Goal: Task Accomplishment & Management: Manage account settings

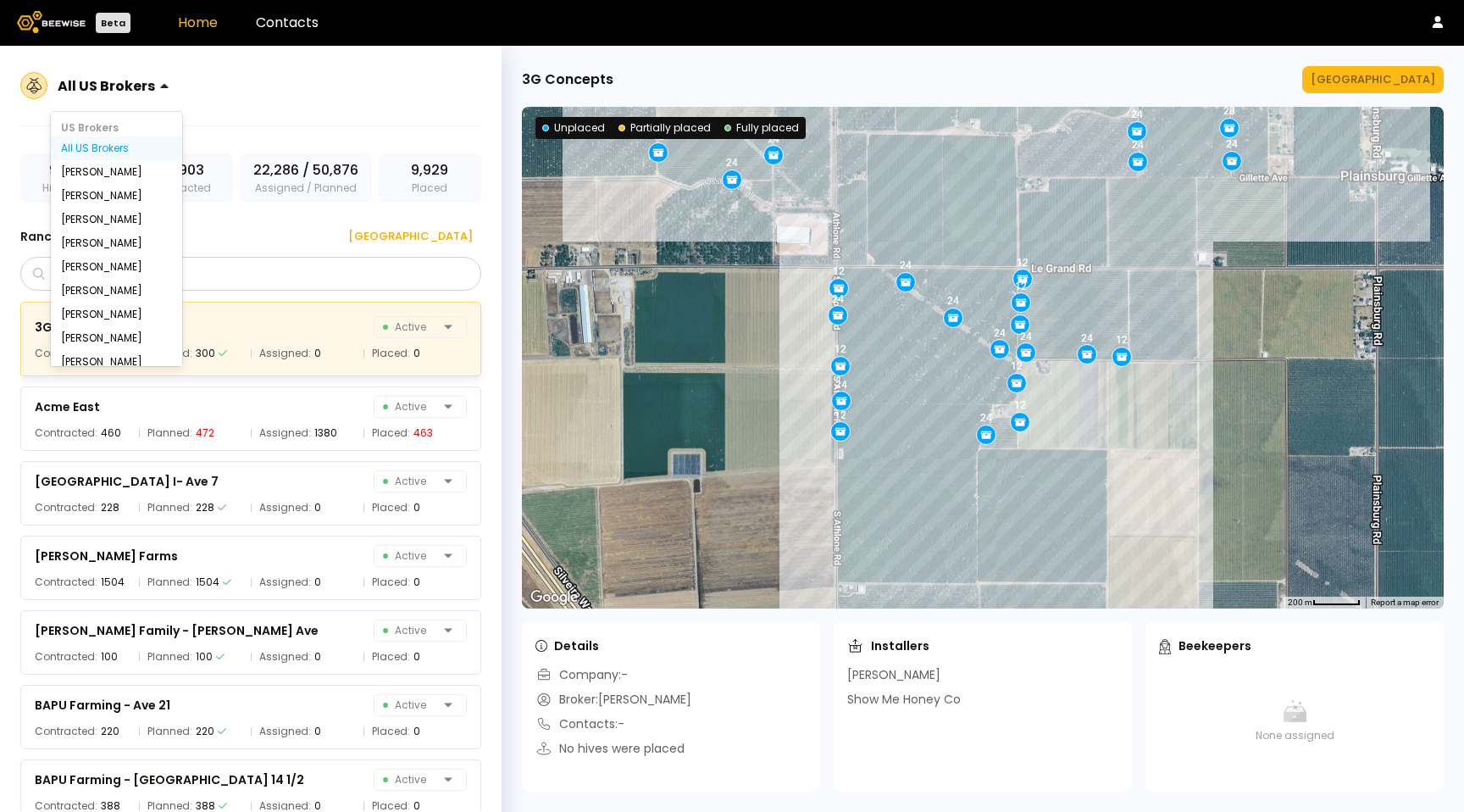
click at [147, 81] on div at bounding box center [106, 85] width 98 height 15
click at [104, 232] on div "[PERSON_NAME]" at bounding box center [117, 235] width 111 height 10
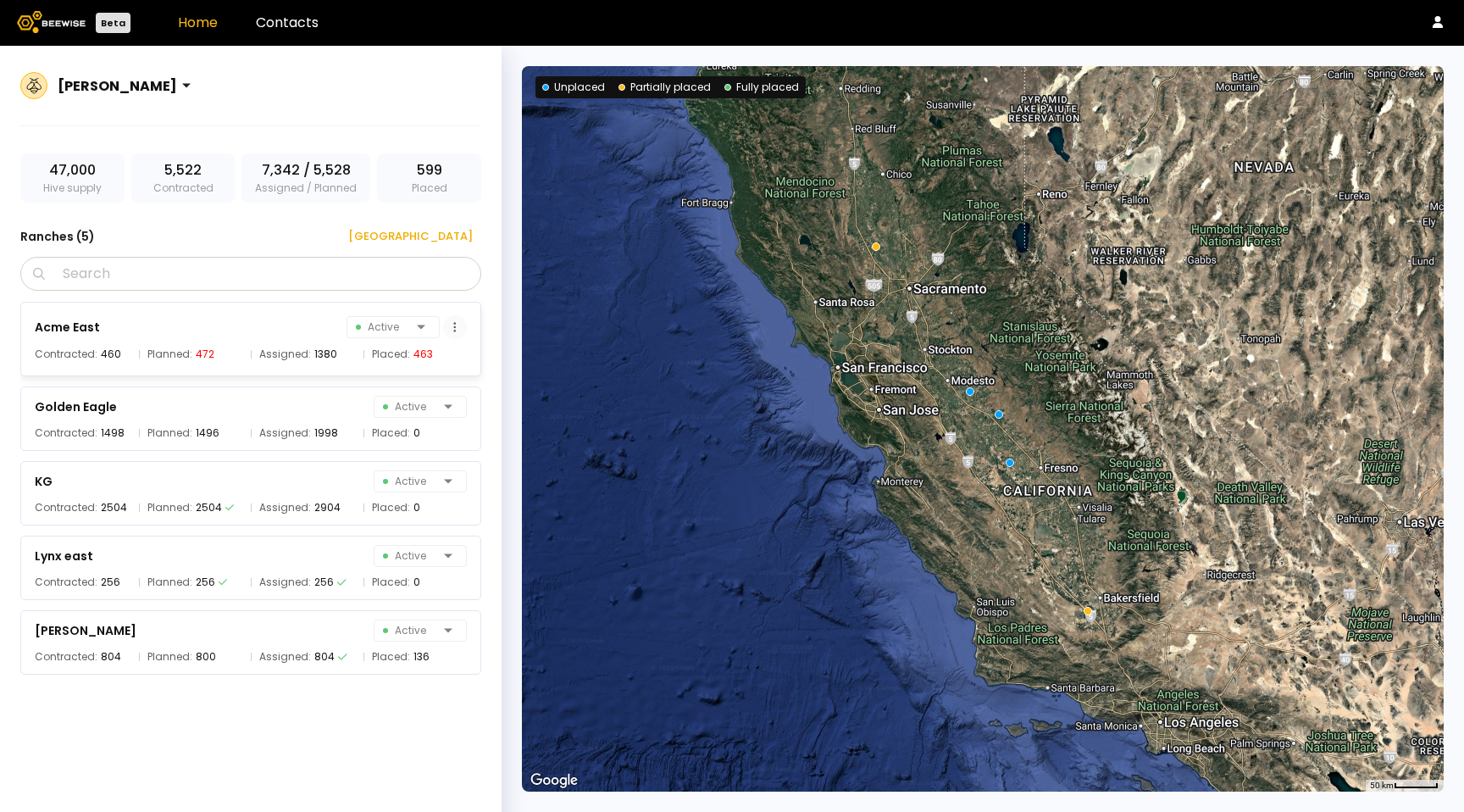
click at [453, 329] on icon at bounding box center [454, 326] width 3 height 11
drag, startPoint x: 453, startPoint y: 329, endPoint x: 442, endPoint y: 359, distance: 32.0
click at [442, 359] on body "Beta Home Contacts Sharon Shin 47,000 Hive supply 5,522 Contracted 7,342 / 5,52…" at bounding box center [732, 406] width 1464 height 812
click at [442, 359] on div "Grower dashboard" at bounding box center [409, 361] width 120 height 26
click at [293, 29] on link "Contacts" at bounding box center [286, 23] width 62 height 20
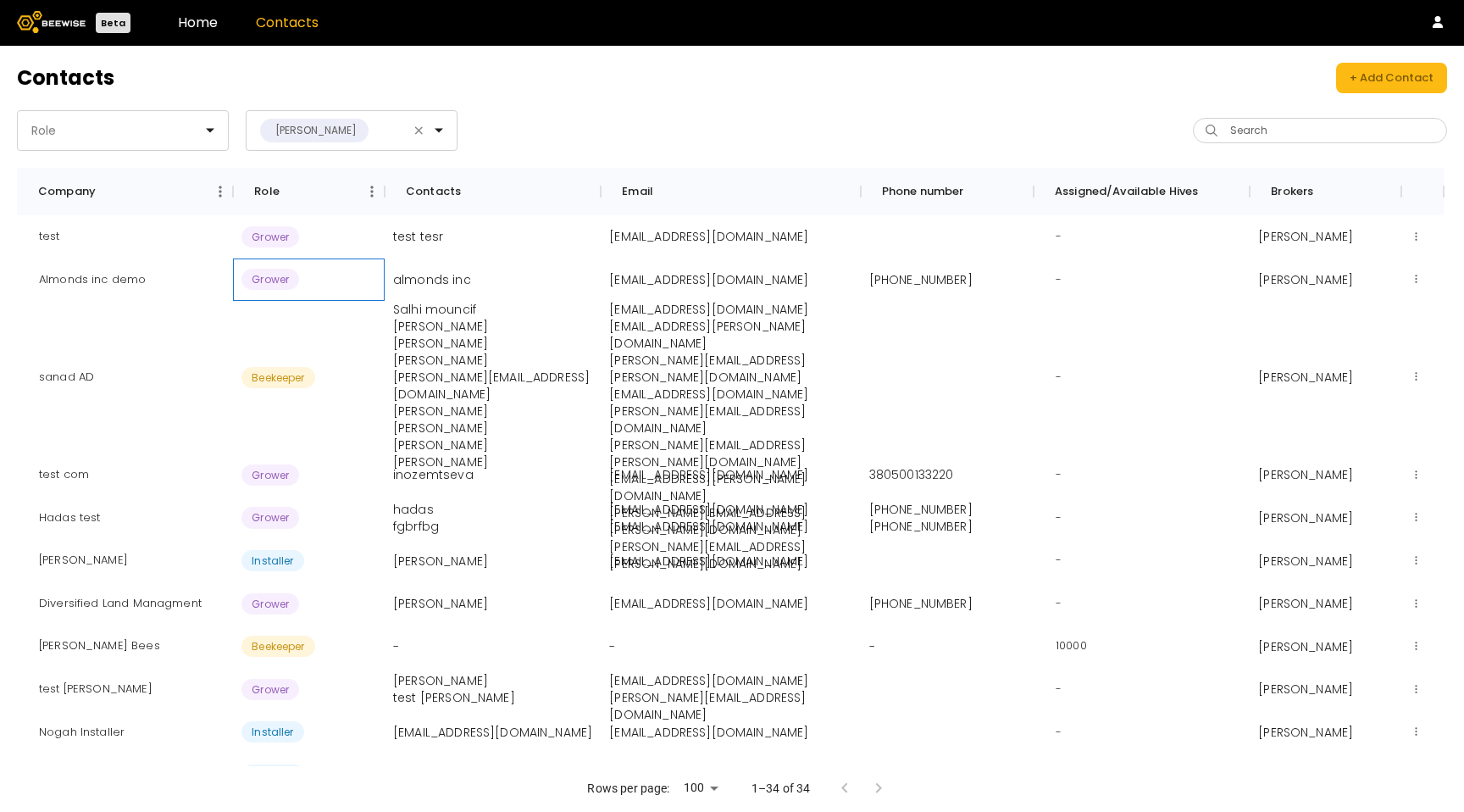
click at [271, 280] on span "Grower" at bounding box center [270, 279] width 57 height 21
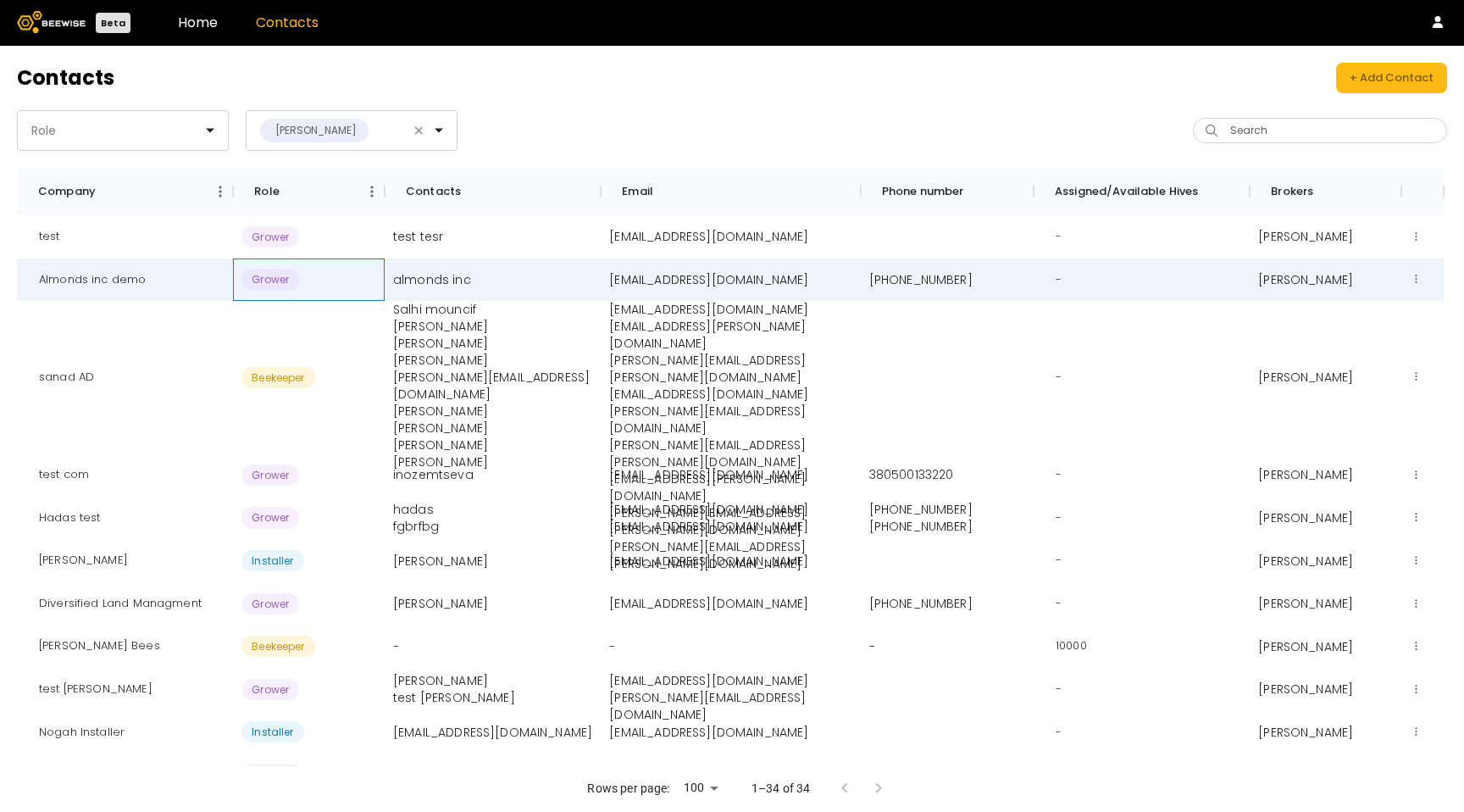
click at [271, 280] on span "Grower" at bounding box center [270, 279] width 57 height 21
click at [1410, 278] on button at bounding box center [1416, 279] width 13 height 21
click at [1419, 233] on button at bounding box center [1416, 236] width 13 height 21
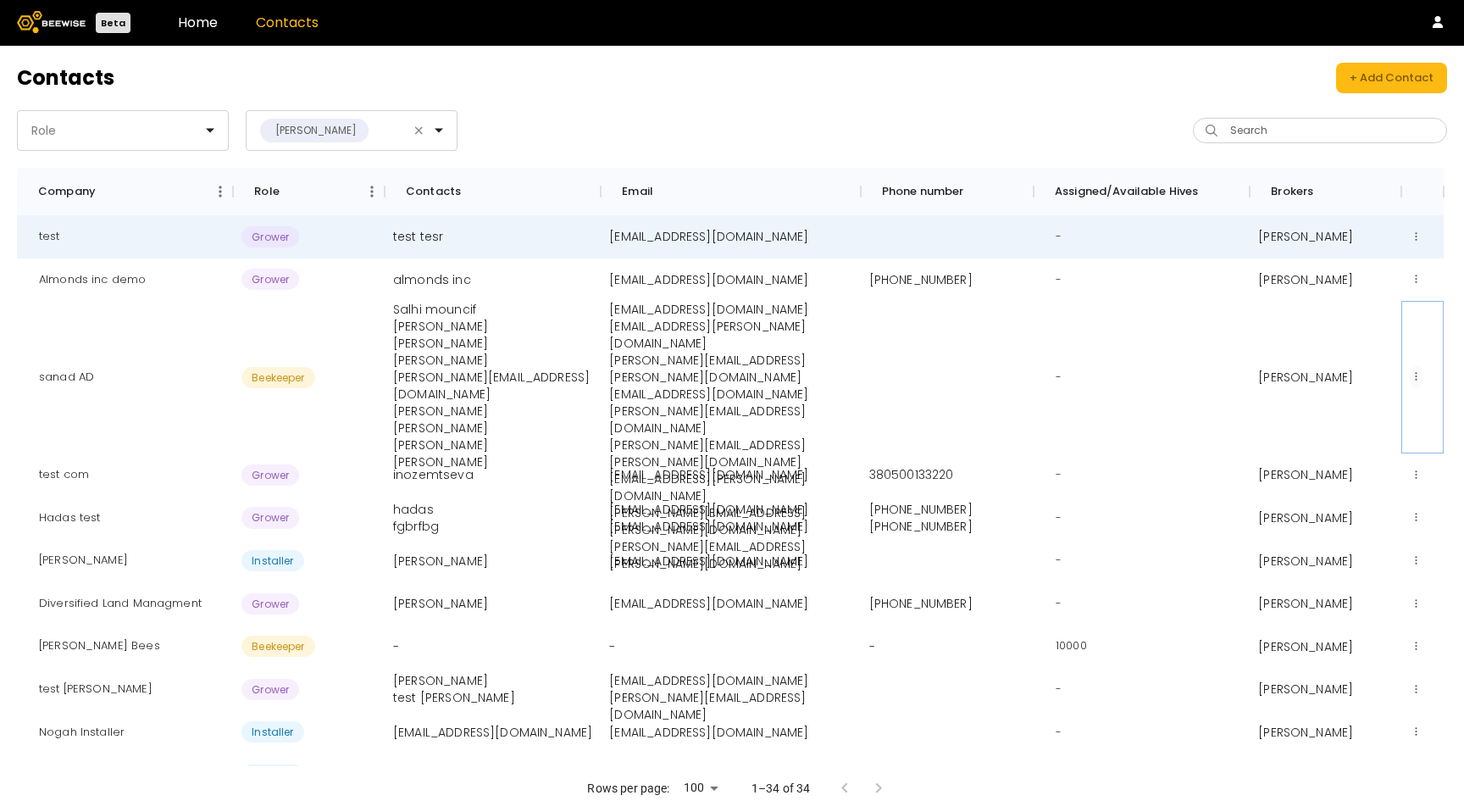
click at [1414, 372] on button at bounding box center [1416, 376] width 13 height 21
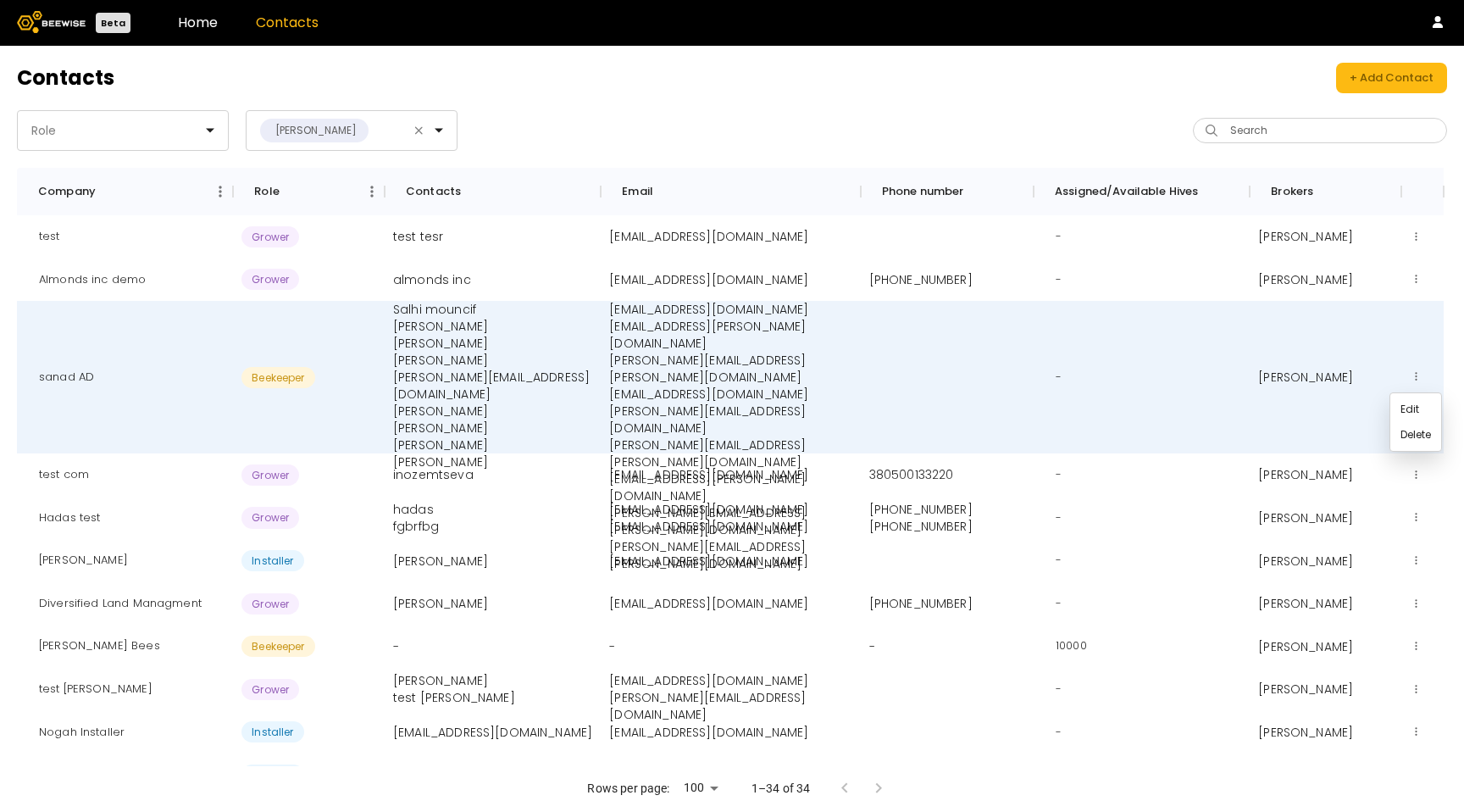
drag, startPoint x: 898, startPoint y: 109, endPoint x: 511, endPoint y: 64, distance: 389.6
click at [896, 109] on div "Contacts + Add Contact Role Sharon Shin Search Company Role Contacts Email Phon…" at bounding box center [732, 428] width 1464 height 766
click at [1370, 79] on div "+ Add Contact" at bounding box center [1391, 77] width 84 height 17
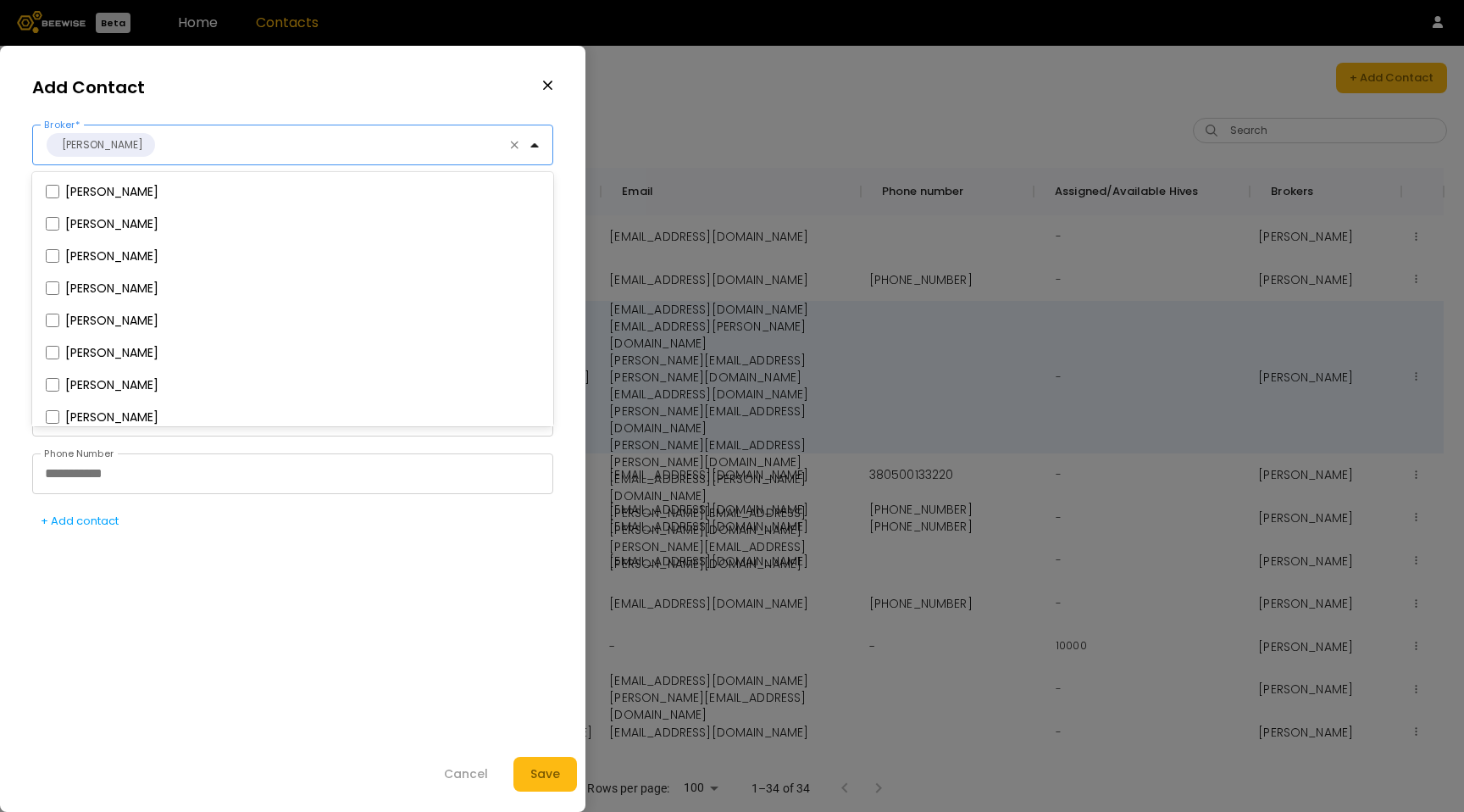
click at [157, 151] on div at bounding box center [335, 144] width 357 height 15
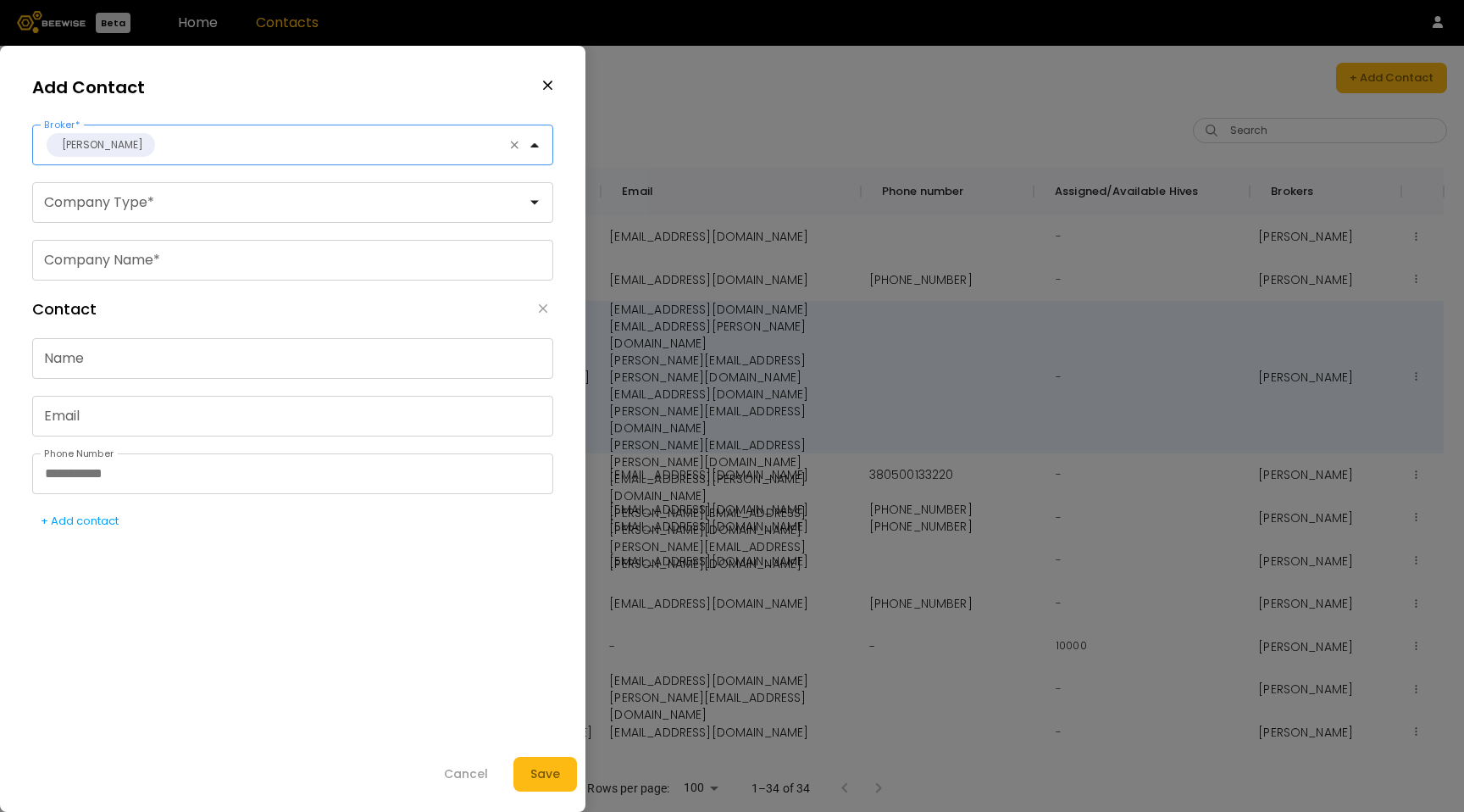
click at [157, 151] on div at bounding box center [335, 144] width 357 height 15
click at [372, 204] on div at bounding box center [285, 202] width 482 height 15
click at [80, 258] on div "Grower" at bounding box center [292, 269] width 521 height 24
click at [15, 300] on aside "Add Contact Sharon Shin Broker * Installer, 3 of 4. 4 results available. Use Up…" at bounding box center [292, 428] width 586 height 766
click at [235, 200] on div at bounding box center [285, 202] width 482 height 15
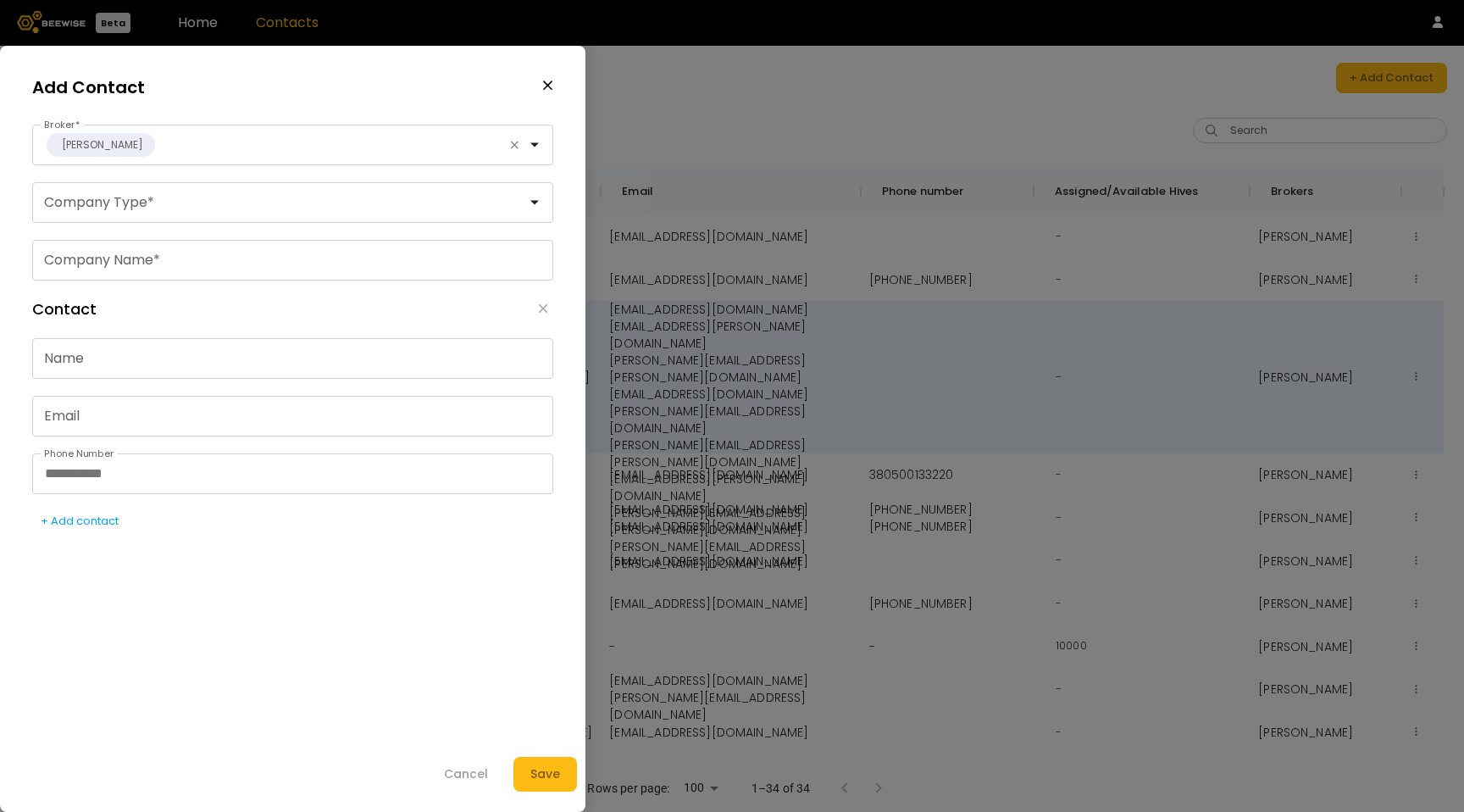
drag, startPoint x: 550, startPoint y: 80, endPoint x: 463, endPoint y: 86, distance: 87.2
click at [550, 80] on icon "button" at bounding box center [548, 85] width 12 height 15
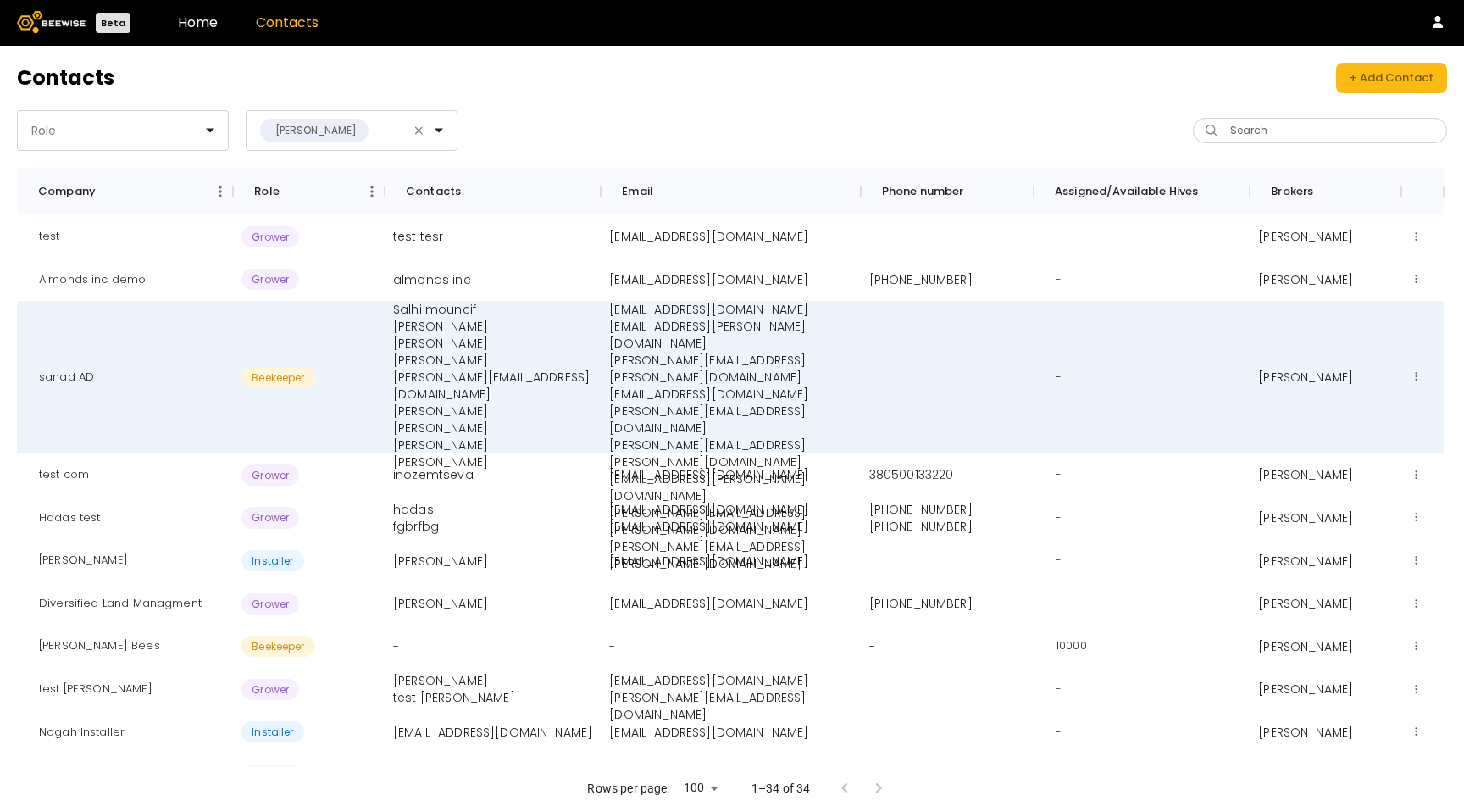
click at [1388, 74] on div "+ Add Contact" at bounding box center [1391, 77] width 84 height 17
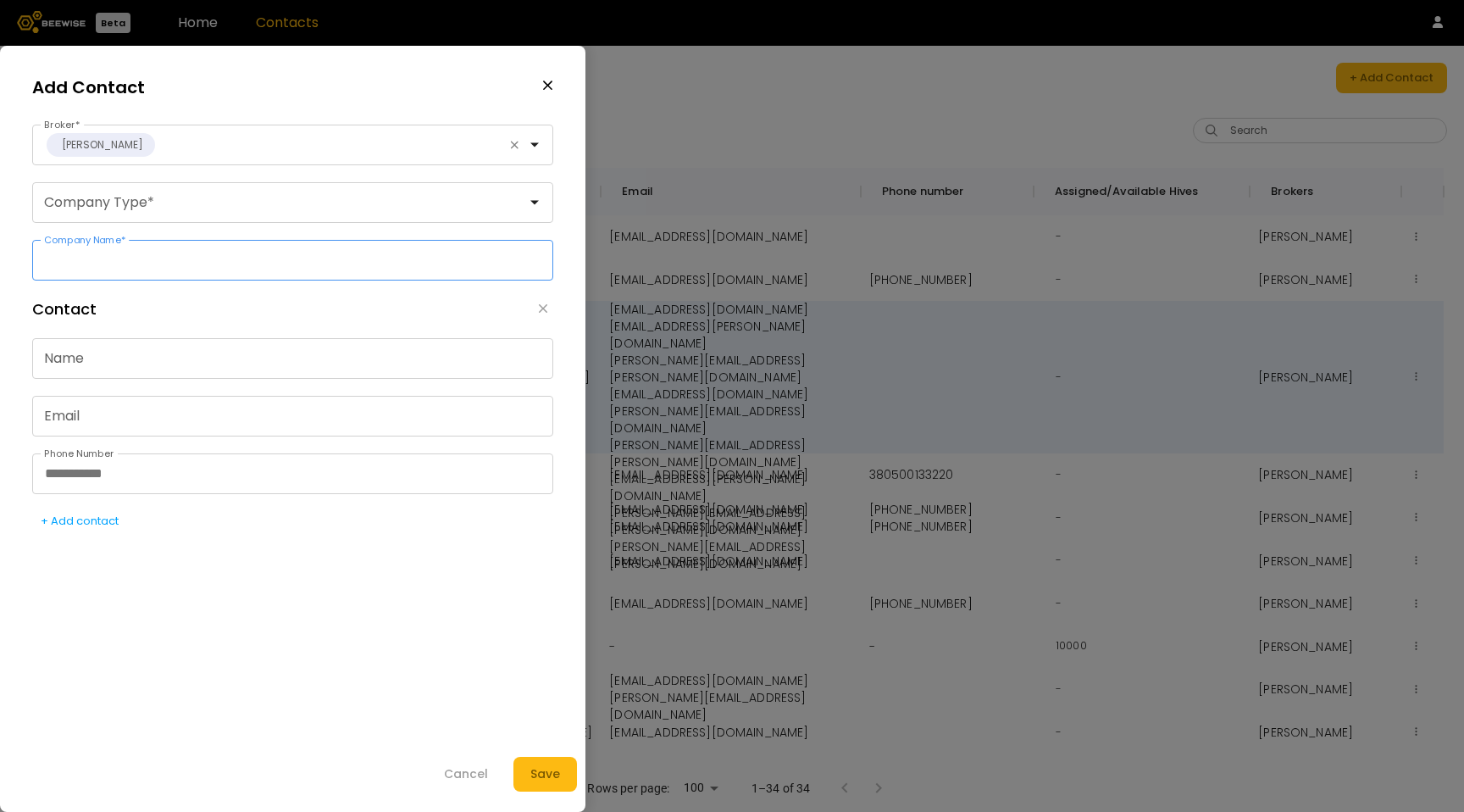
click at [262, 263] on input "Company Name *" at bounding box center [292, 260] width 520 height 39
click at [545, 85] on icon "button" at bounding box center [548, 85] width 12 height 15
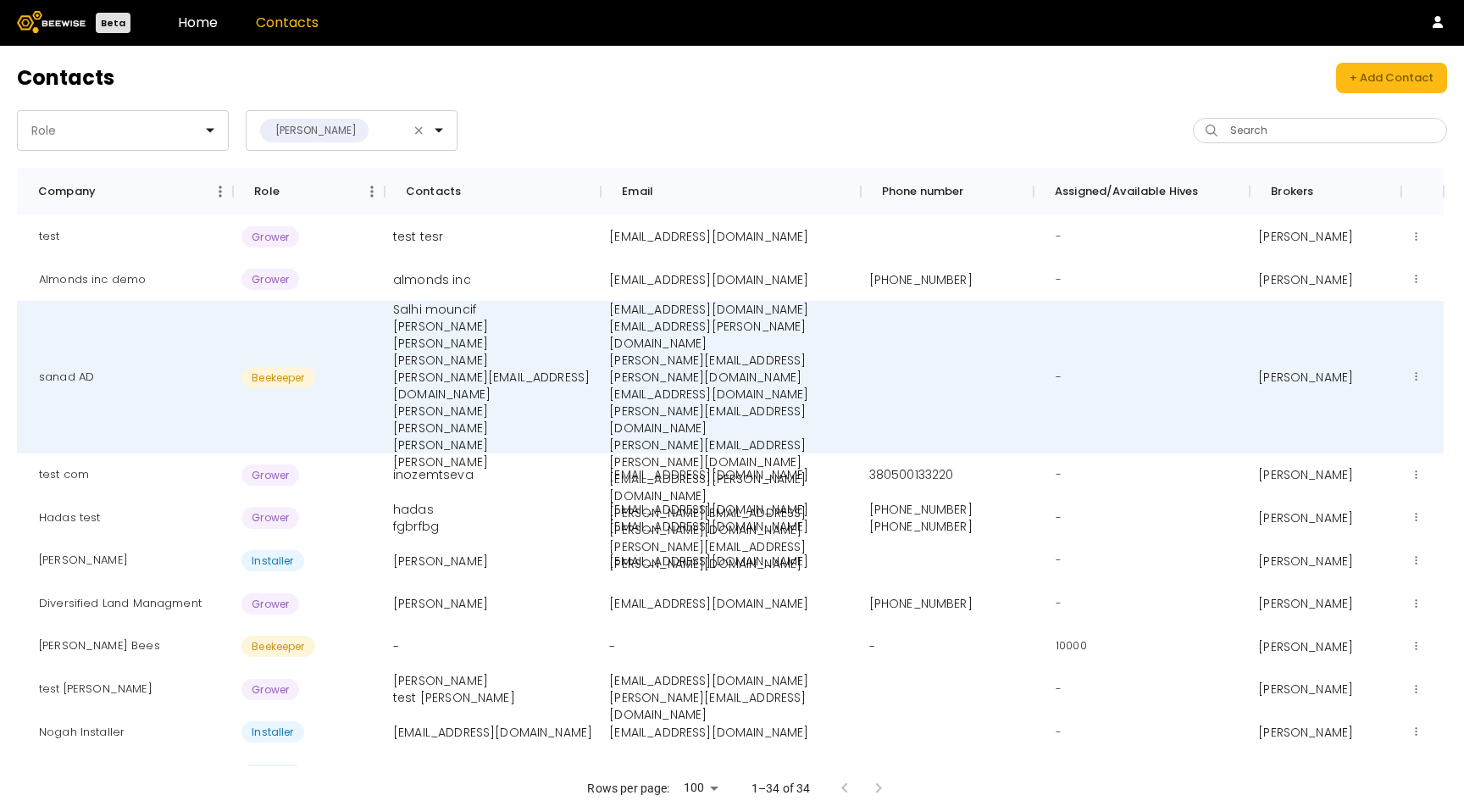
click at [545, 85] on header "Contacts + Add Contact" at bounding box center [732, 77] width 1430 height 31
click at [204, 20] on link "Home" at bounding box center [198, 23] width 40 height 20
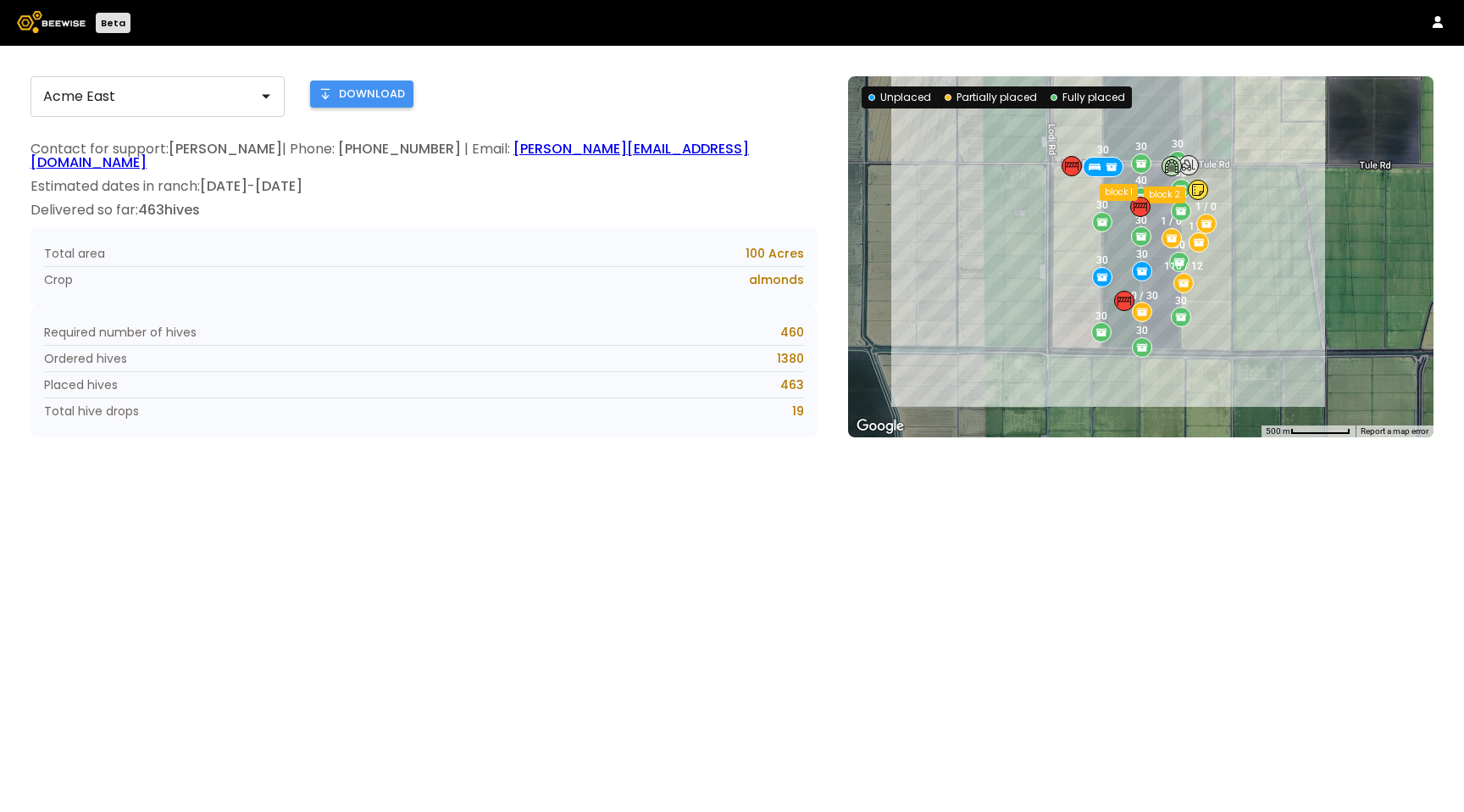
click at [442, 358] on section "Required number of hives 460 Ordered hives 1380 Placed hives 463 Total hive dro…" at bounding box center [424, 371] width 787 height 131
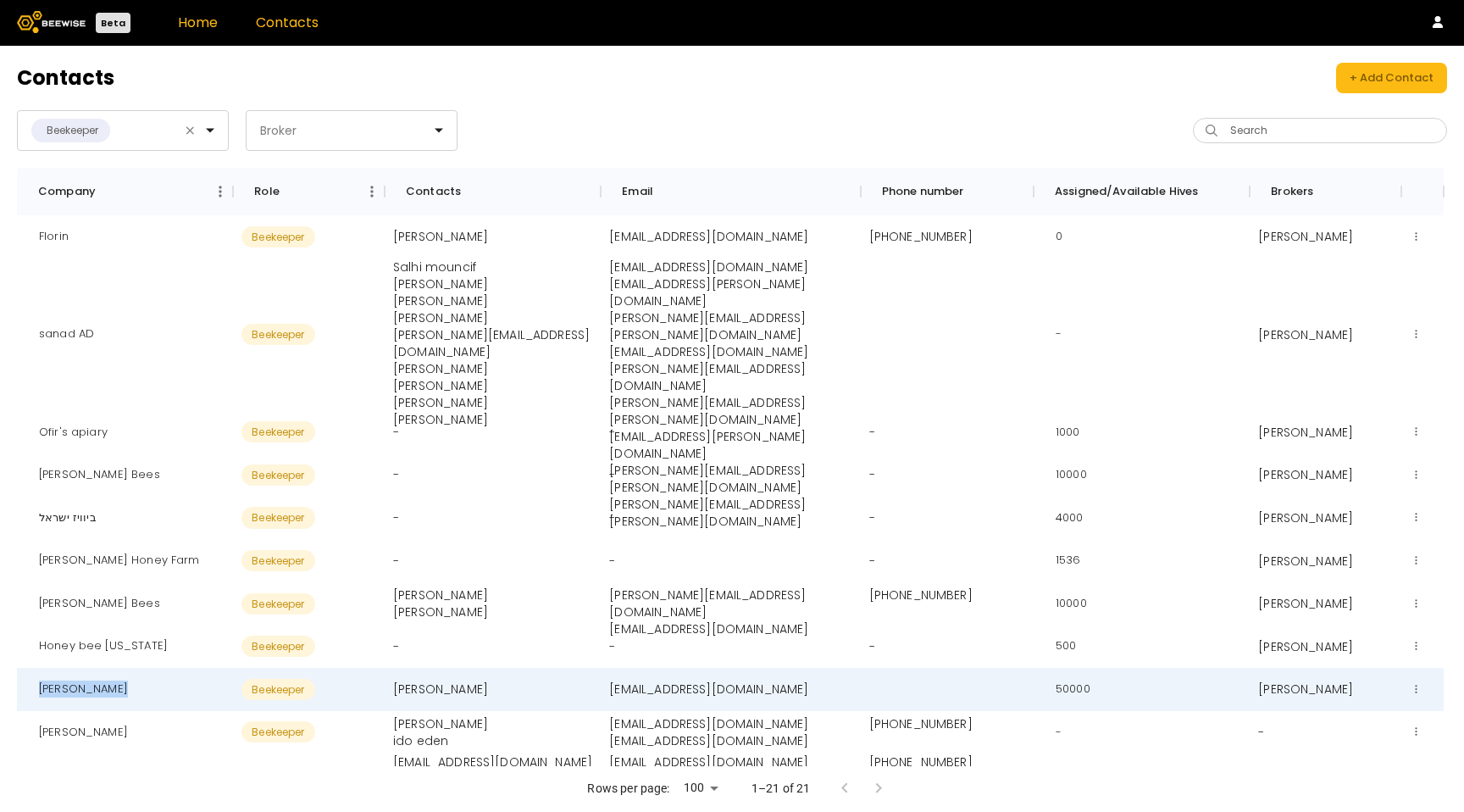
scroll to position [134, 0]
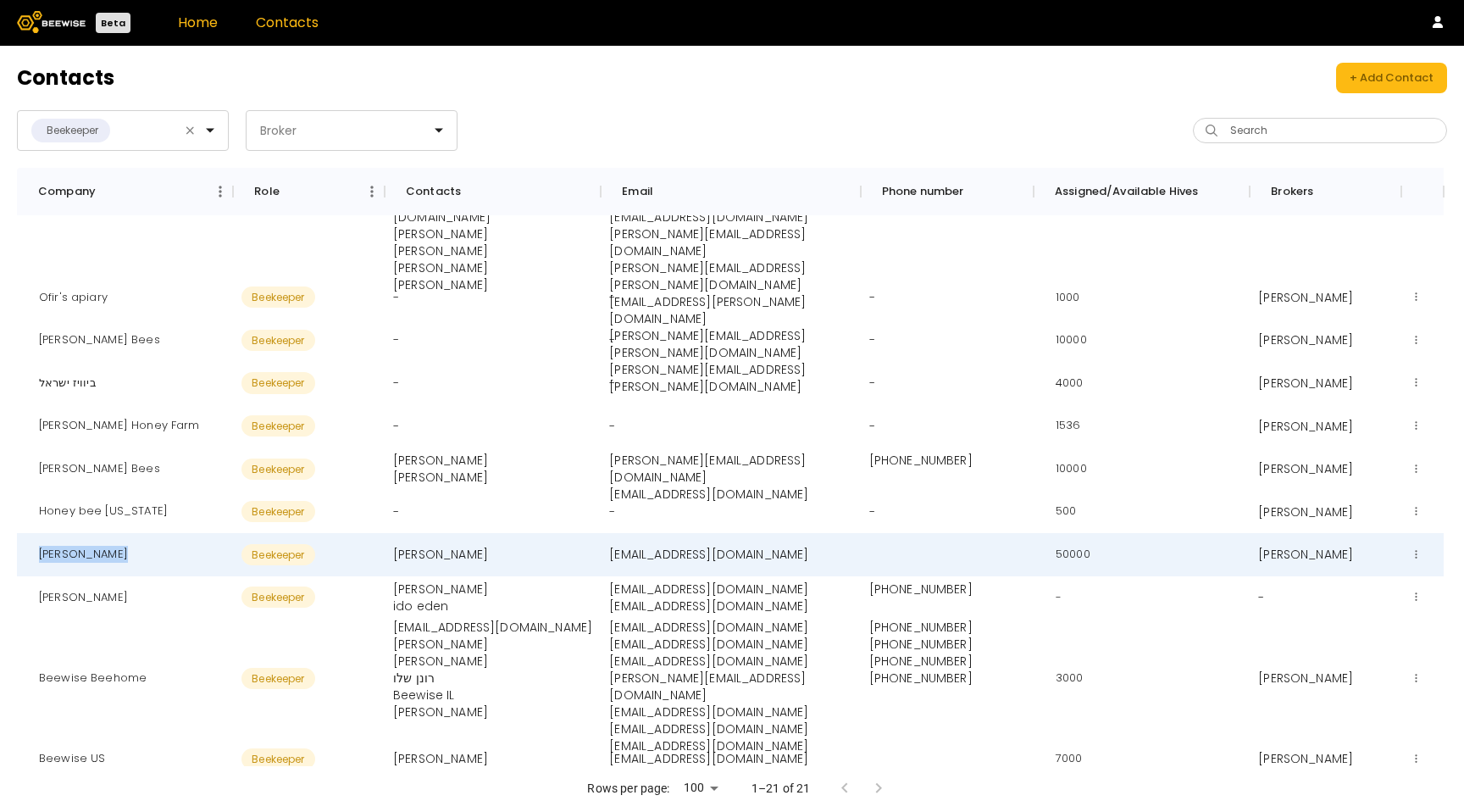
click at [192, 31] on link "Home" at bounding box center [198, 23] width 40 height 20
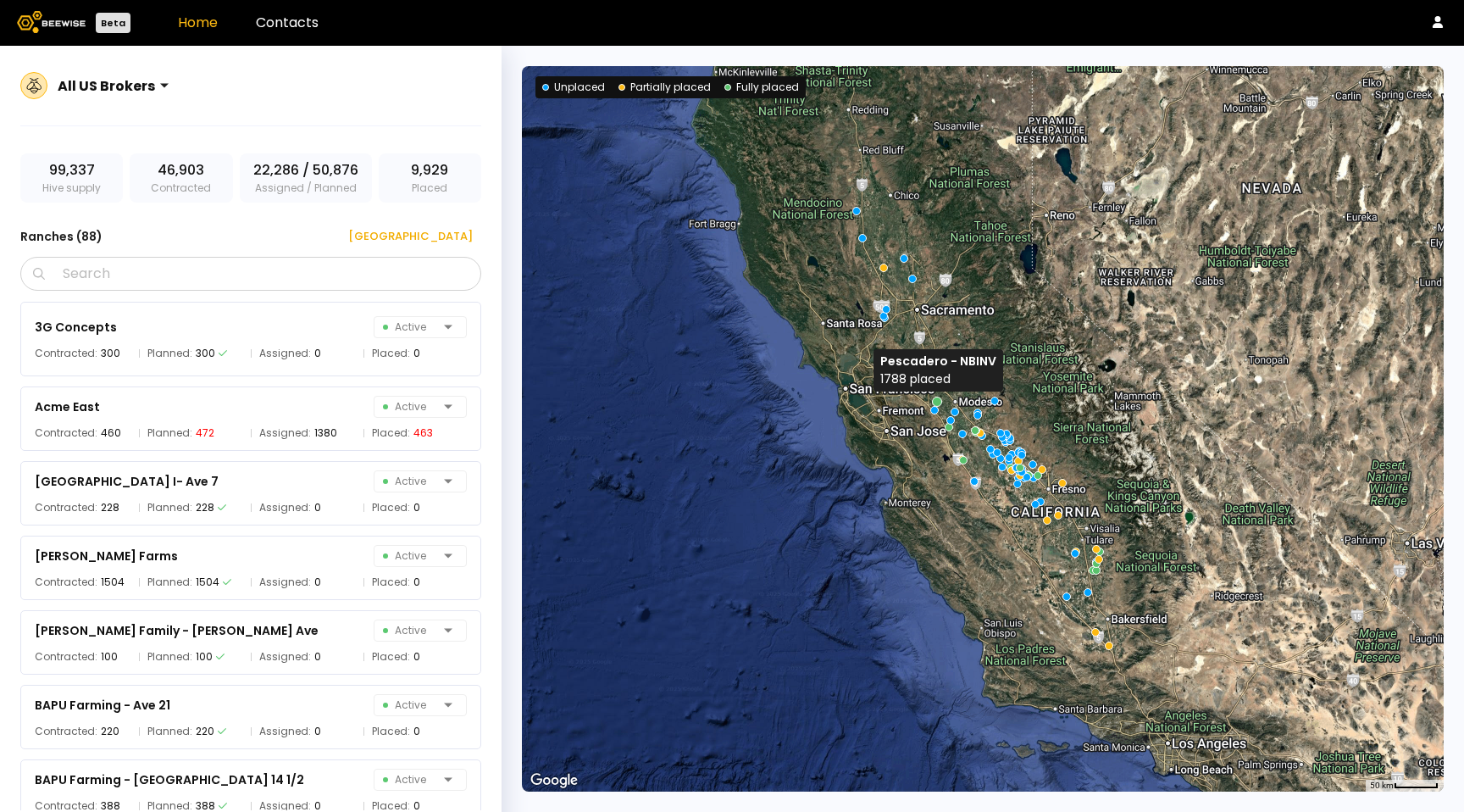
click at [934, 401] on div at bounding box center [936, 401] width 10 height 10
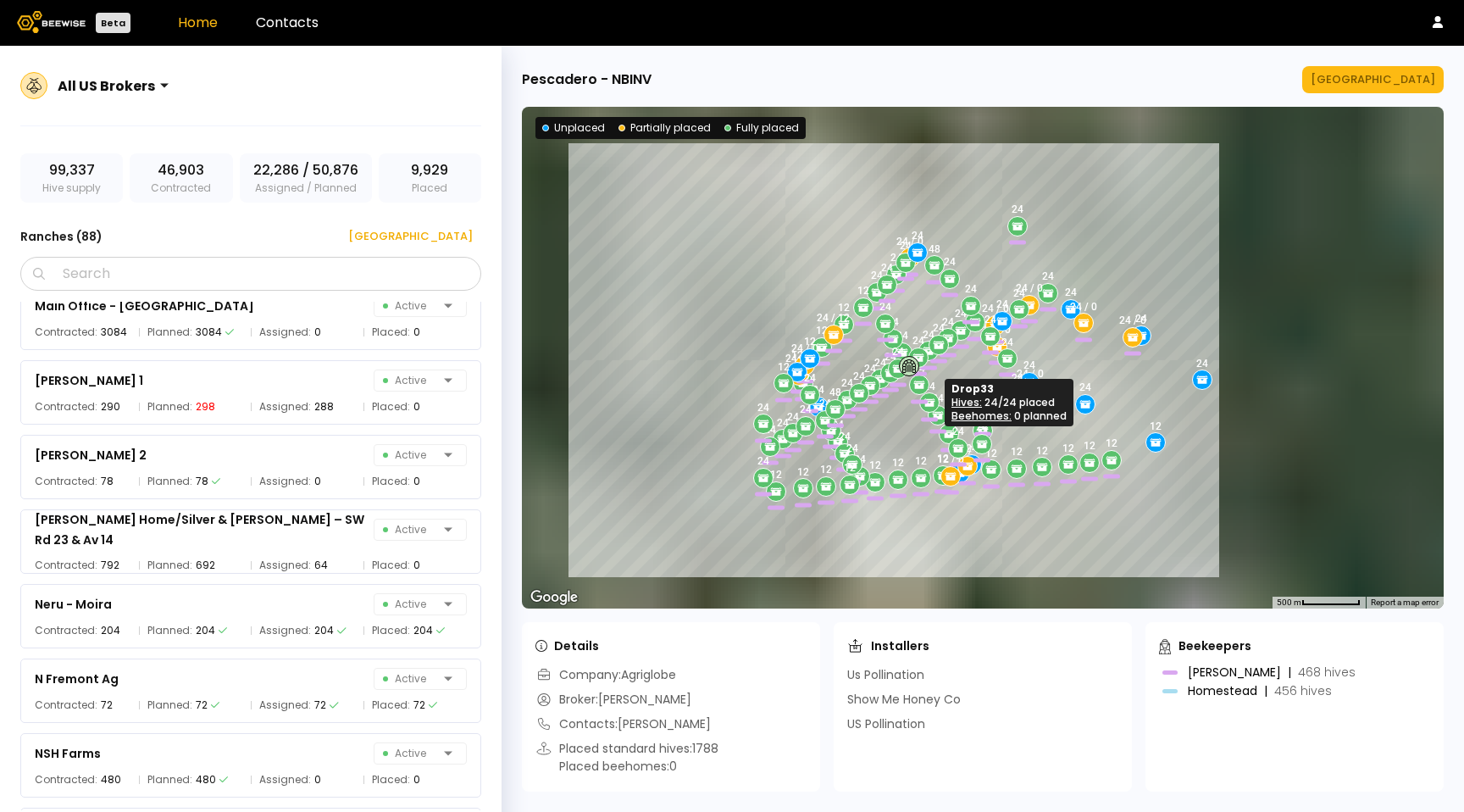
scroll to position [4853, 0]
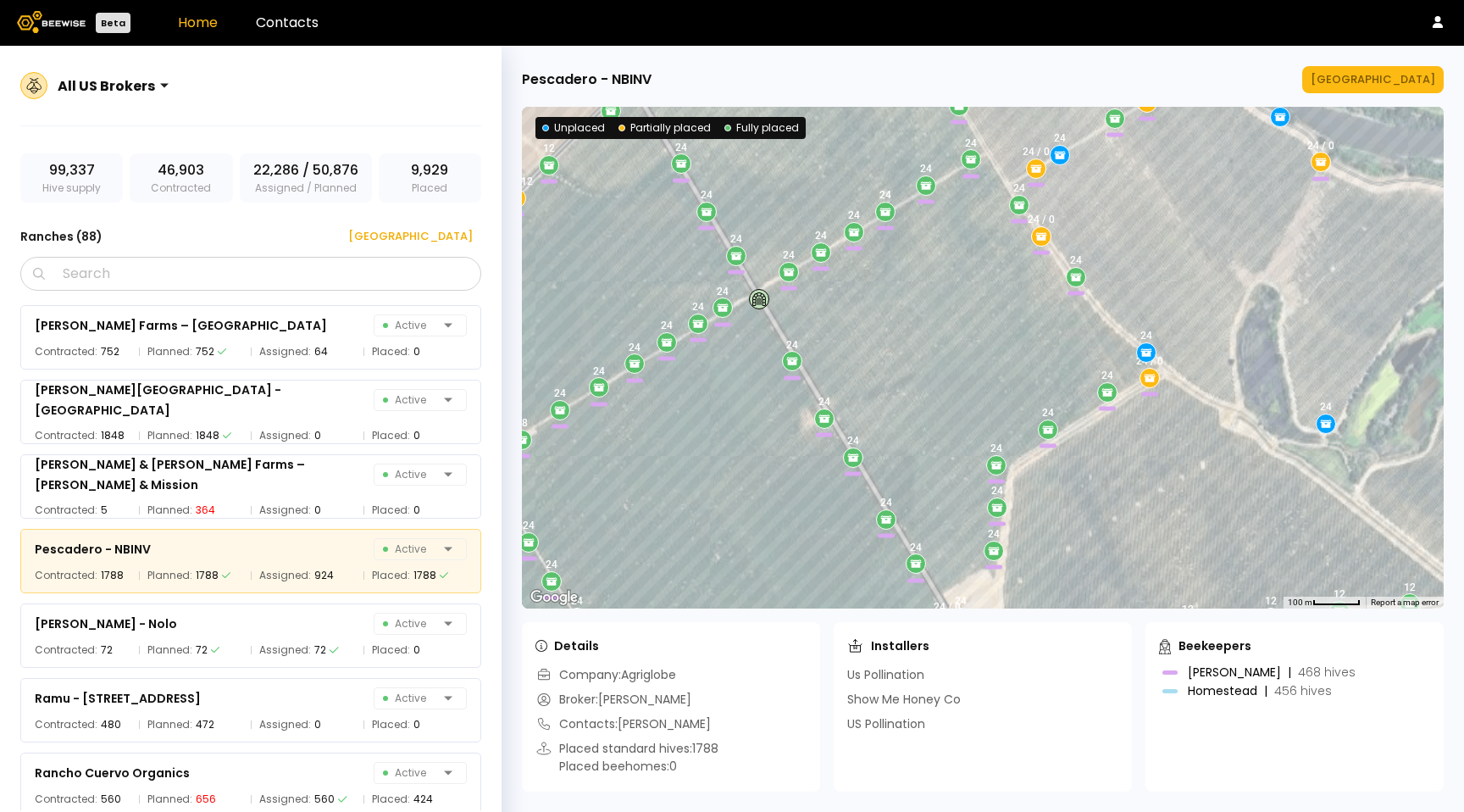
drag, startPoint x: 978, startPoint y: 402, endPoint x: 920, endPoint y: 305, distance: 113.0
click at [916, 304] on div "24 24 / 0 24 / 0 24 / 0 24 24 24 48 24 24 24 24 24 24 12 24 / 0 24 24 12 12 12 …" at bounding box center [982, 358] width 922 height 502
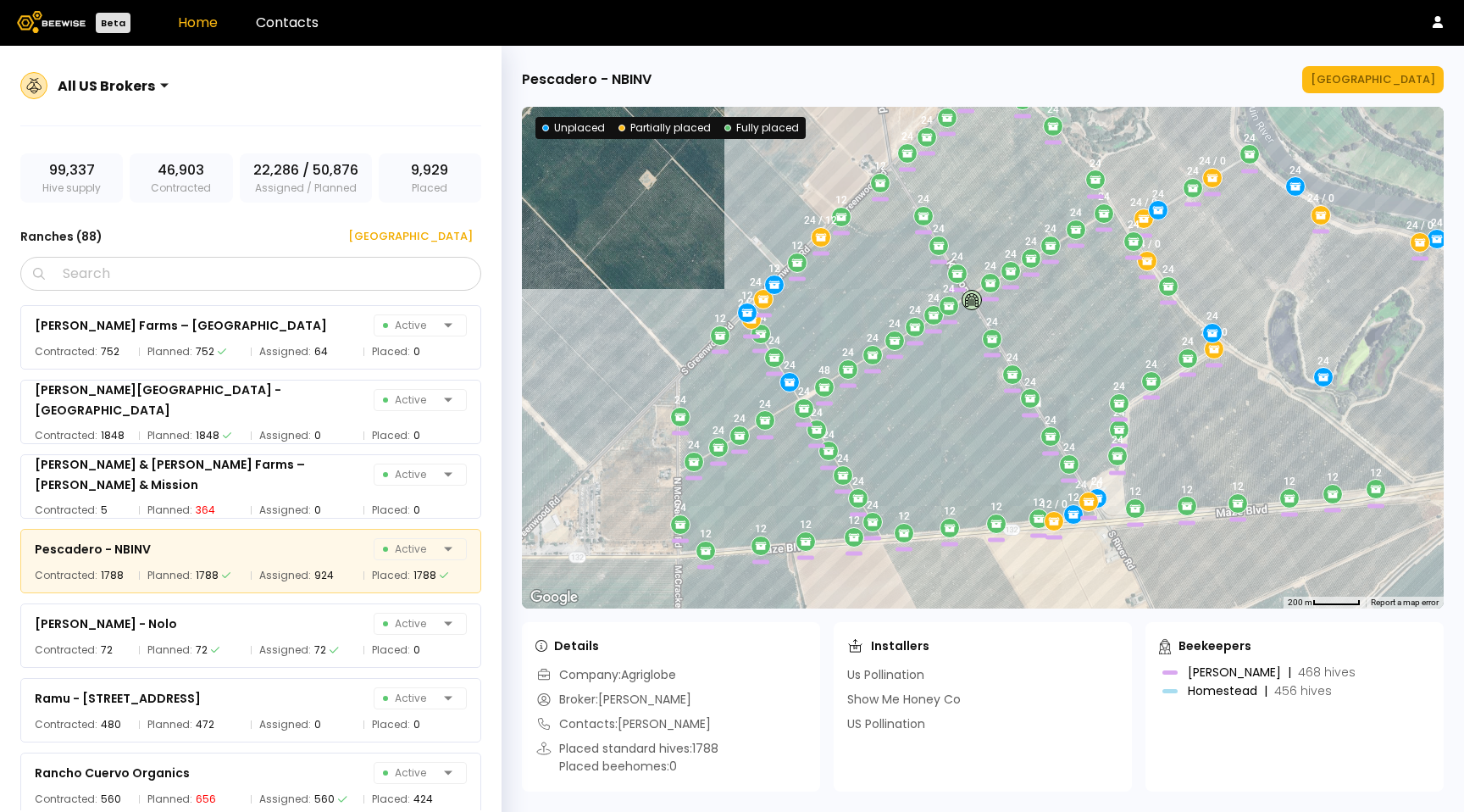
drag, startPoint x: 939, startPoint y: 282, endPoint x: 1098, endPoint y: 286, distance: 159.1
click at [1098, 286] on div "24 24 / 0 24 / 0 24 / 0 24 24 24 48 24 24 24 24 24 24 12 24 / 0 24 24 12 12 12 …" at bounding box center [982, 358] width 922 height 502
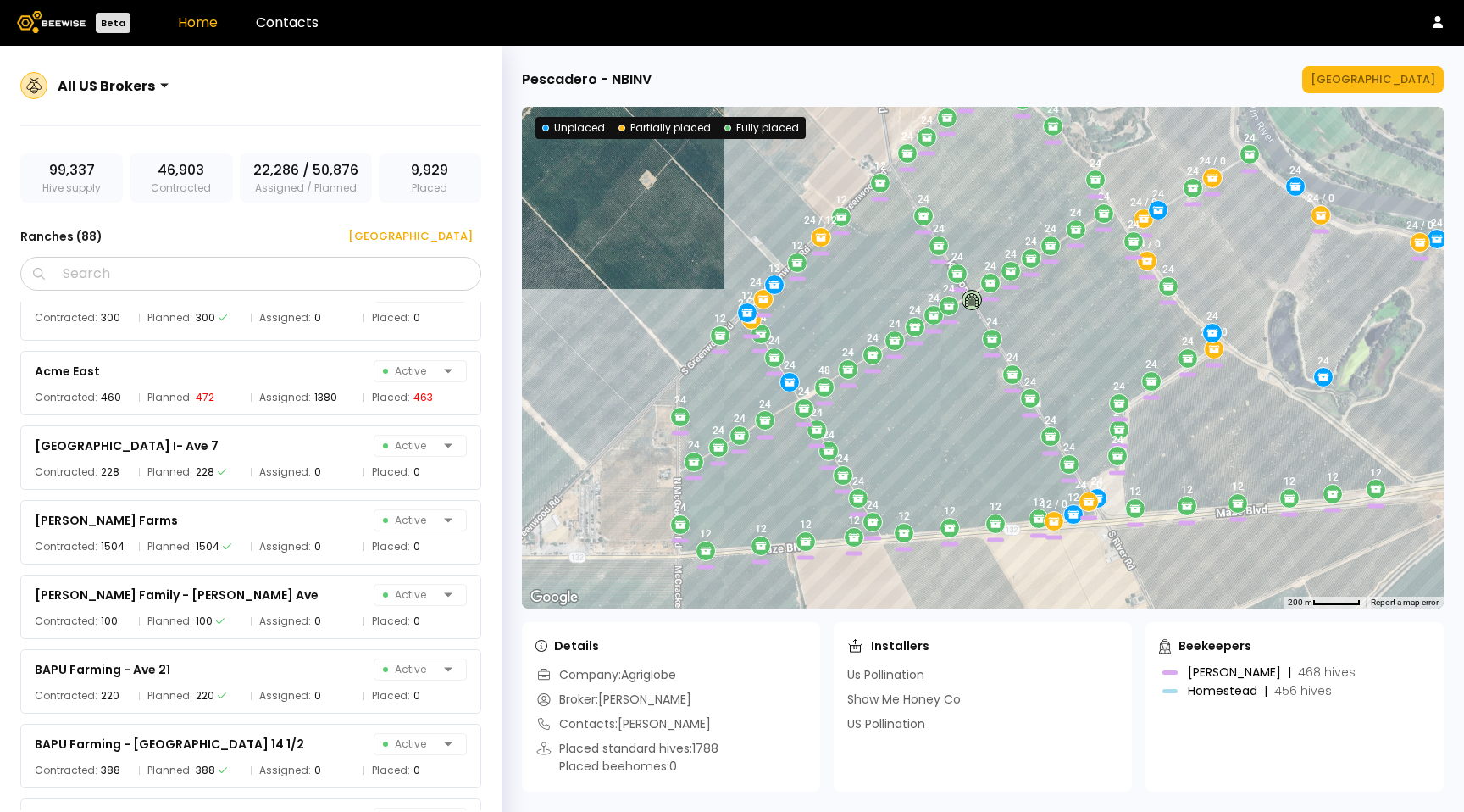
scroll to position [0, 0]
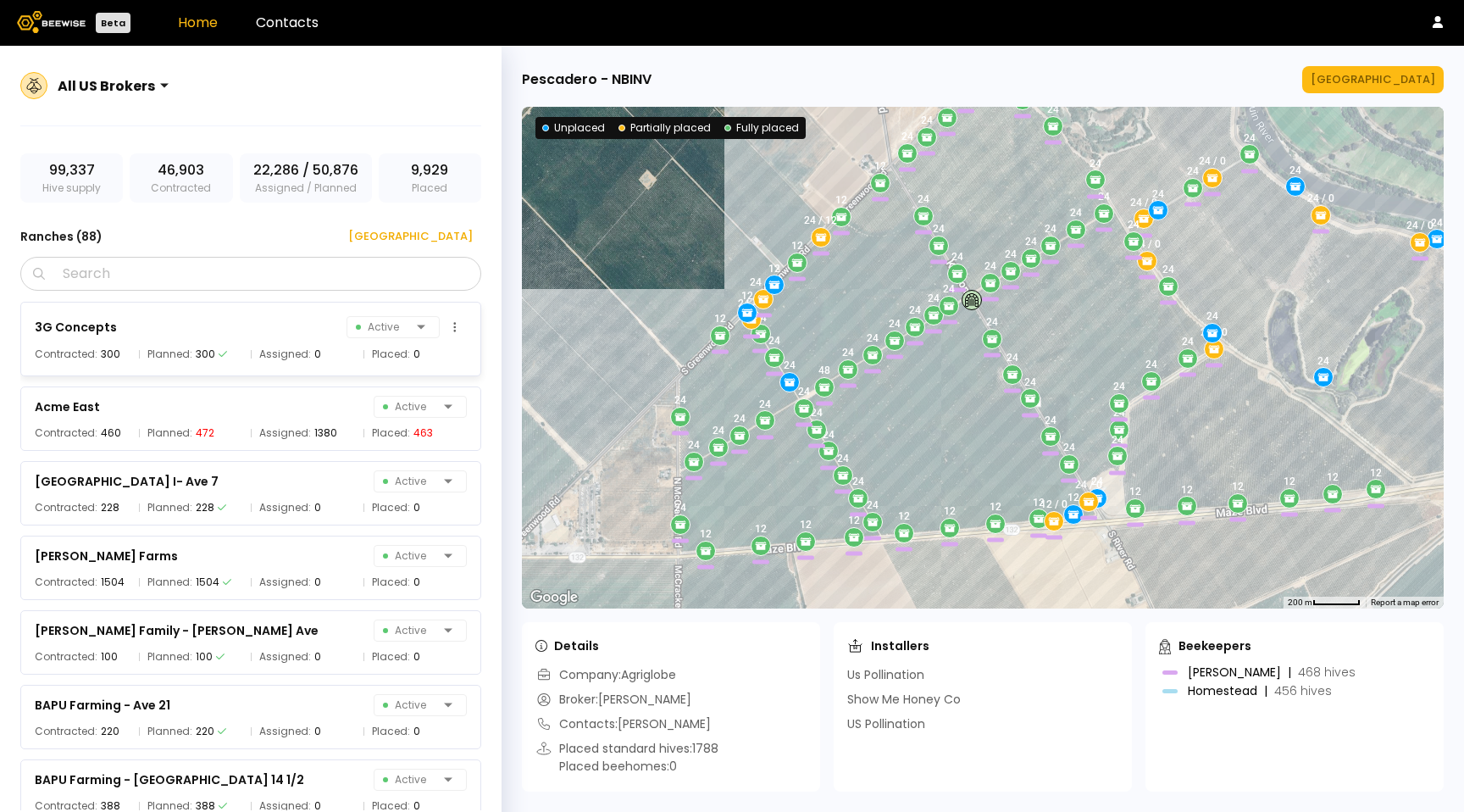
click at [214, 355] on div "Planned: 300" at bounding box center [191, 354] width 104 height 17
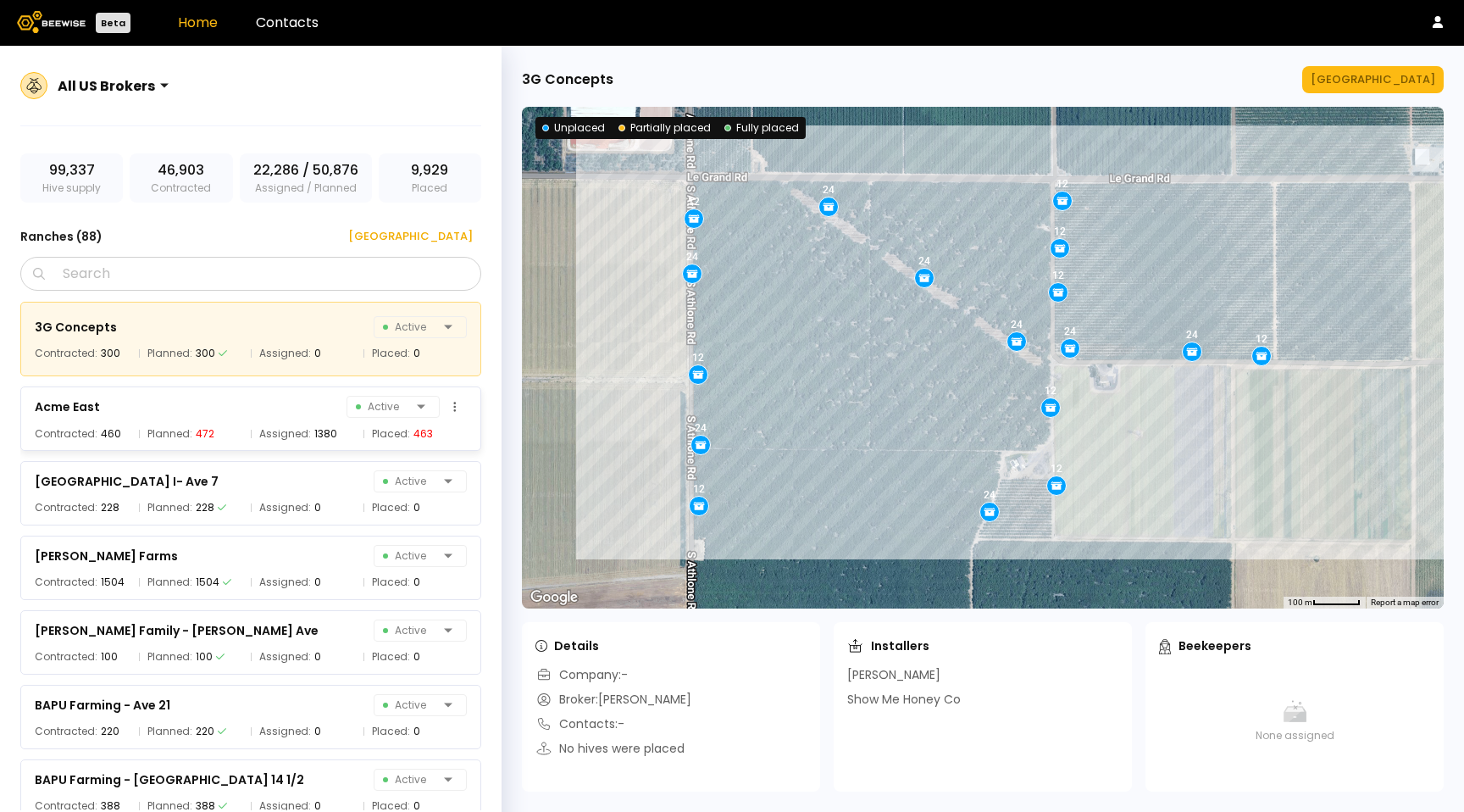
click at [235, 418] on div "Acme East Active Contracted: 460 Planned: 472 Assigned: 1380 Placed: 463" at bounding box center [251, 418] width 461 height 64
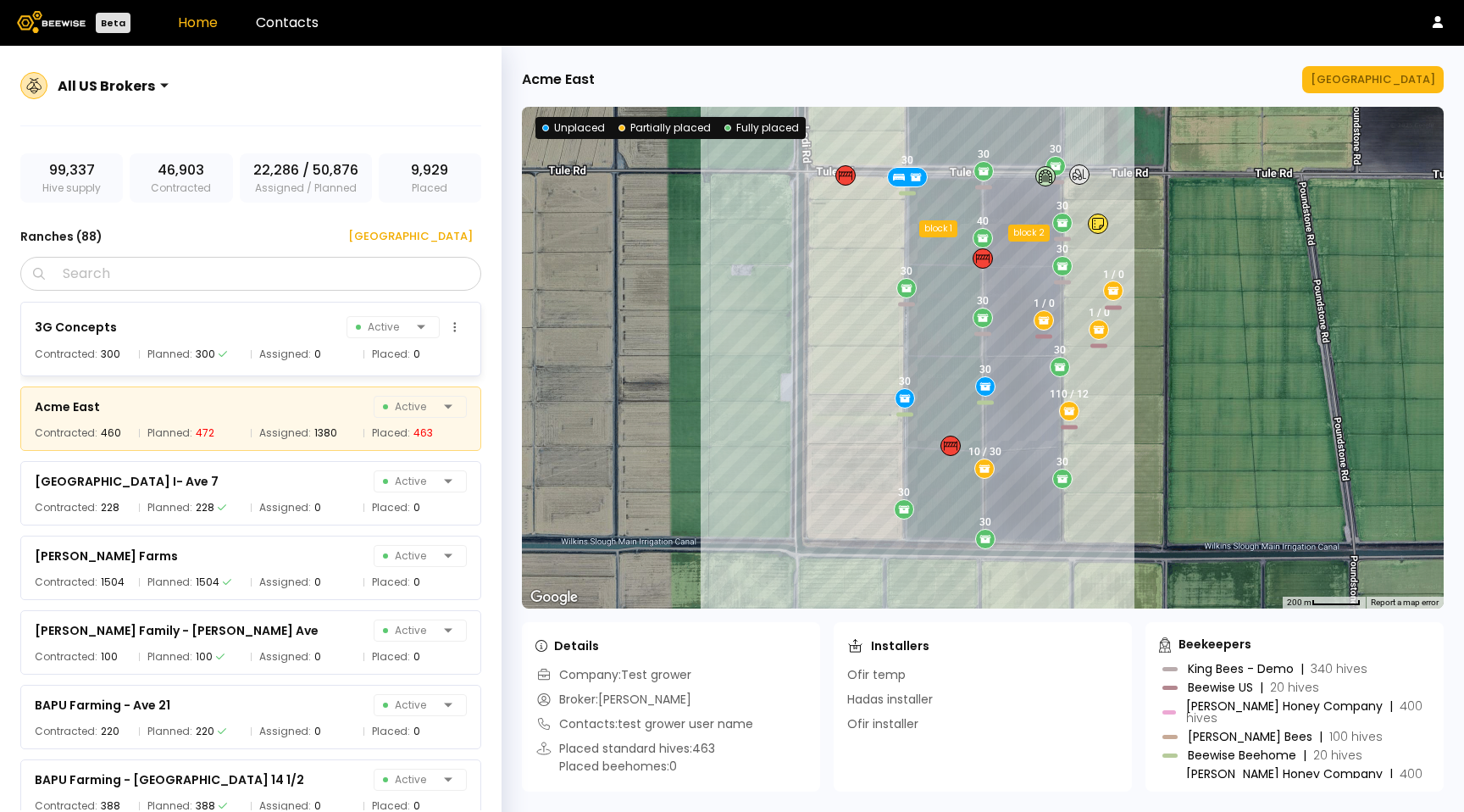
click at [235, 366] on div "3G Concepts Active Contracted: 300 Planned: 300 Assigned: 0 Placed: 0" at bounding box center [251, 338] width 461 height 74
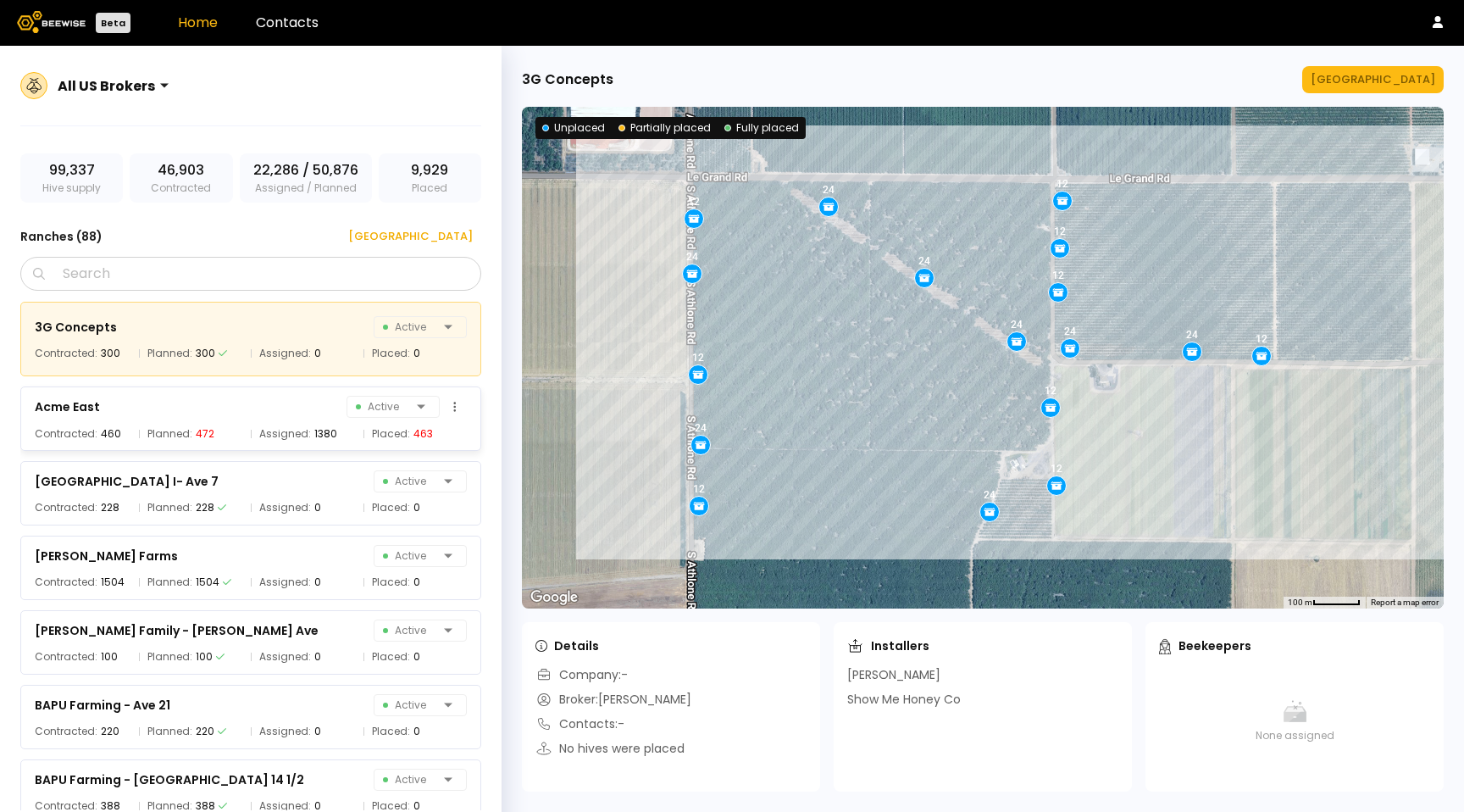
click at [236, 427] on div "Planned: 472" at bounding box center [191, 434] width 104 height 17
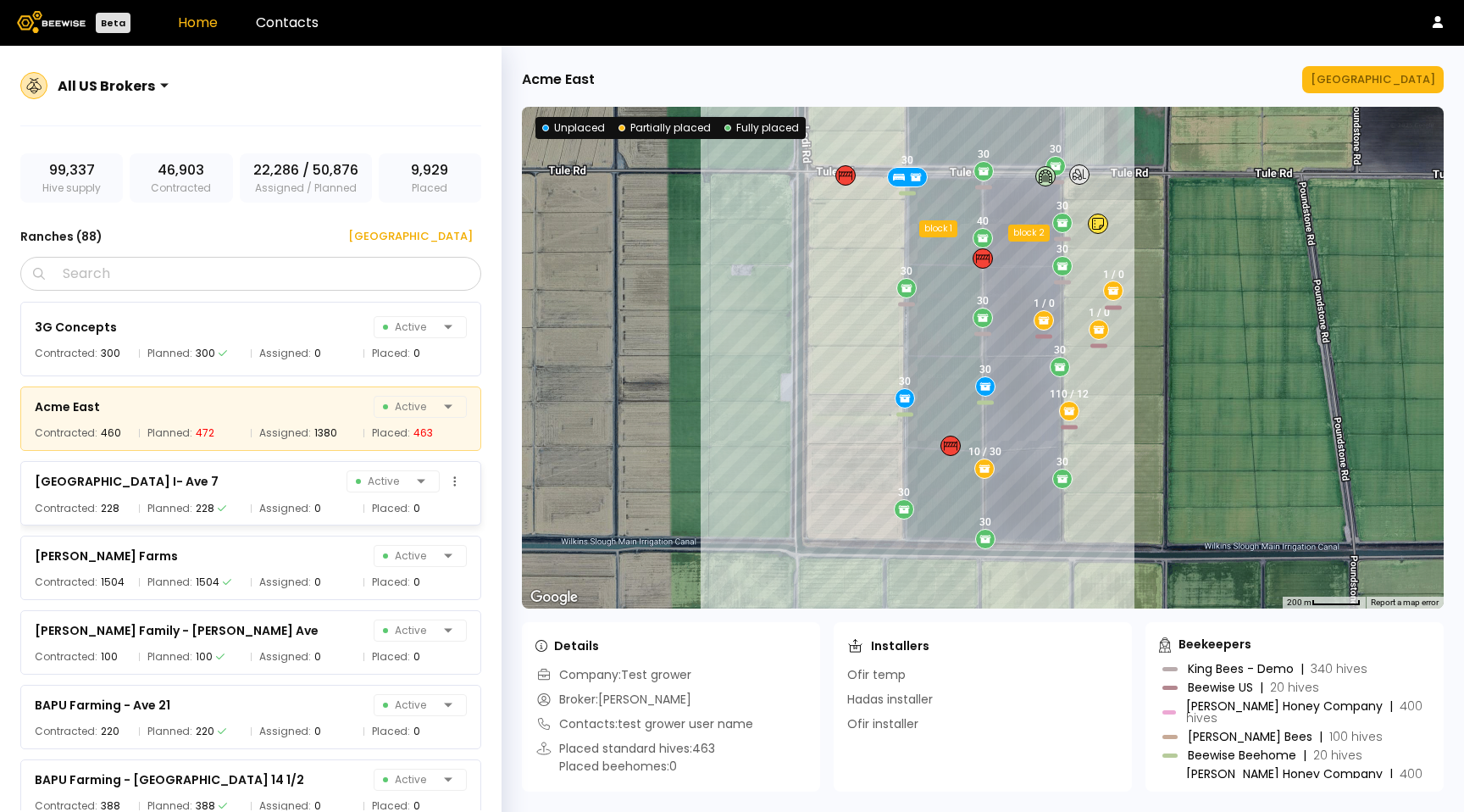
click at [224, 514] on div "Planned: 228" at bounding box center [191, 508] width 104 height 17
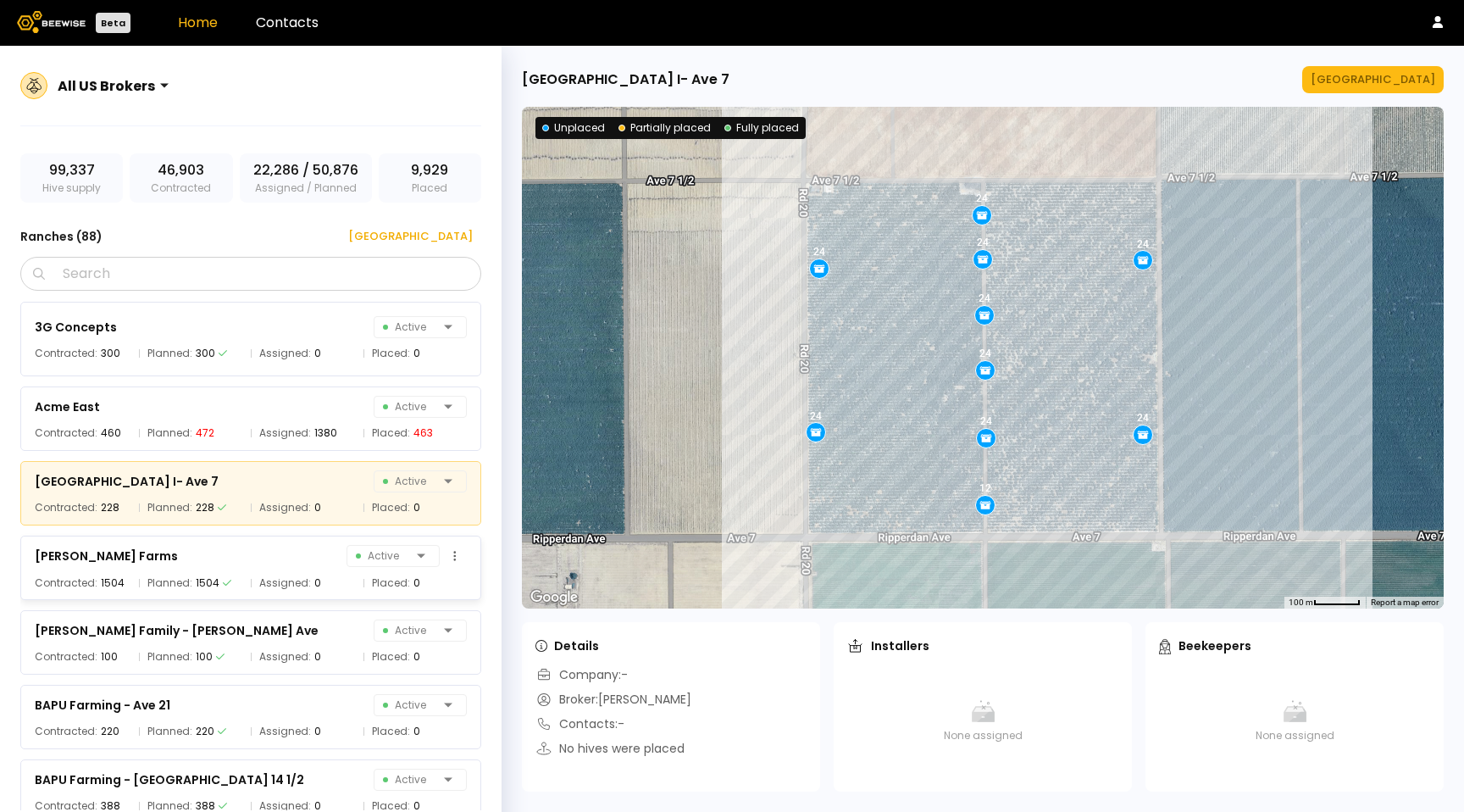
click at [239, 560] on div "[PERSON_NAME] Farms Active" at bounding box center [250, 556] width 432 height 24
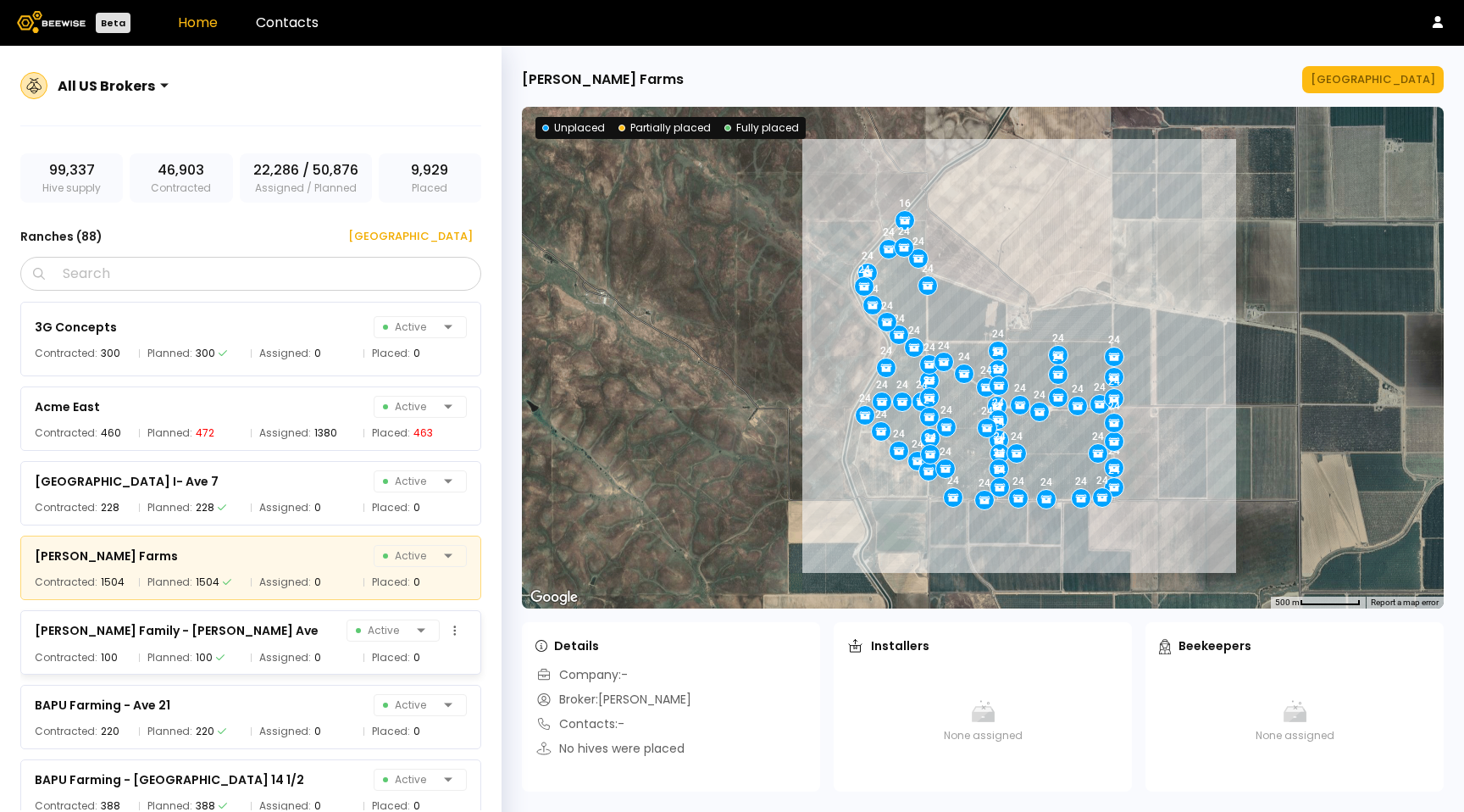
click at [265, 642] on div "[PERSON_NAME] Family - [PERSON_NAME] Ave Active Contracted: 100 Planned: 100 As…" at bounding box center [251, 642] width 461 height 64
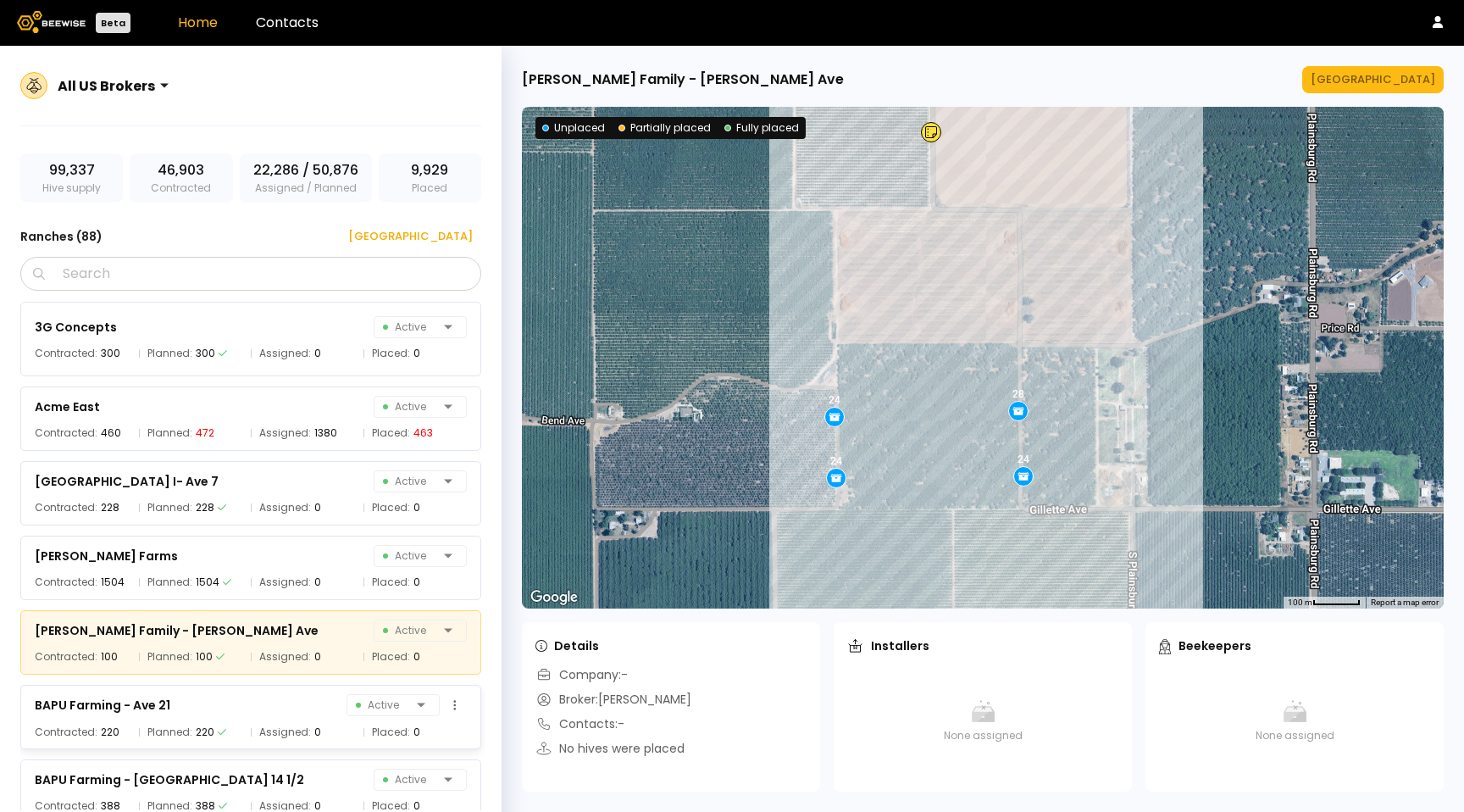
click at [286, 697] on div "BAPU Farming - Ave 21 Active" at bounding box center [250, 705] width 432 height 24
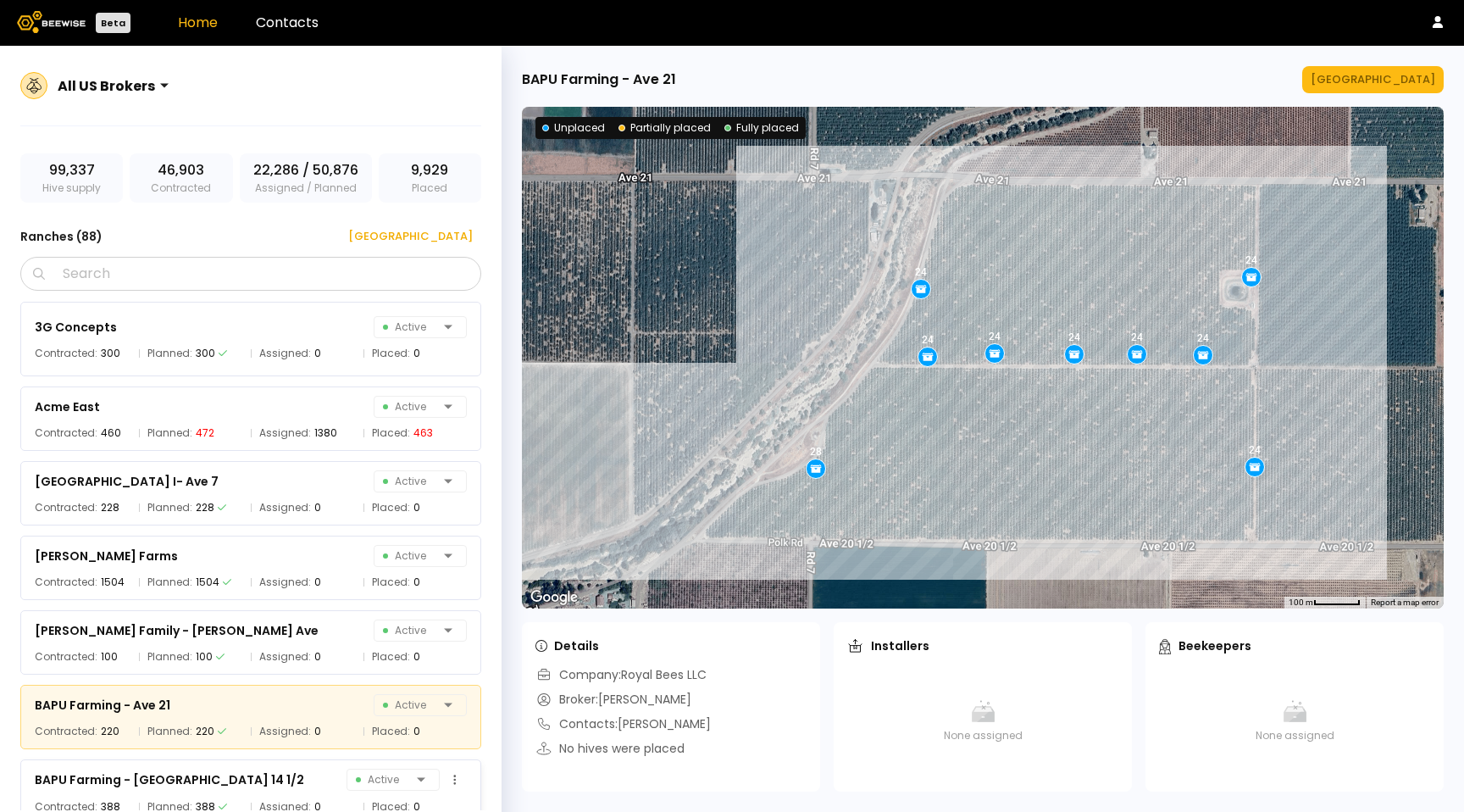
click at [271, 798] on span "Assigned:" at bounding box center [285, 806] width 51 height 17
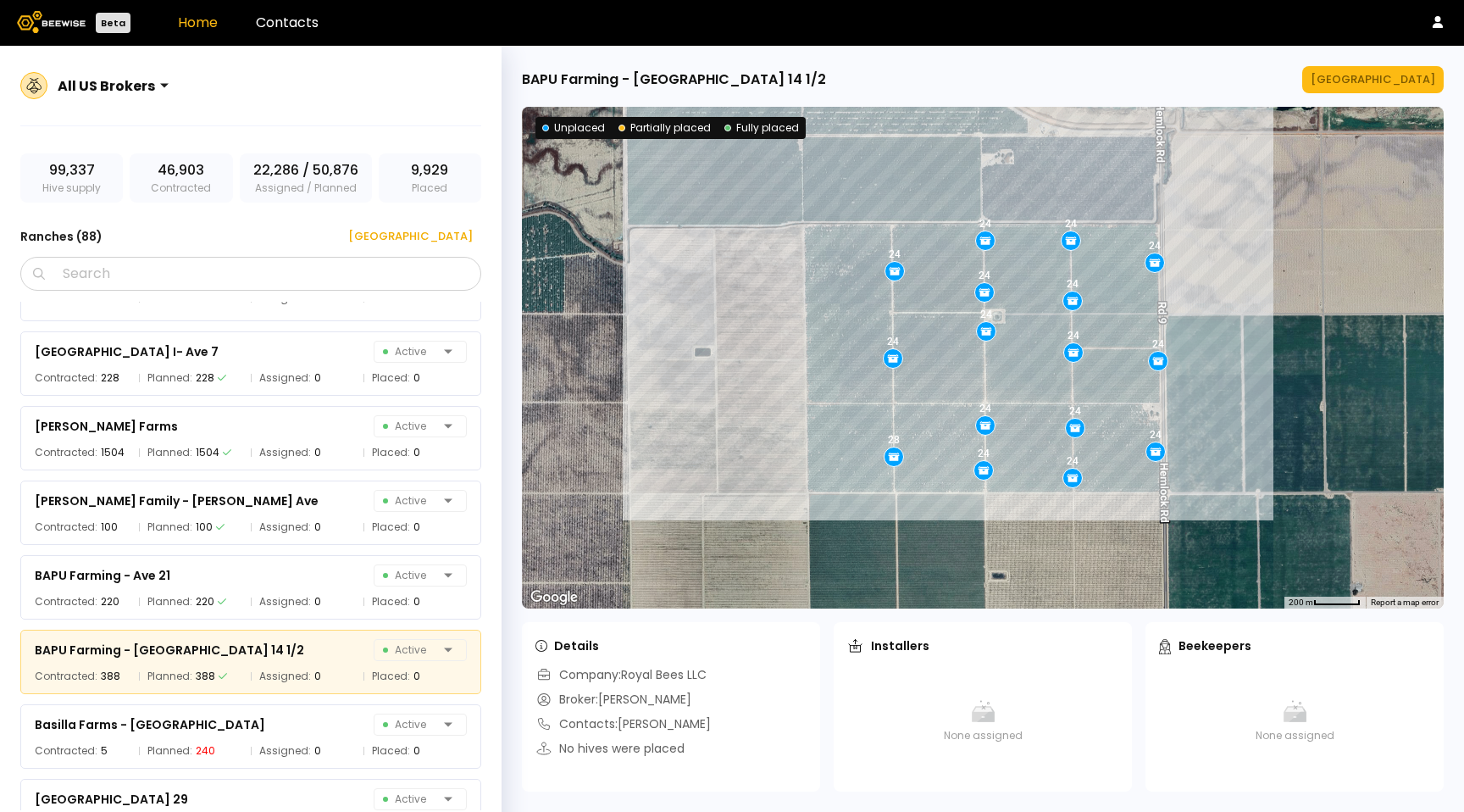
scroll to position [177, 0]
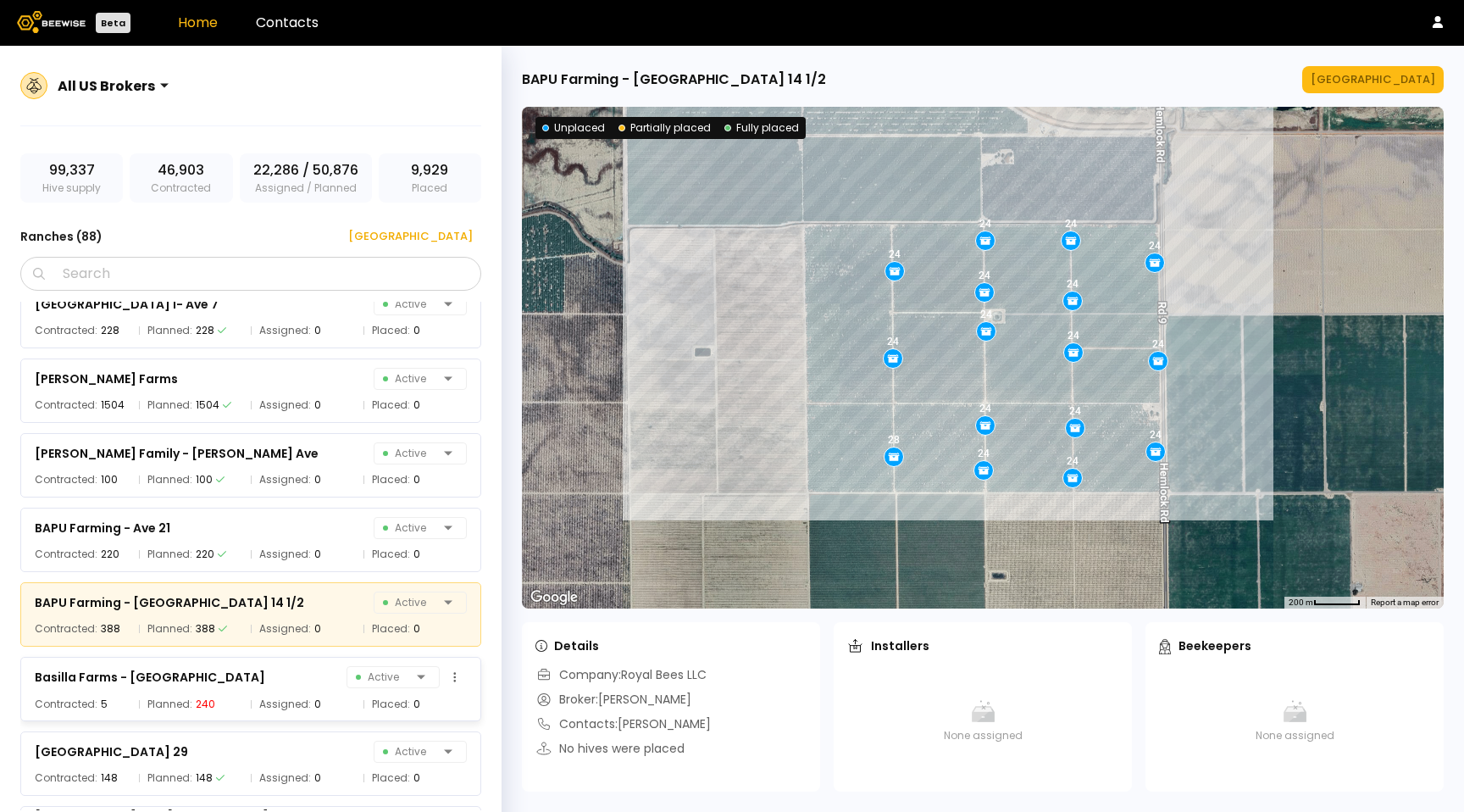
click at [238, 705] on div "Planned: 240" at bounding box center [191, 703] width 104 height 17
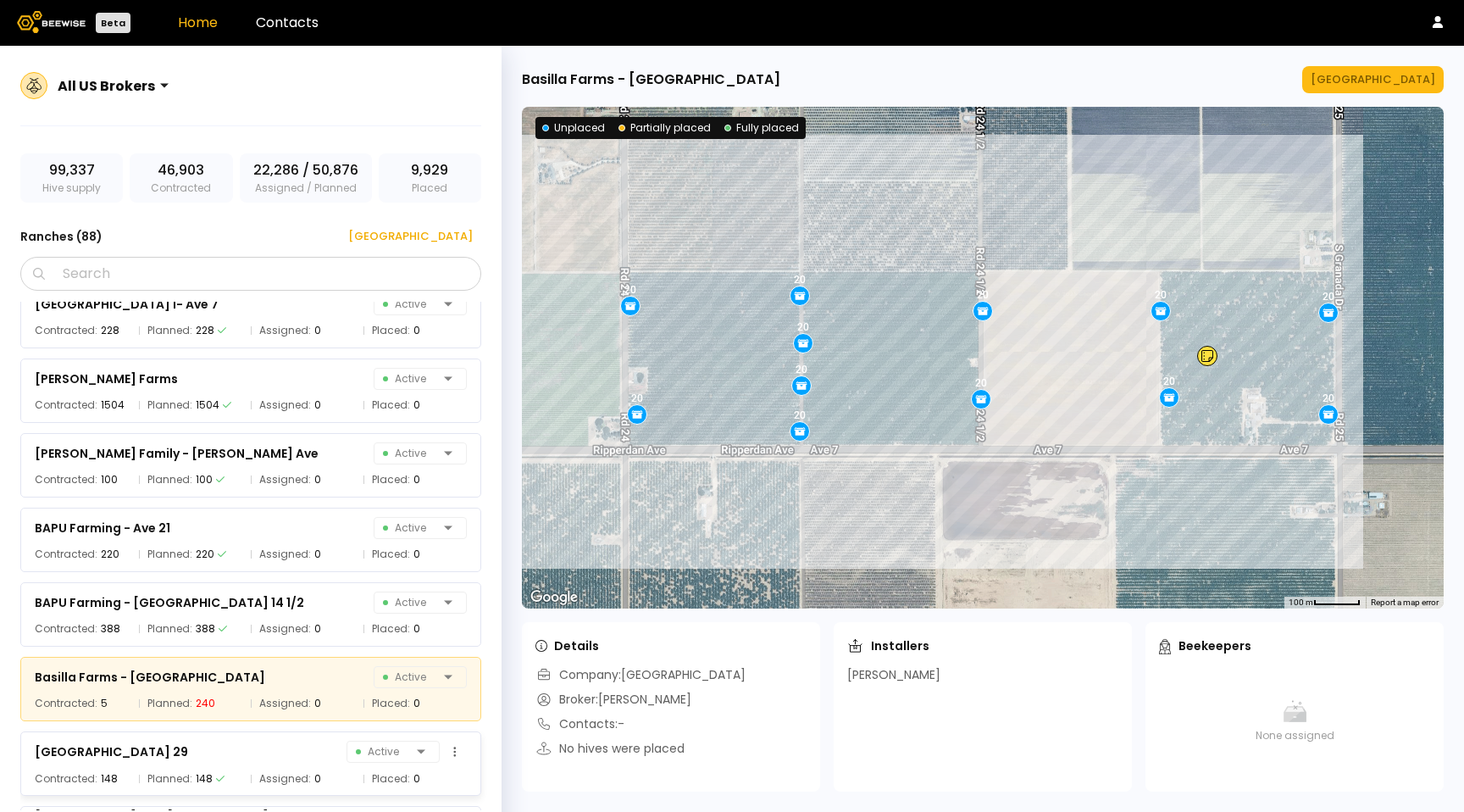
click at [274, 759] on div "[GEOGRAPHIC_DATA] Active" at bounding box center [250, 752] width 432 height 24
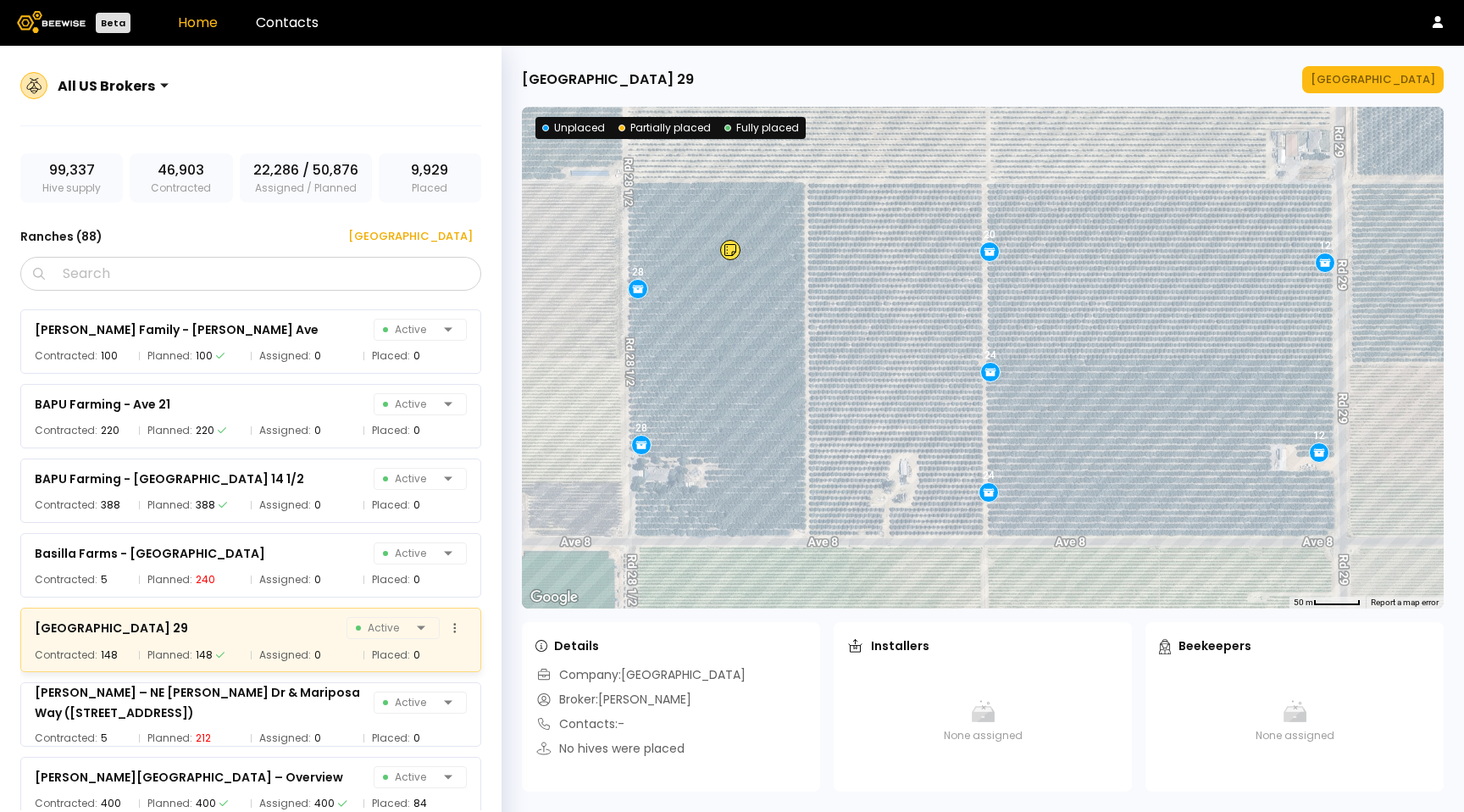
scroll to position [432, 0]
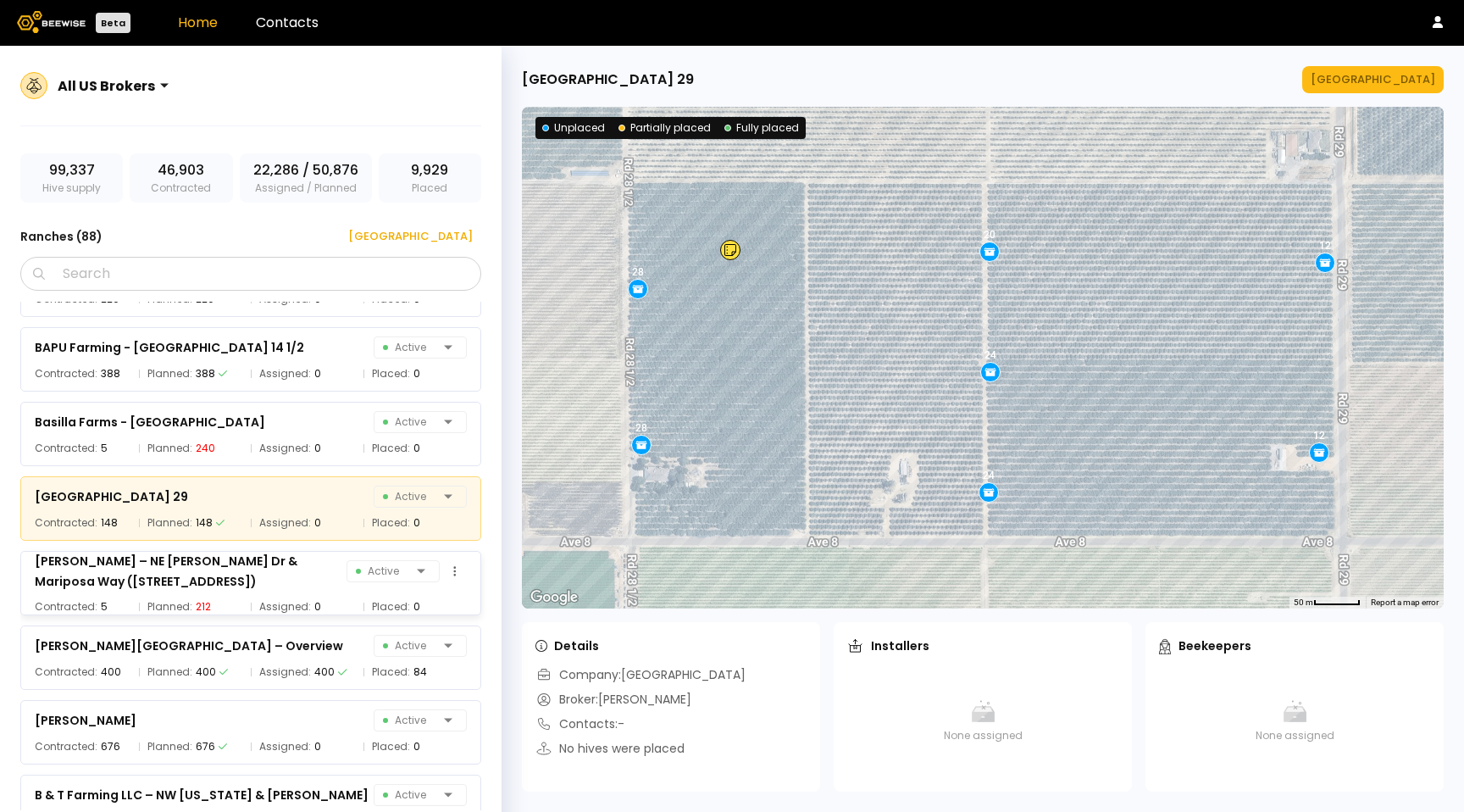
click at [257, 586] on div "[PERSON_NAME] – NE [PERSON_NAME] Dr & Mariposa Way ([STREET_ADDRESS])" at bounding box center [191, 570] width 312 height 41
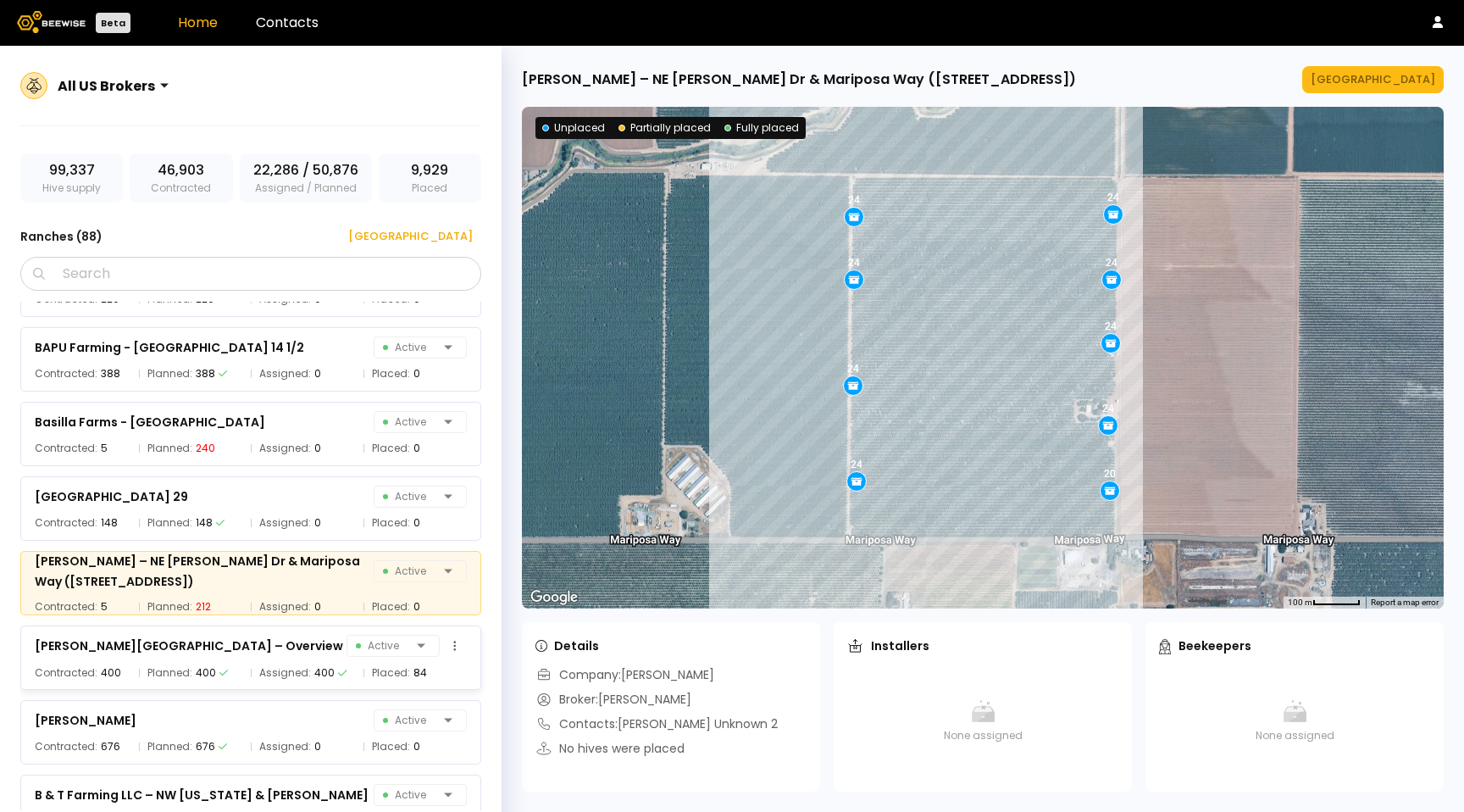
click at [285, 653] on div "[PERSON_NAME][GEOGRAPHIC_DATA] – Overview Active" at bounding box center [250, 646] width 432 height 24
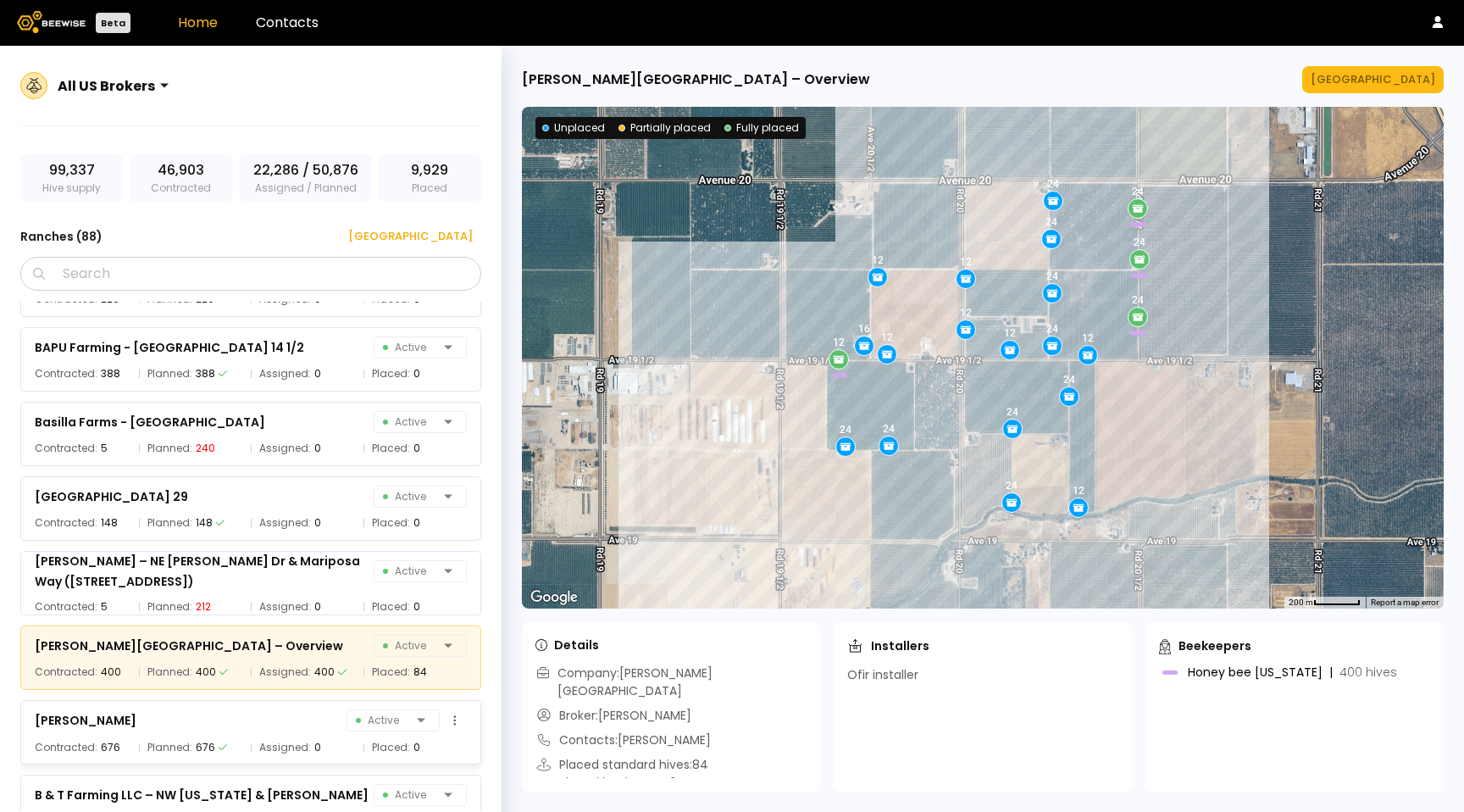
click at [291, 724] on div "[PERSON_NAME] Active" at bounding box center [250, 720] width 432 height 24
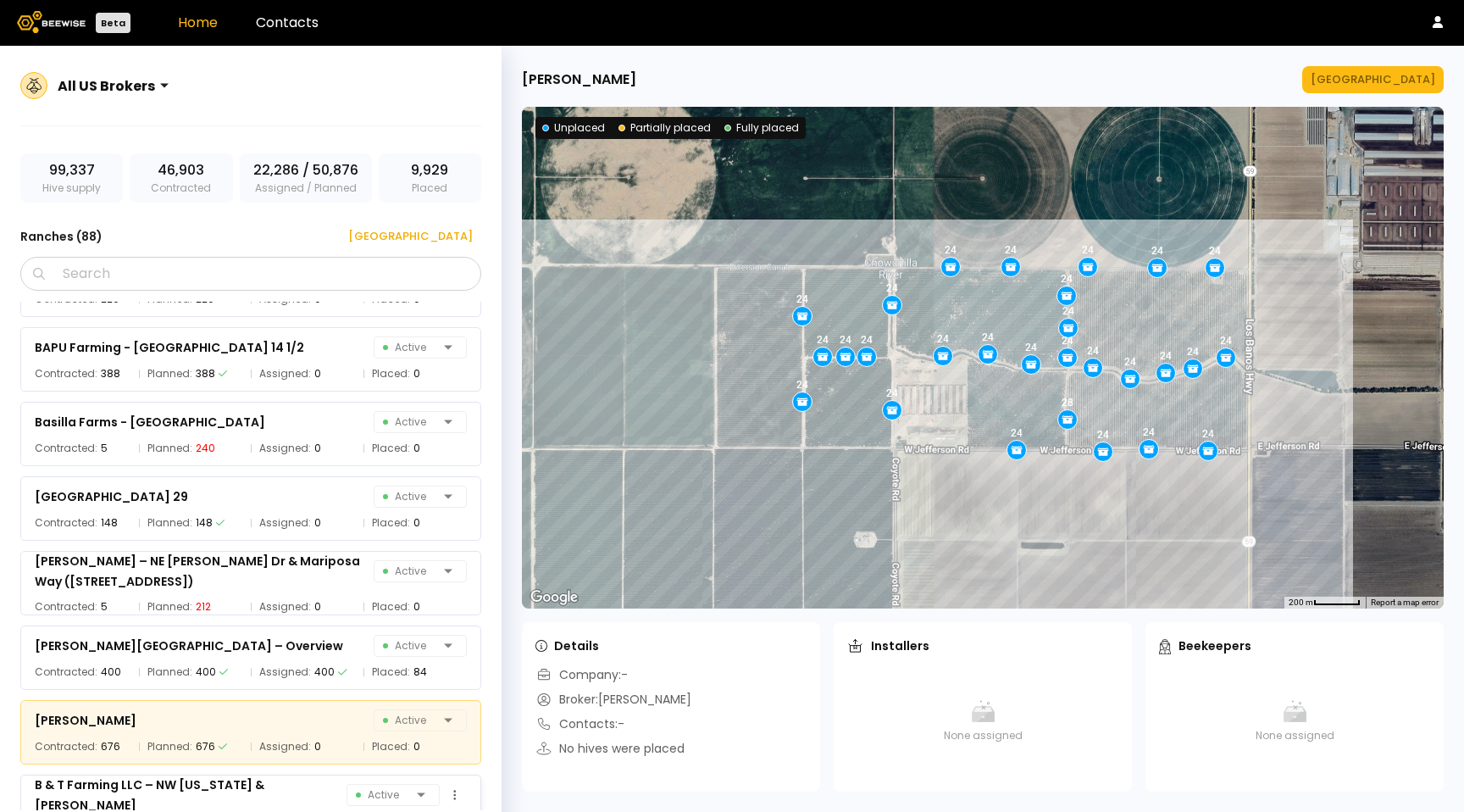
click at [294, 804] on div "B & T Farming LLC – NW [US_STATE] & [PERSON_NAME]" at bounding box center [191, 794] width 312 height 41
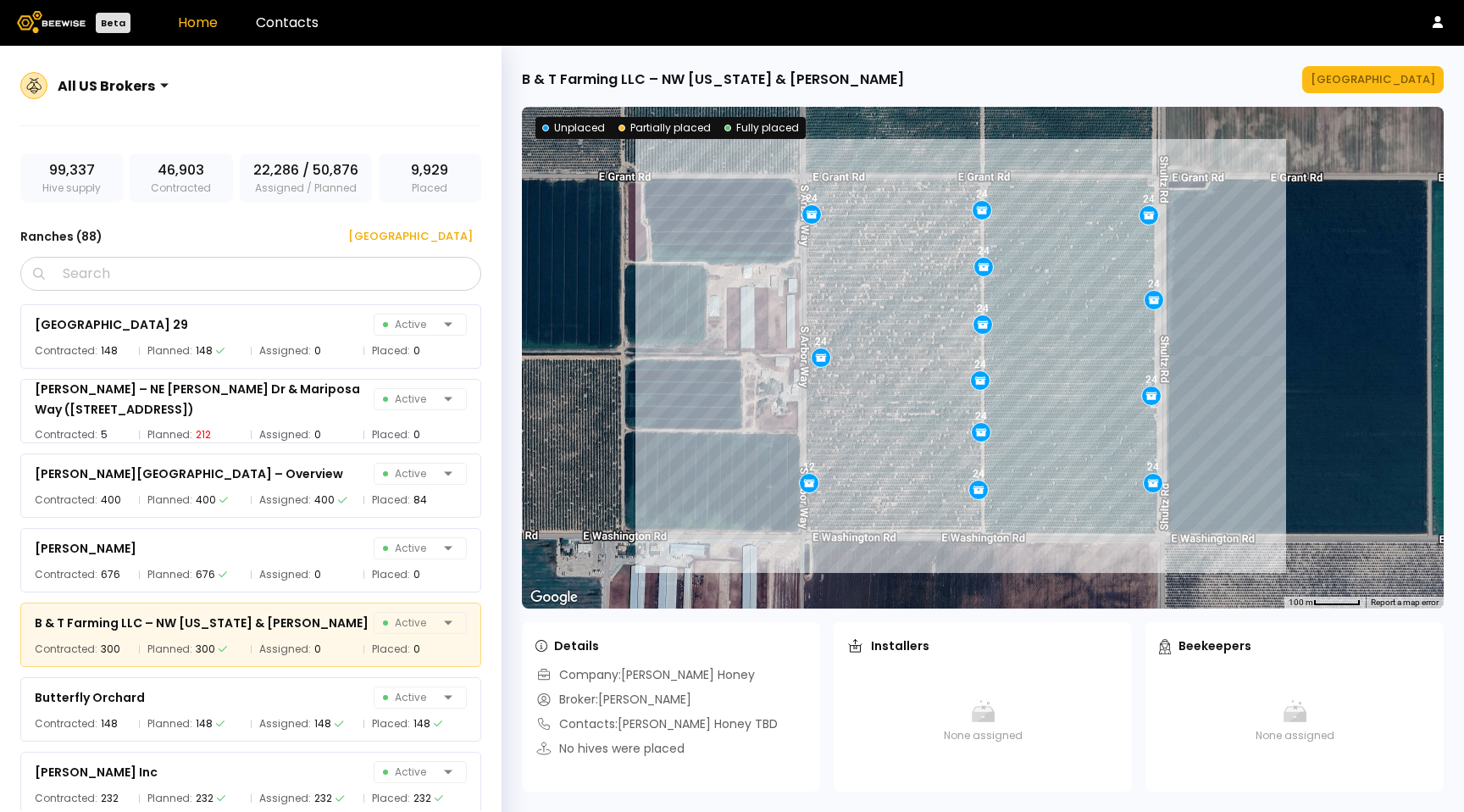
scroll to position [619, 0]
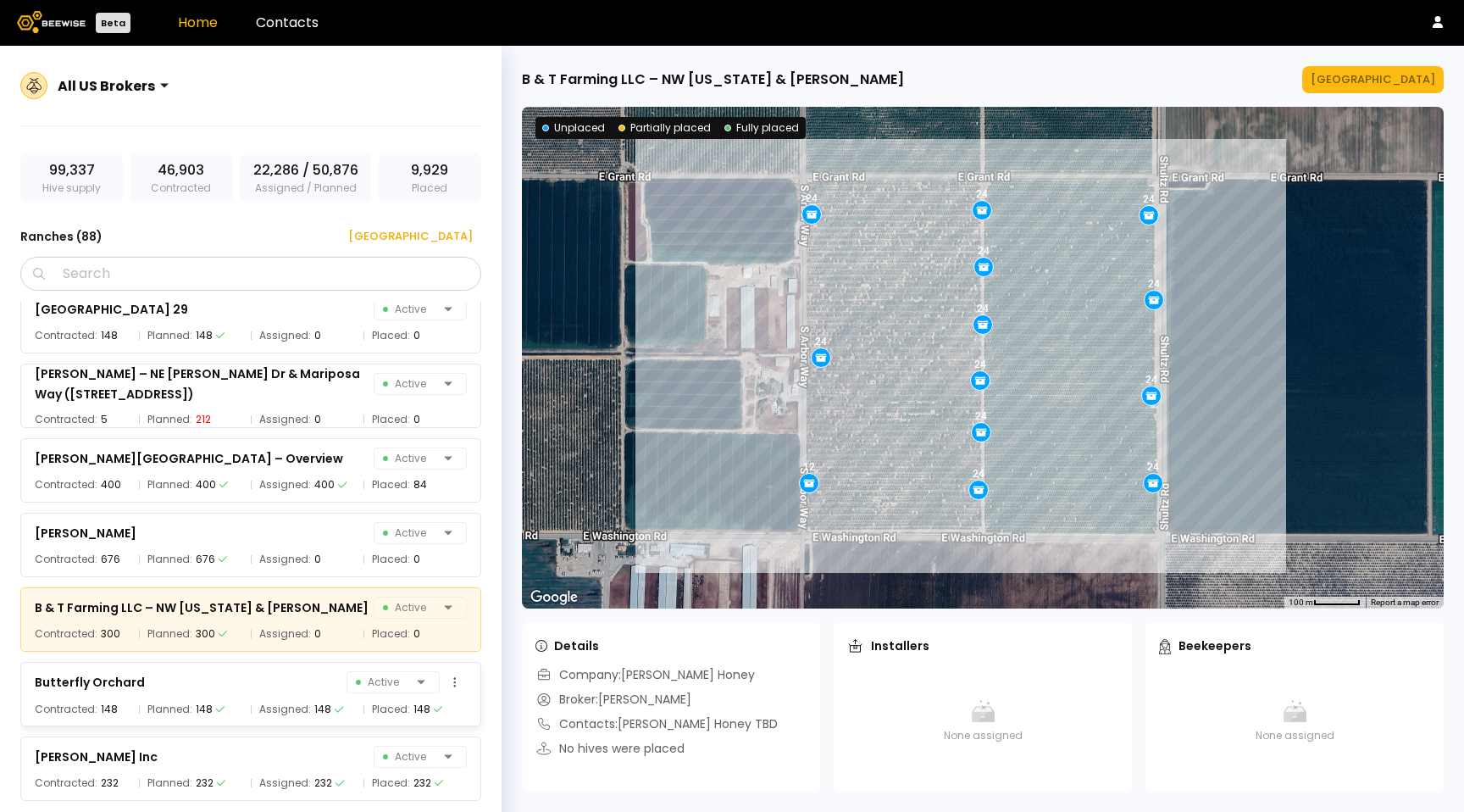
click at [284, 694] on div "Butterfly Orchard Active Contracted: 148 Planned: 148 Assigned: 148 Placed: 148" at bounding box center [251, 693] width 461 height 64
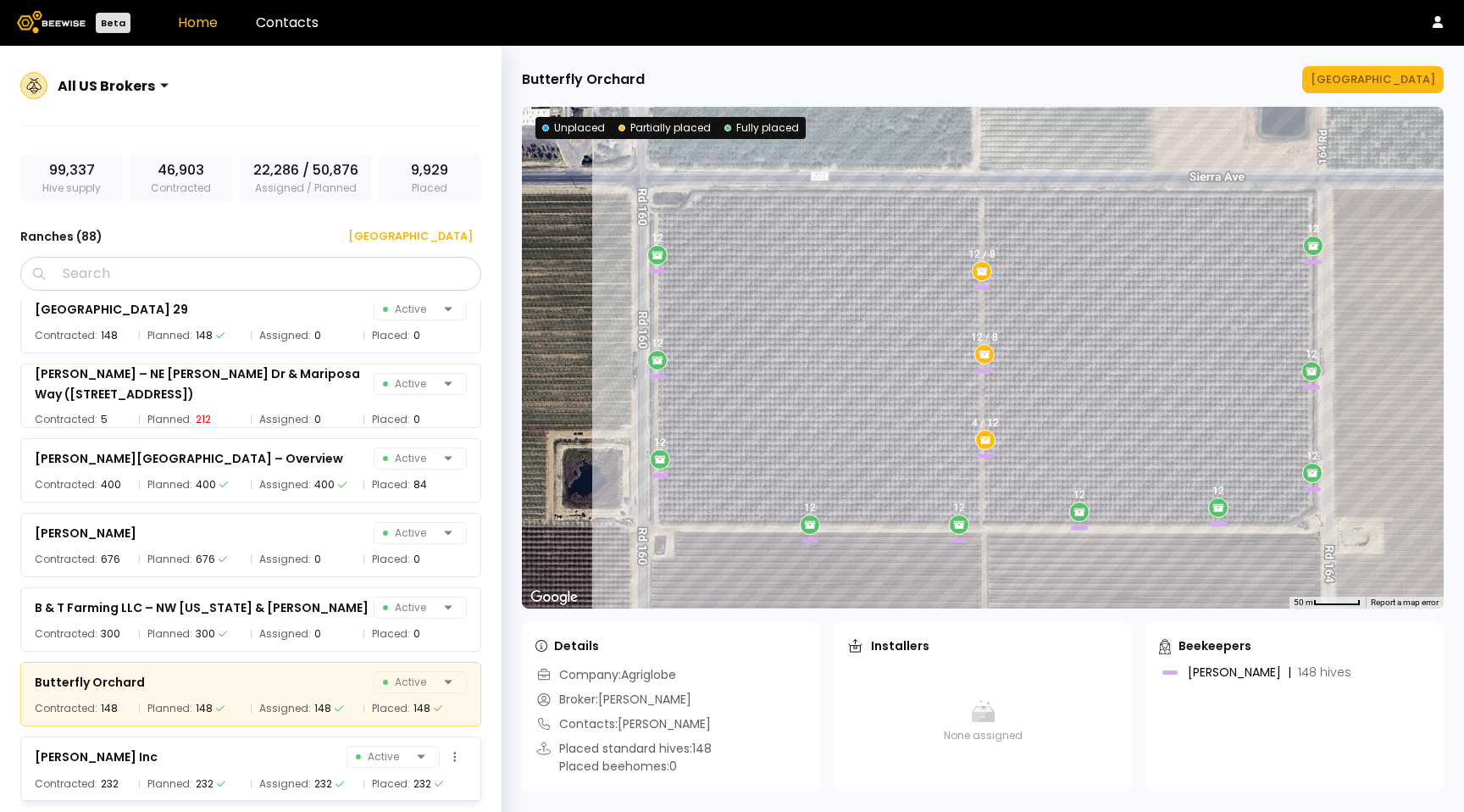
click at [285, 777] on span "Assigned:" at bounding box center [285, 783] width 51 height 17
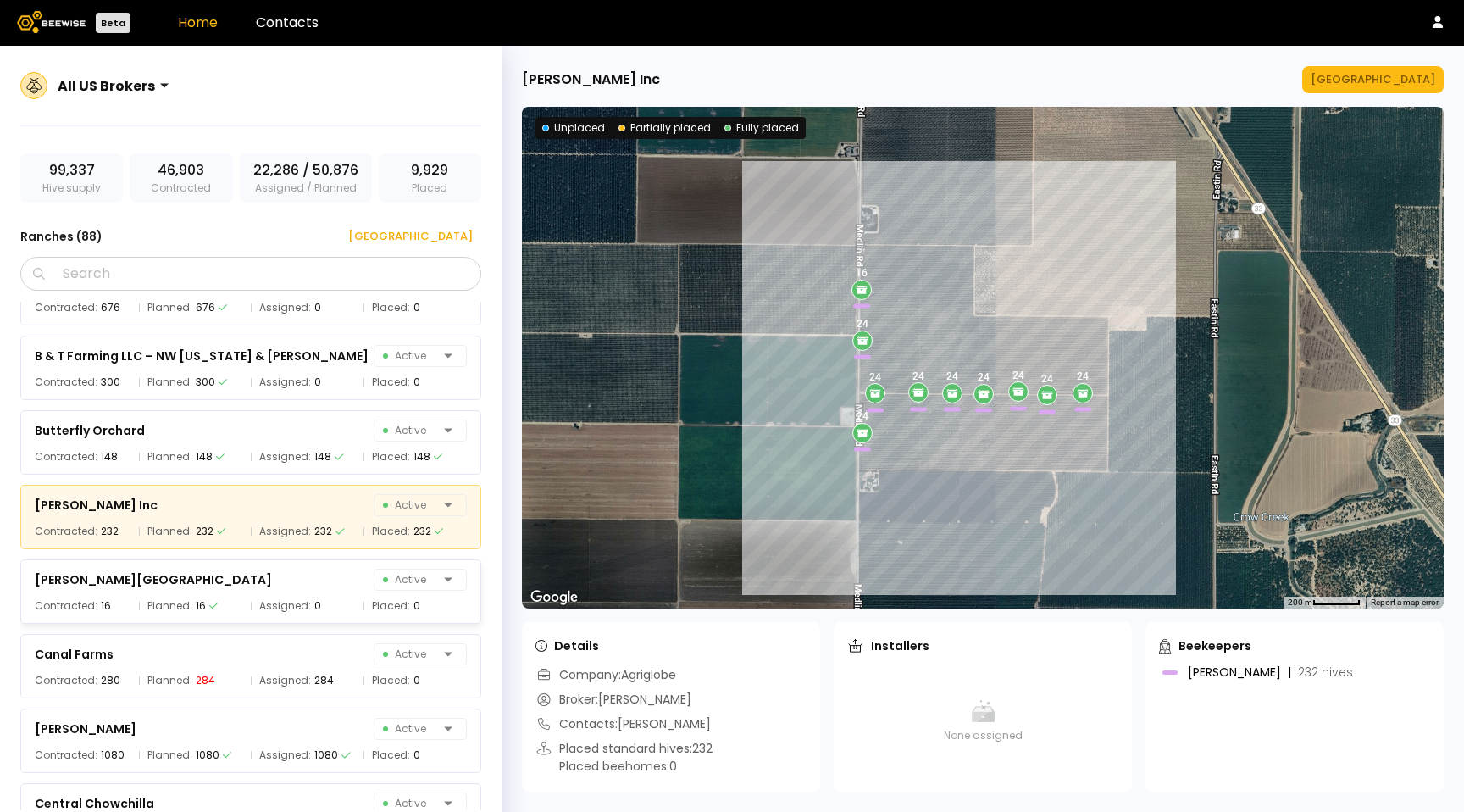
click at [289, 613] on div "[PERSON_NAME] – [GEOGRAPHIC_DATA][PERSON_NAME] ([GEOGRAPHIC_DATA]) Active Contr…" at bounding box center [260, 555] width 478 height 509
click at [284, 601] on div "[PERSON_NAME] – [GEOGRAPHIC_DATA][PERSON_NAME] ([GEOGRAPHIC_DATA]) Active Contr…" at bounding box center [260, 555] width 478 height 509
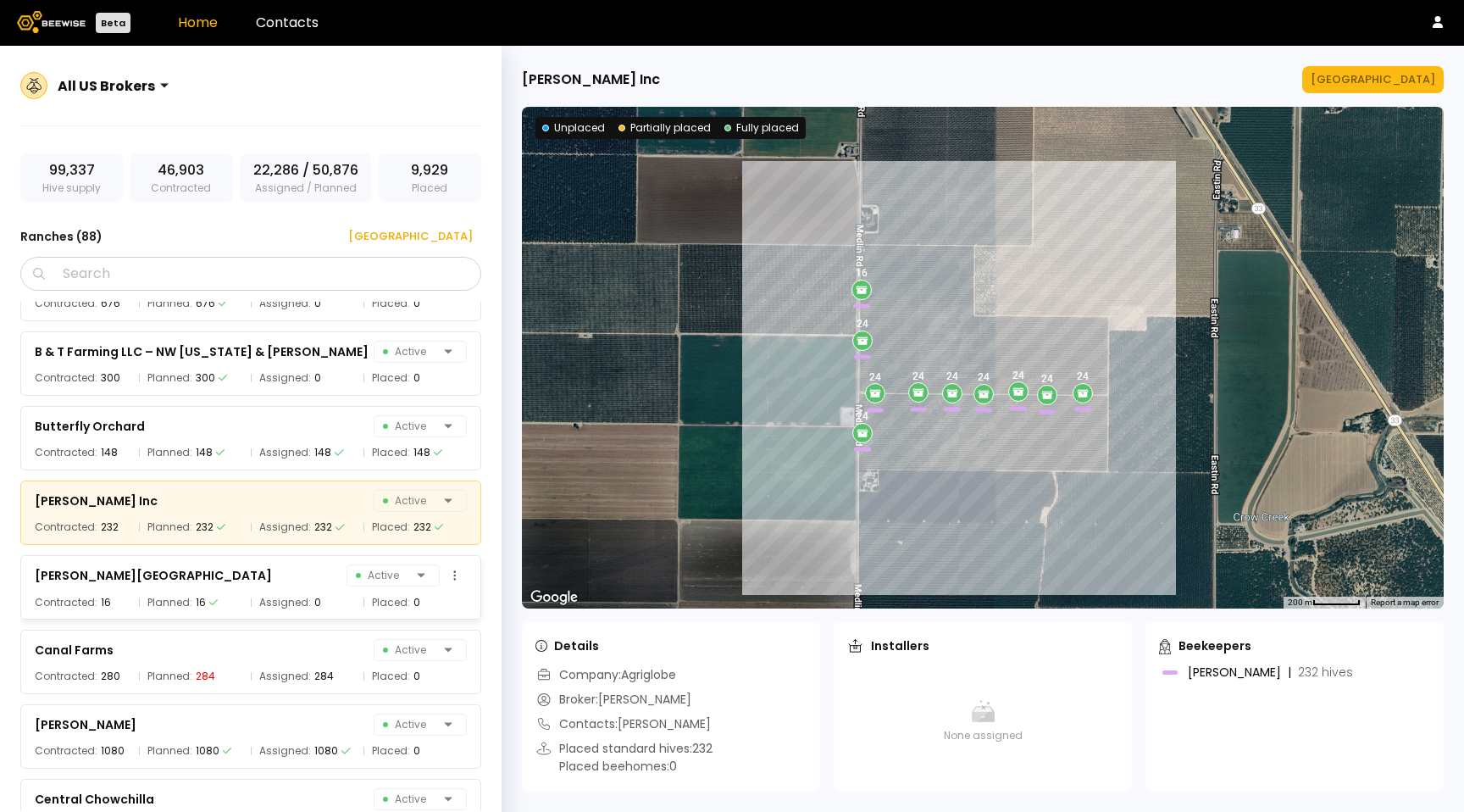
click at [265, 580] on div "[PERSON_NAME] Farm Active" at bounding box center [250, 575] width 432 height 24
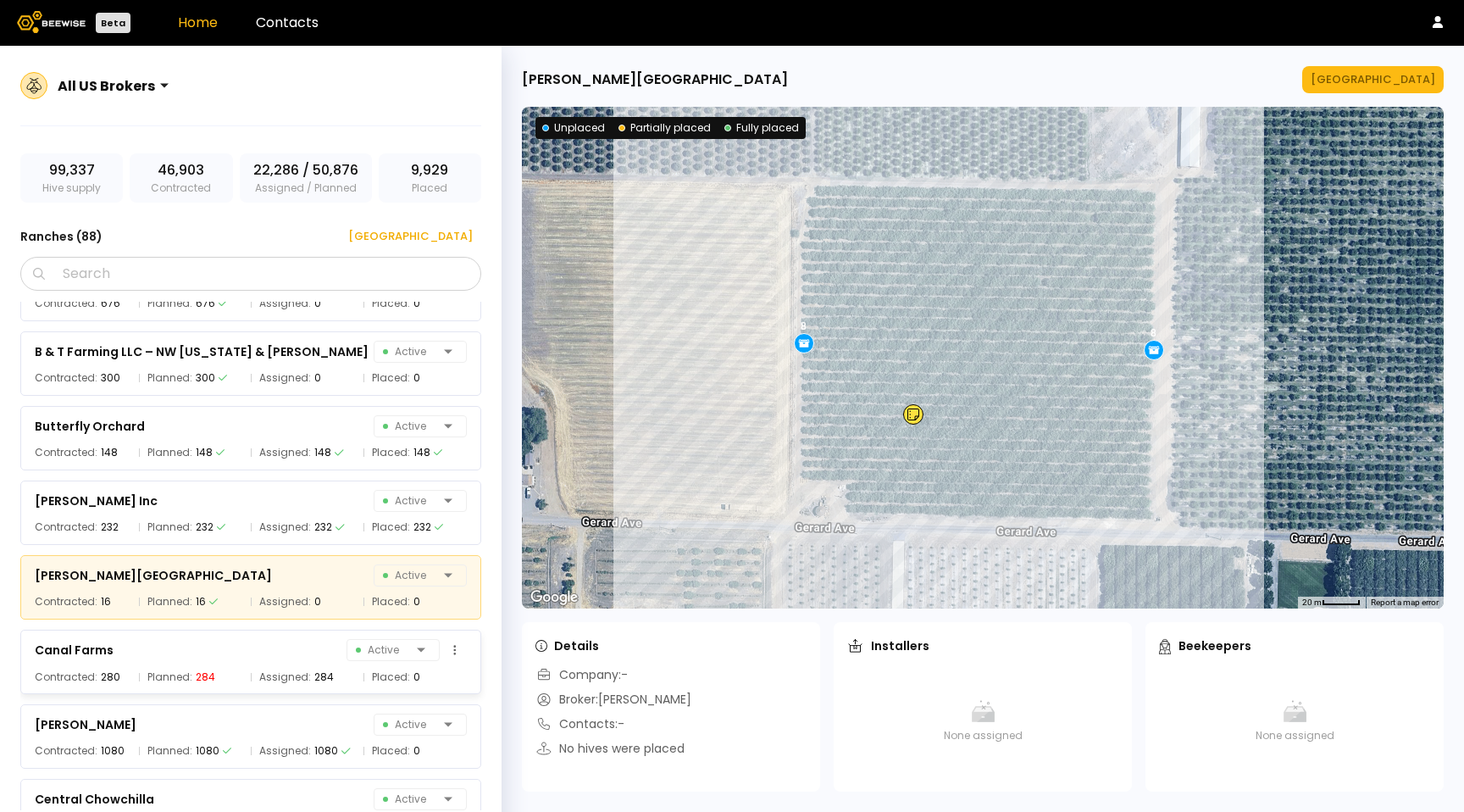
click at [267, 644] on div "Canal Farms Active" at bounding box center [250, 650] width 432 height 24
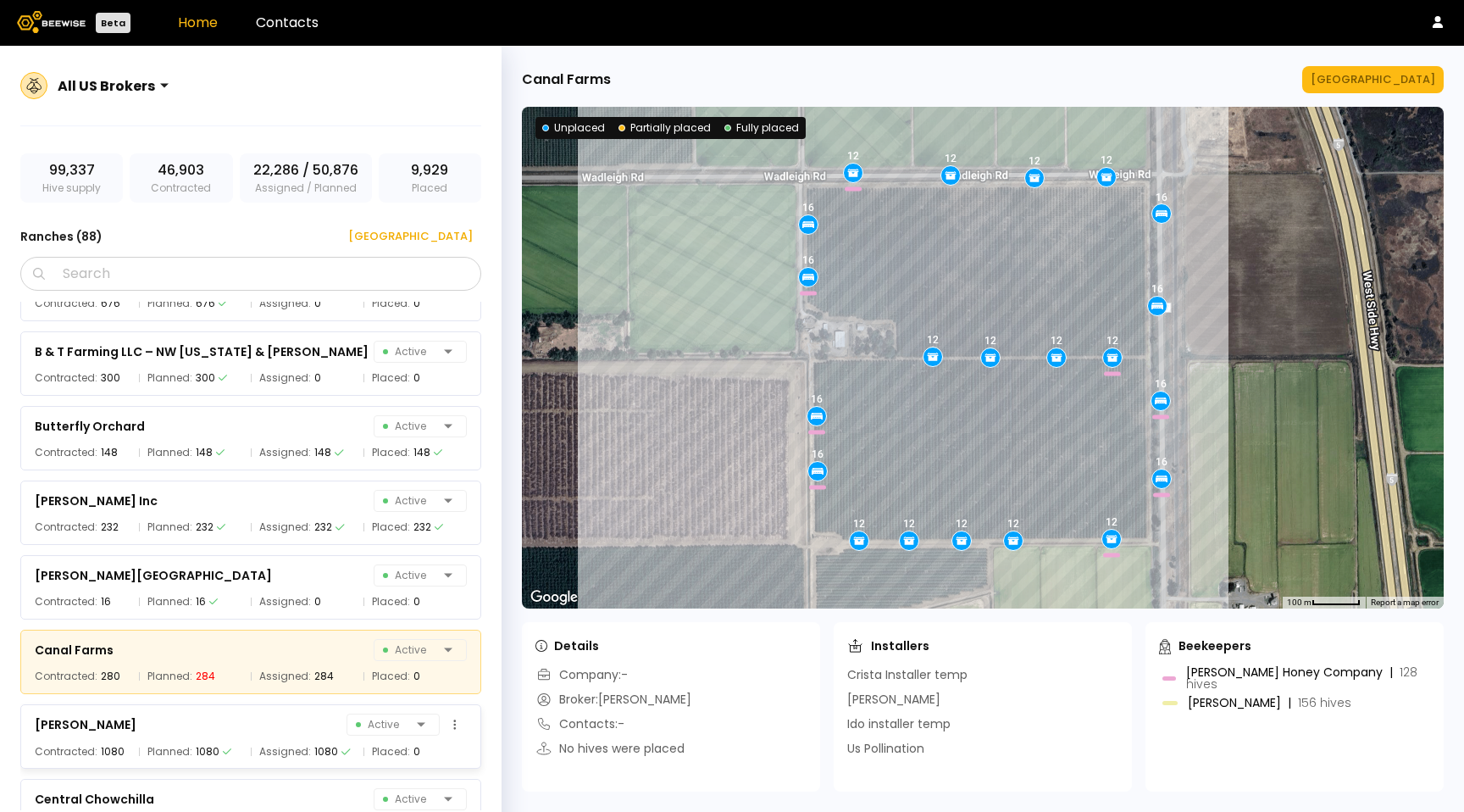
click at [273, 722] on div "[PERSON_NAME] Active" at bounding box center [250, 724] width 432 height 24
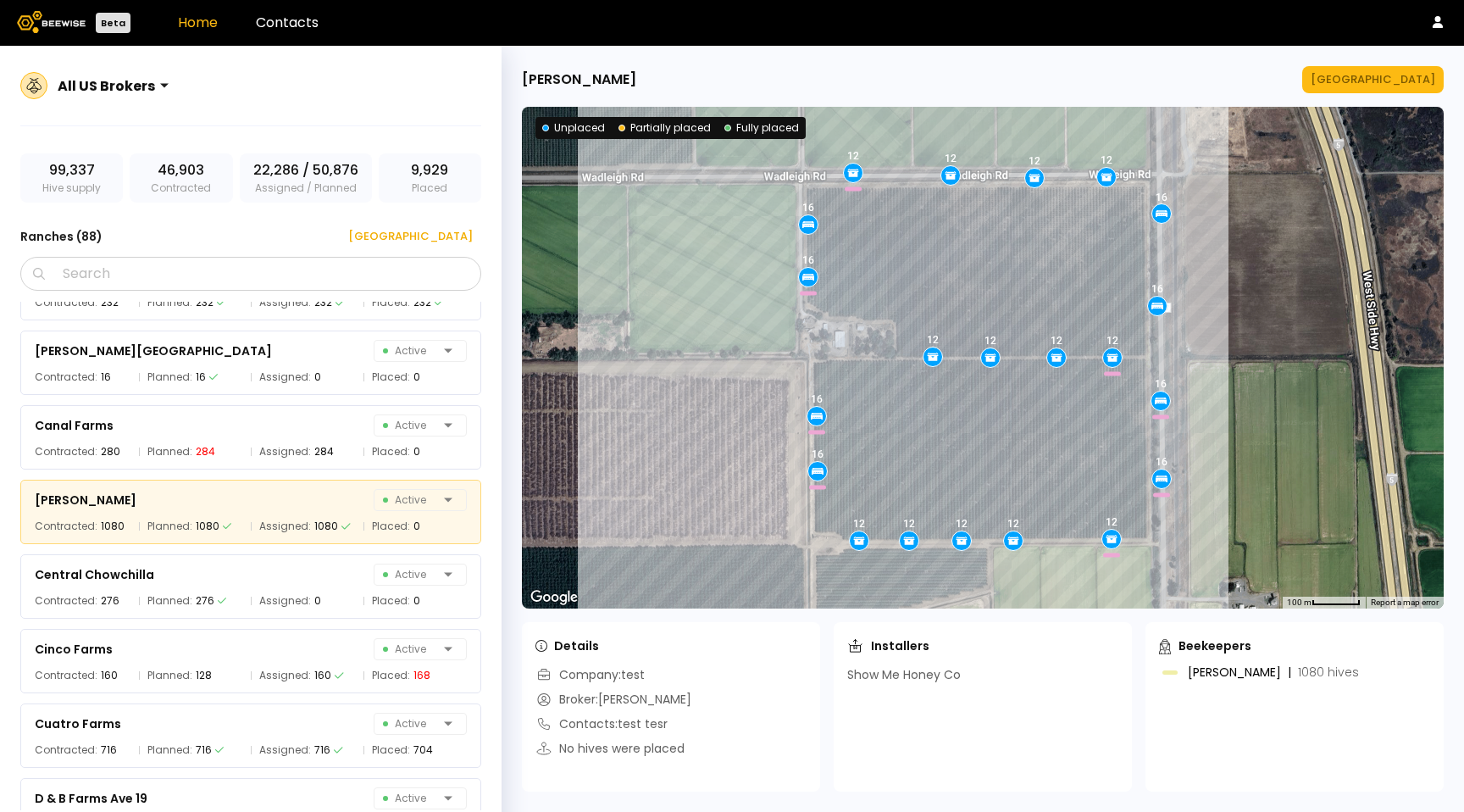
scroll to position [1113, 0]
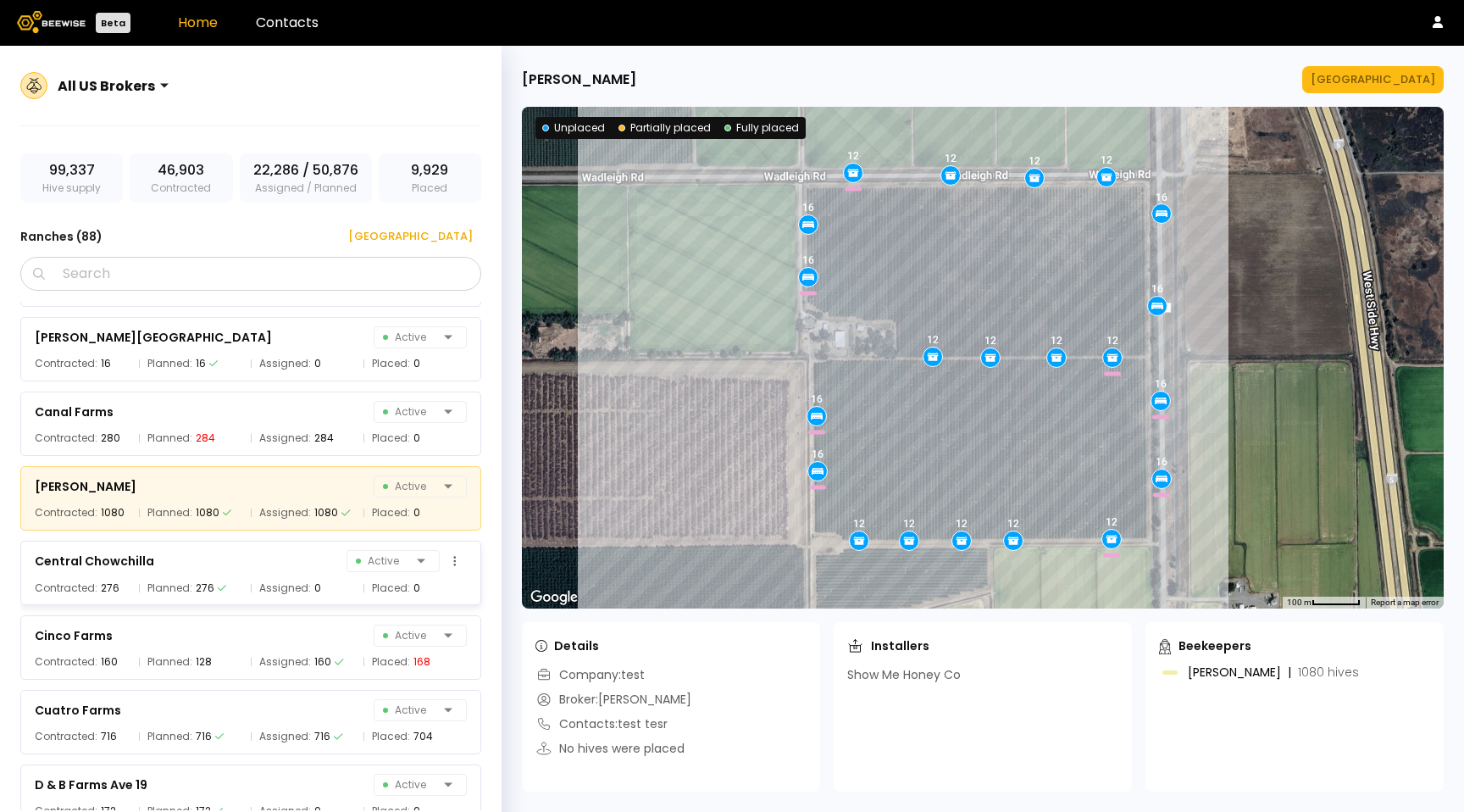
click at [274, 567] on div "Central Chowchilla Active" at bounding box center [250, 561] width 432 height 24
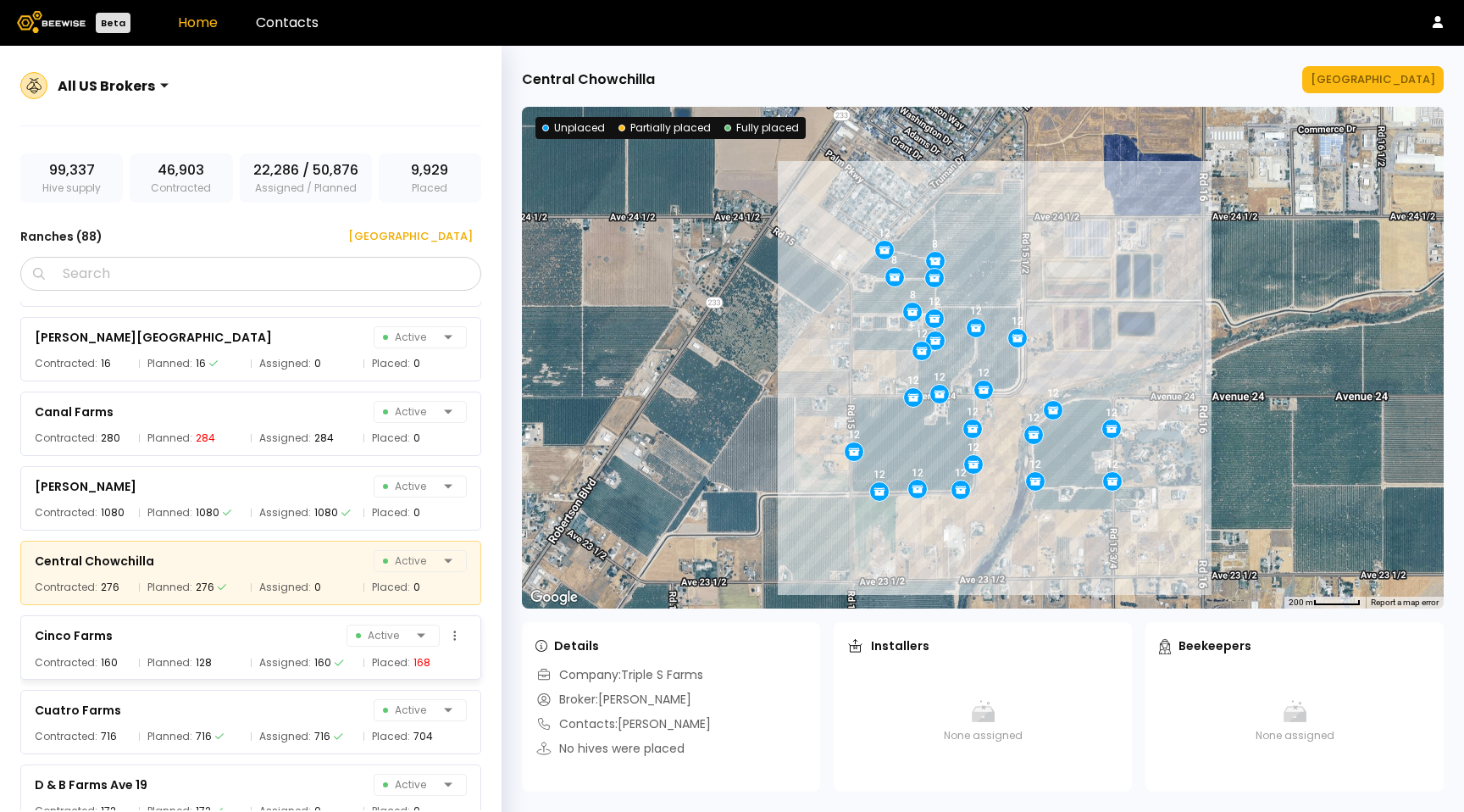
click at [273, 678] on div "Cinco Farms Active Contracted: 160 Planned: 128 Assigned: 160 Placed: 168" at bounding box center [251, 647] width 461 height 64
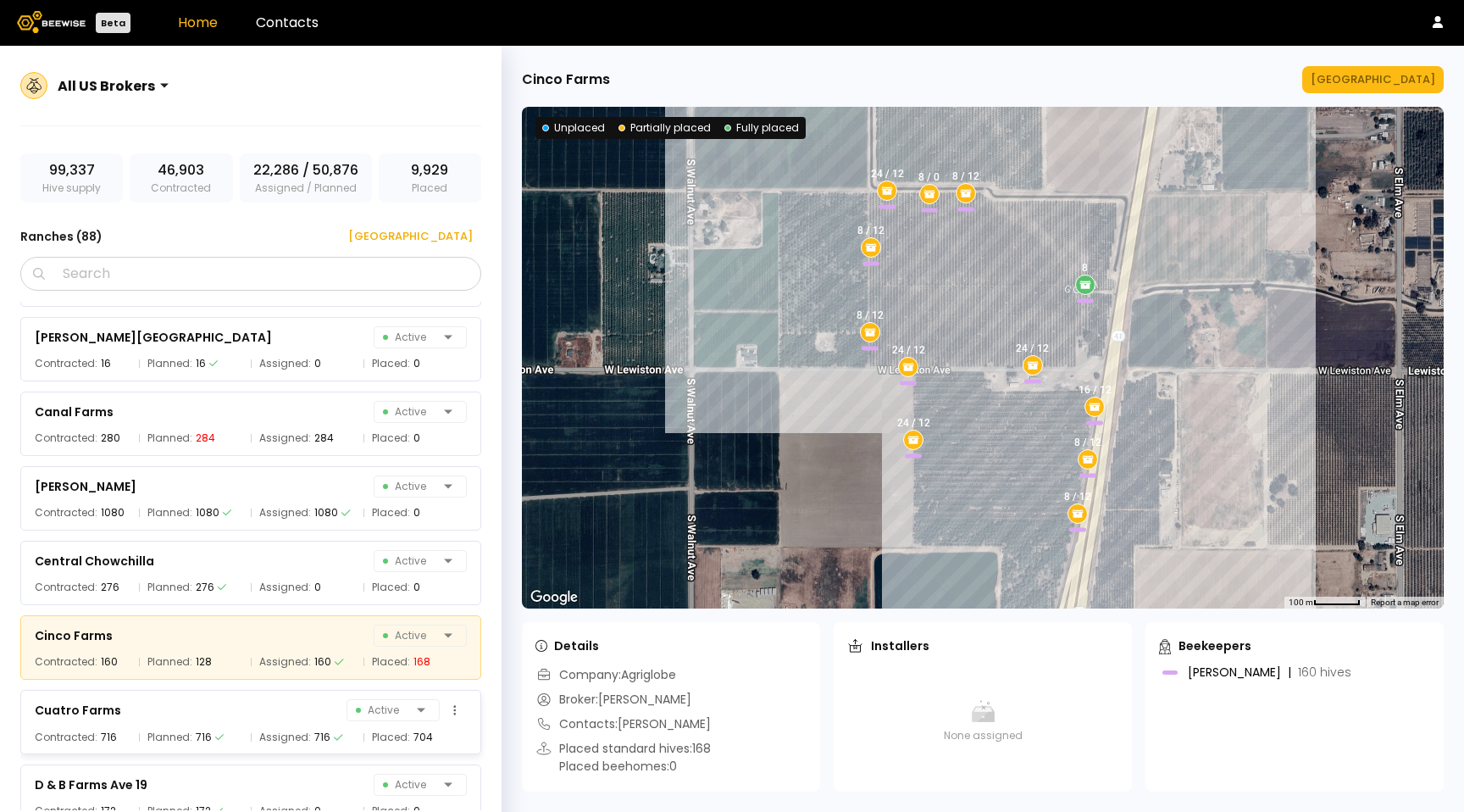
click at [255, 715] on div "Cuatro Farms Active" at bounding box center [250, 710] width 432 height 24
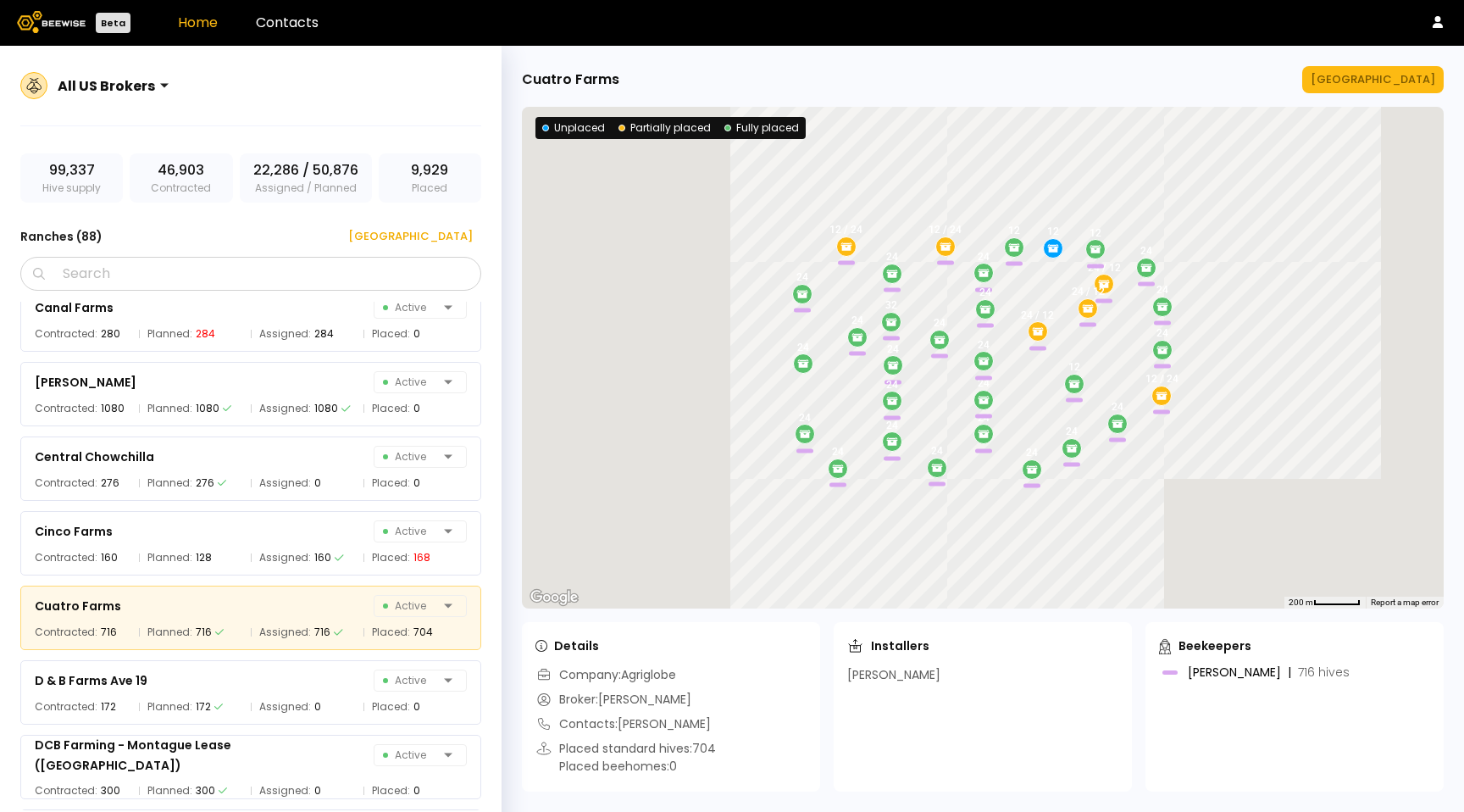
scroll to position [1421, 0]
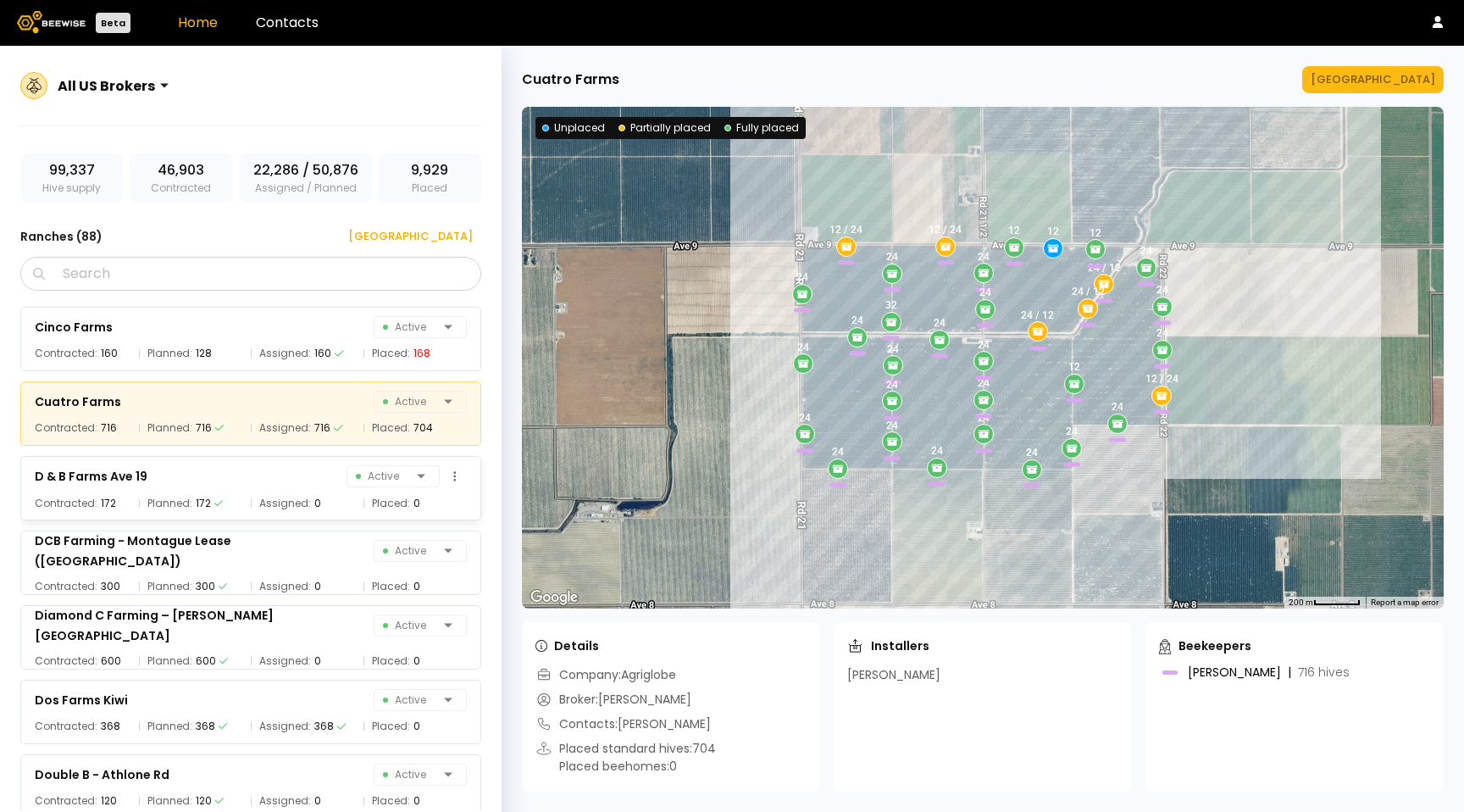
click at [265, 502] on span "Assigned:" at bounding box center [285, 503] width 51 height 17
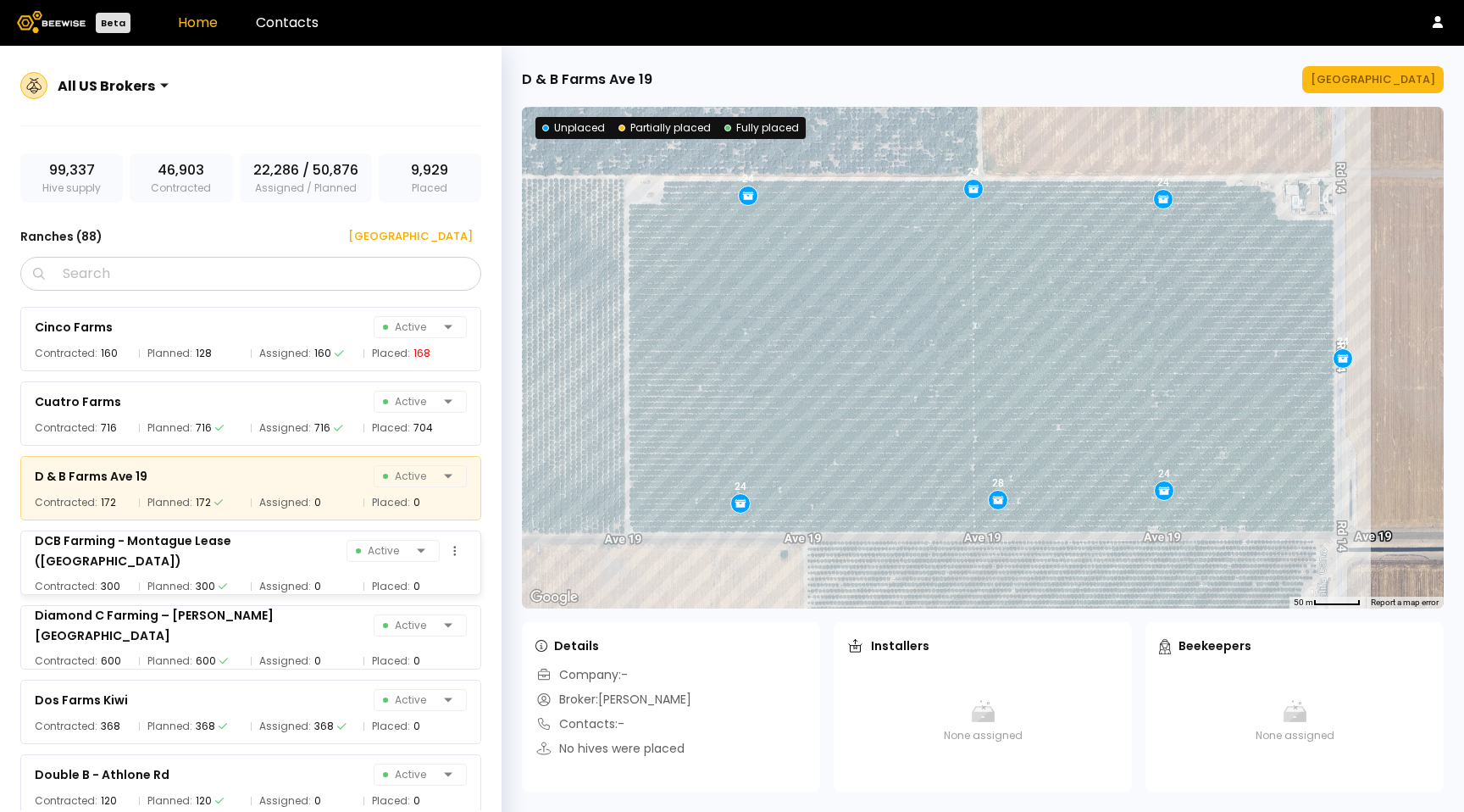
click at [265, 554] on div "DCB Farming - Montague Lease ([GEOGRAPHIC_DATA])" at bounding box center [191, 550] width 312 height 41
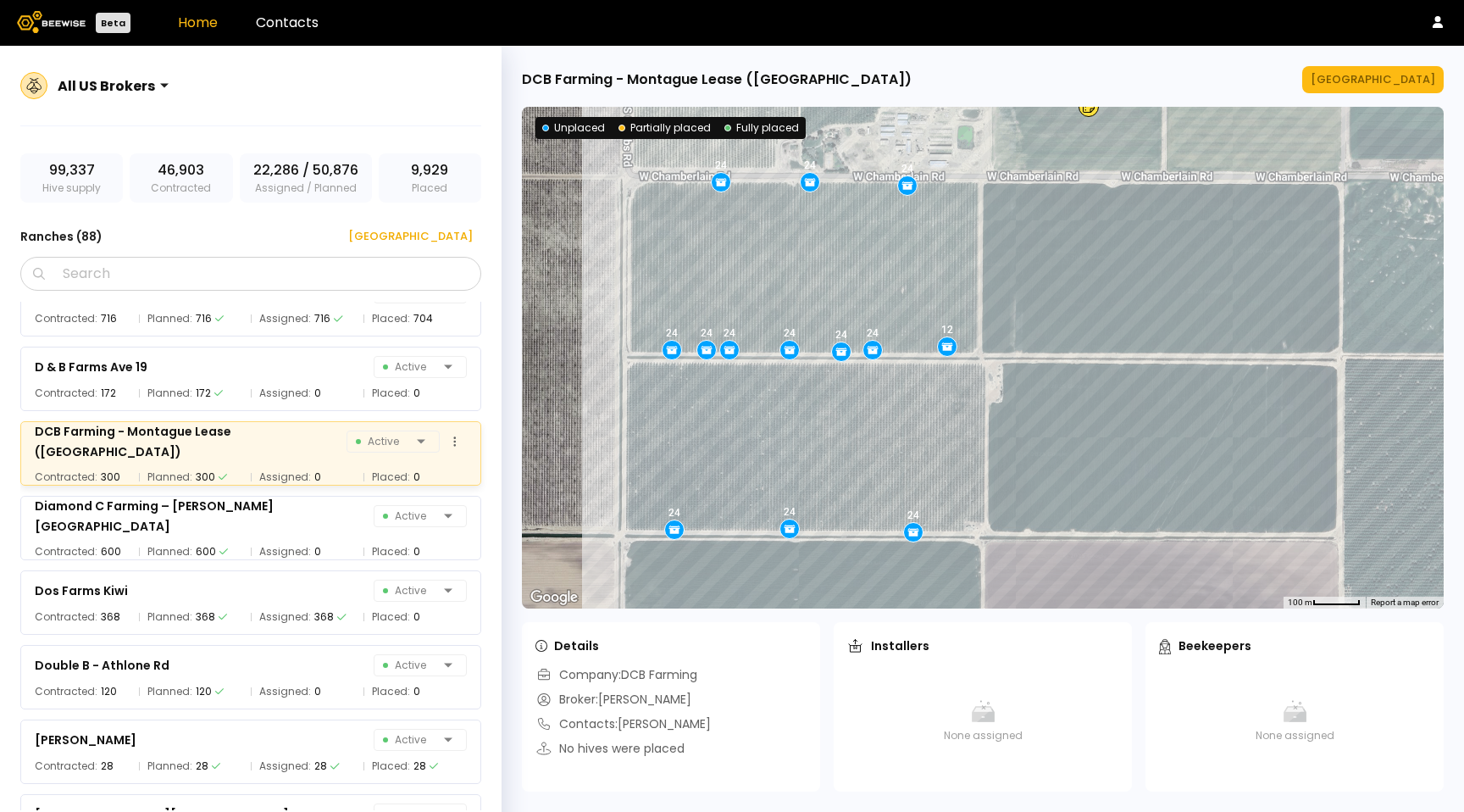
scroll to position [1537, 0]
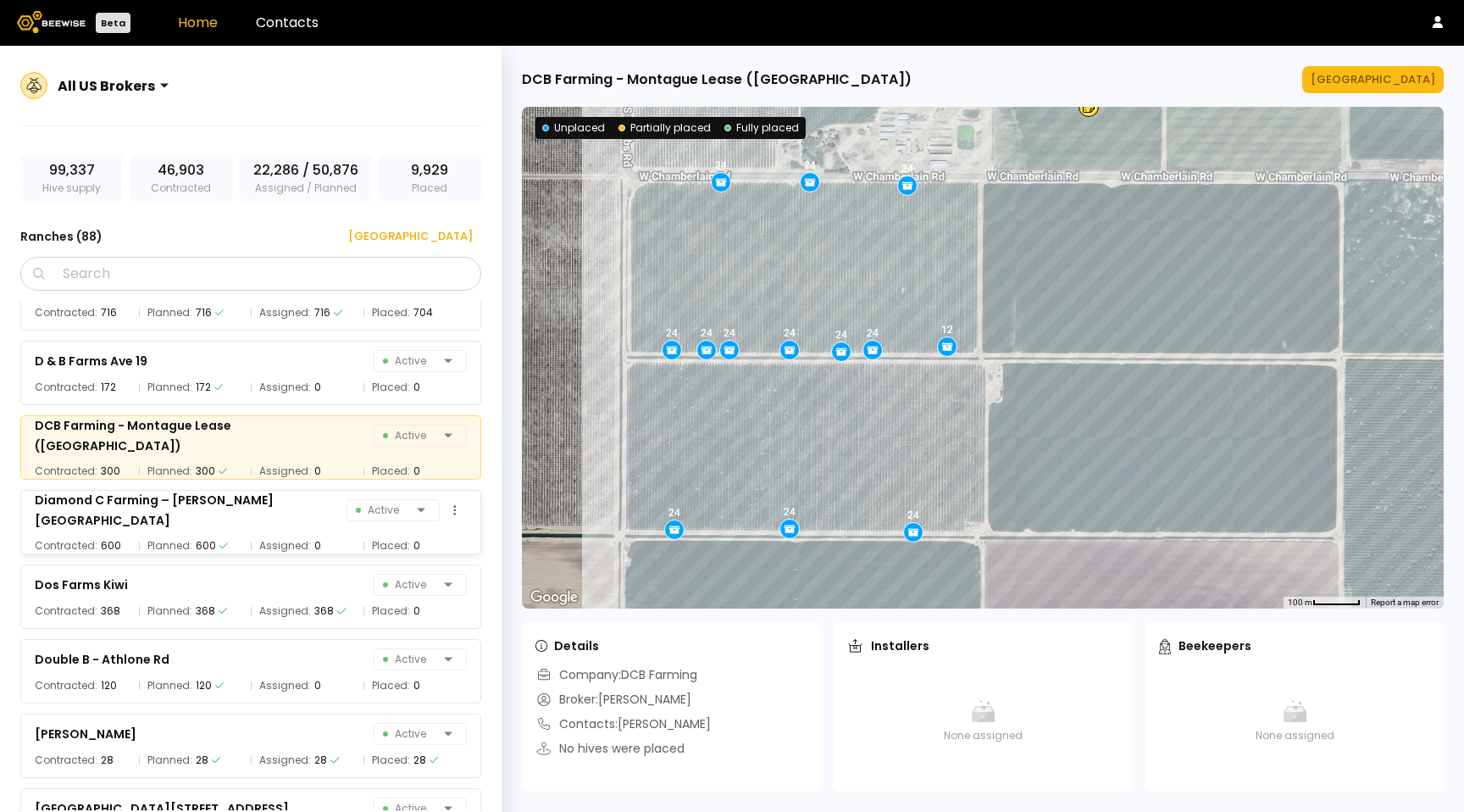
click at [260, 537] on span "Assigned:" at bounding box center [285, 545] width 51 height 17
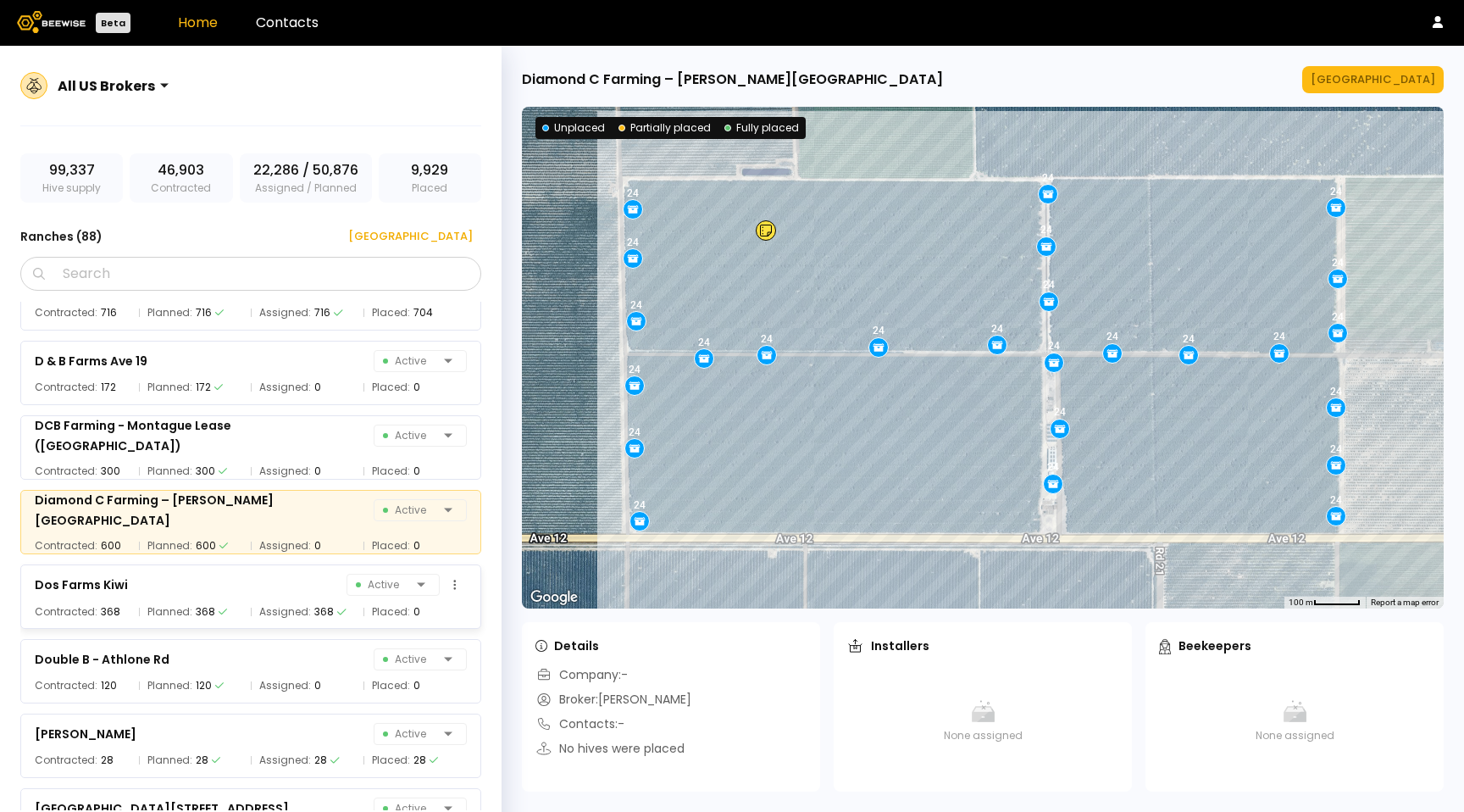
click at [270, 596] on div "Dos Farms Kiwi Active" at bounding box center [250, 585] width 432 height 24
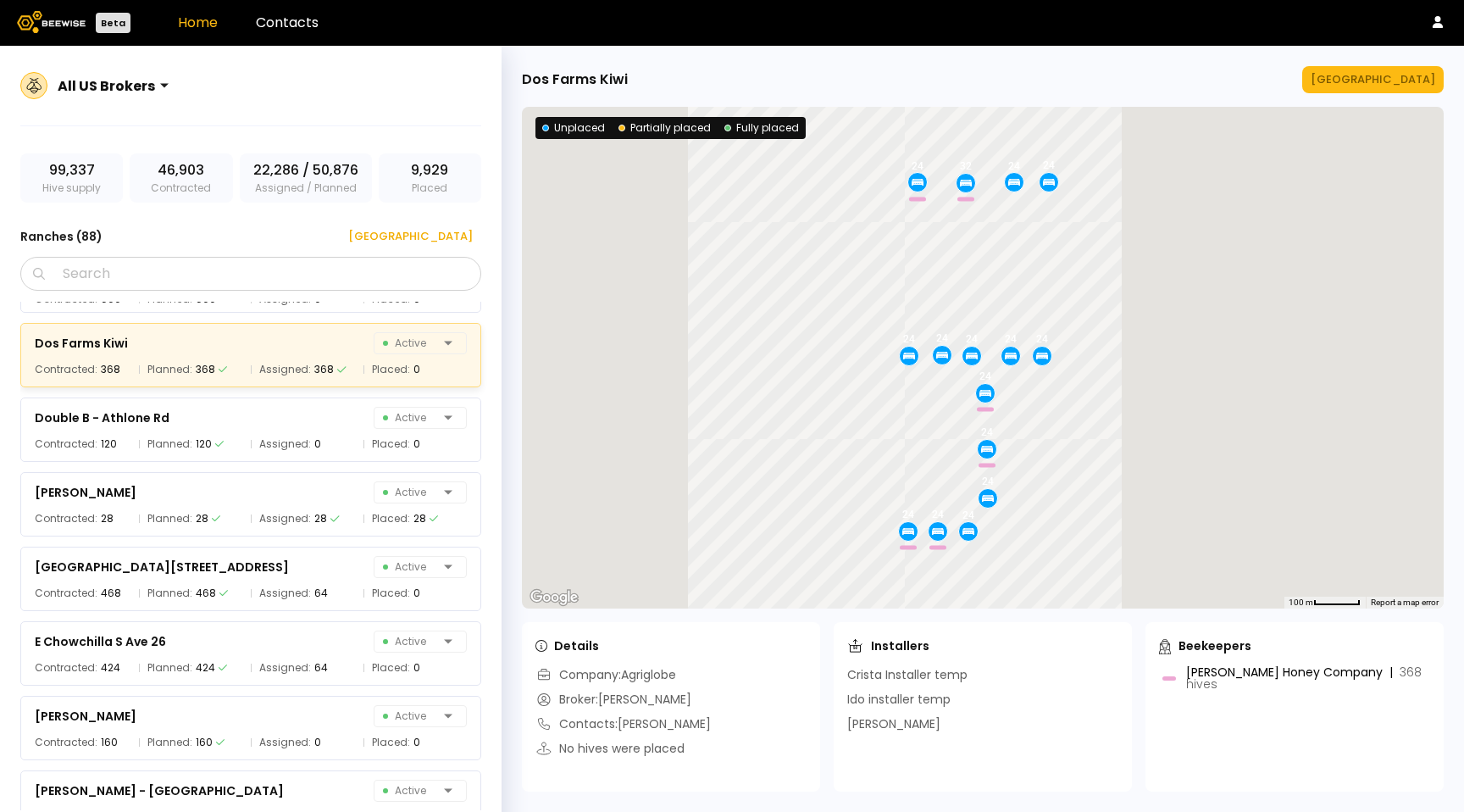
scroll to position [1855, 0]
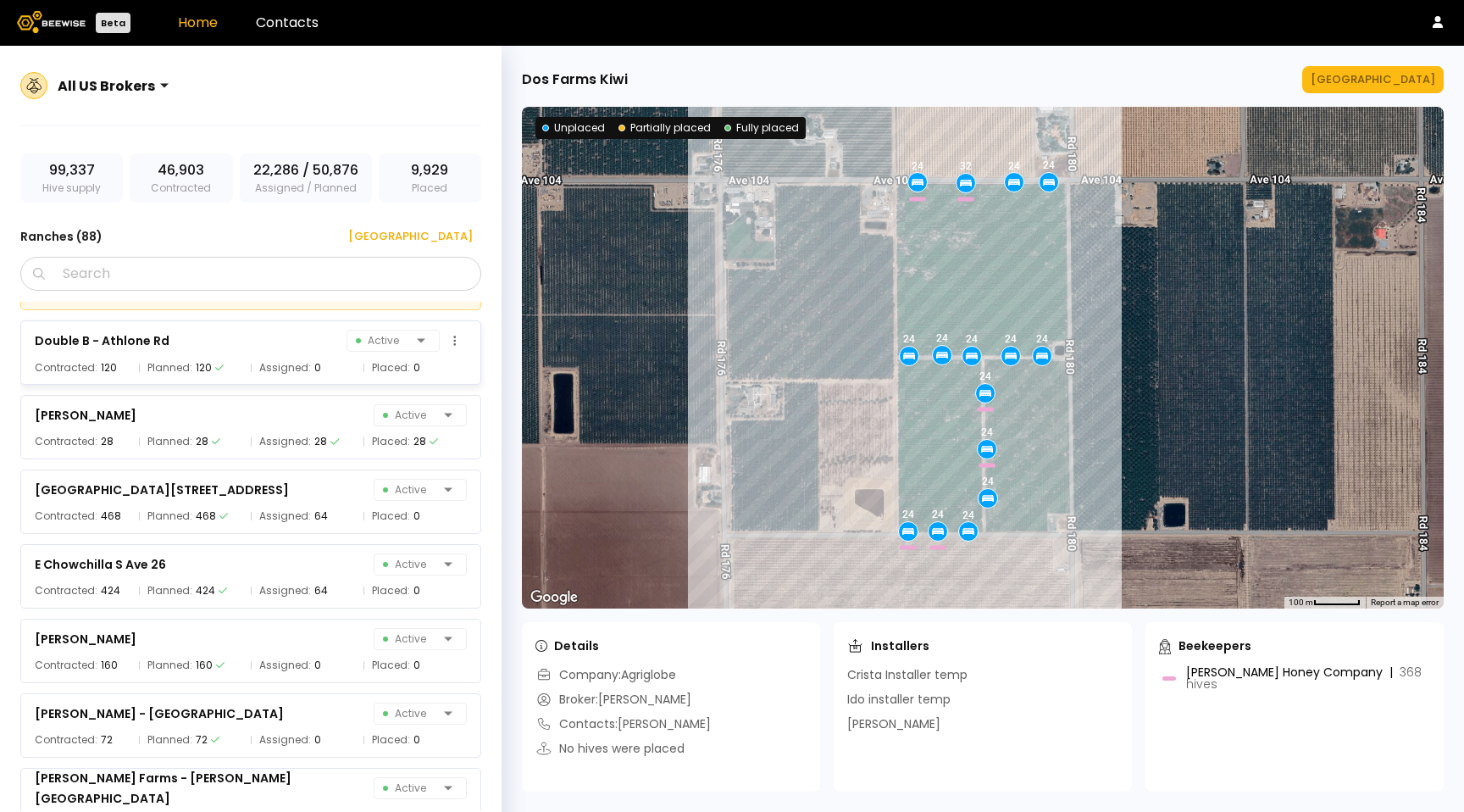
click at [232, 354] on div "Double B - Athlone Rd Active Contracted: 120 Planned: 120 Assigned: 0 Placed: 0" at bounding box center [251, 352] width 461 height 64
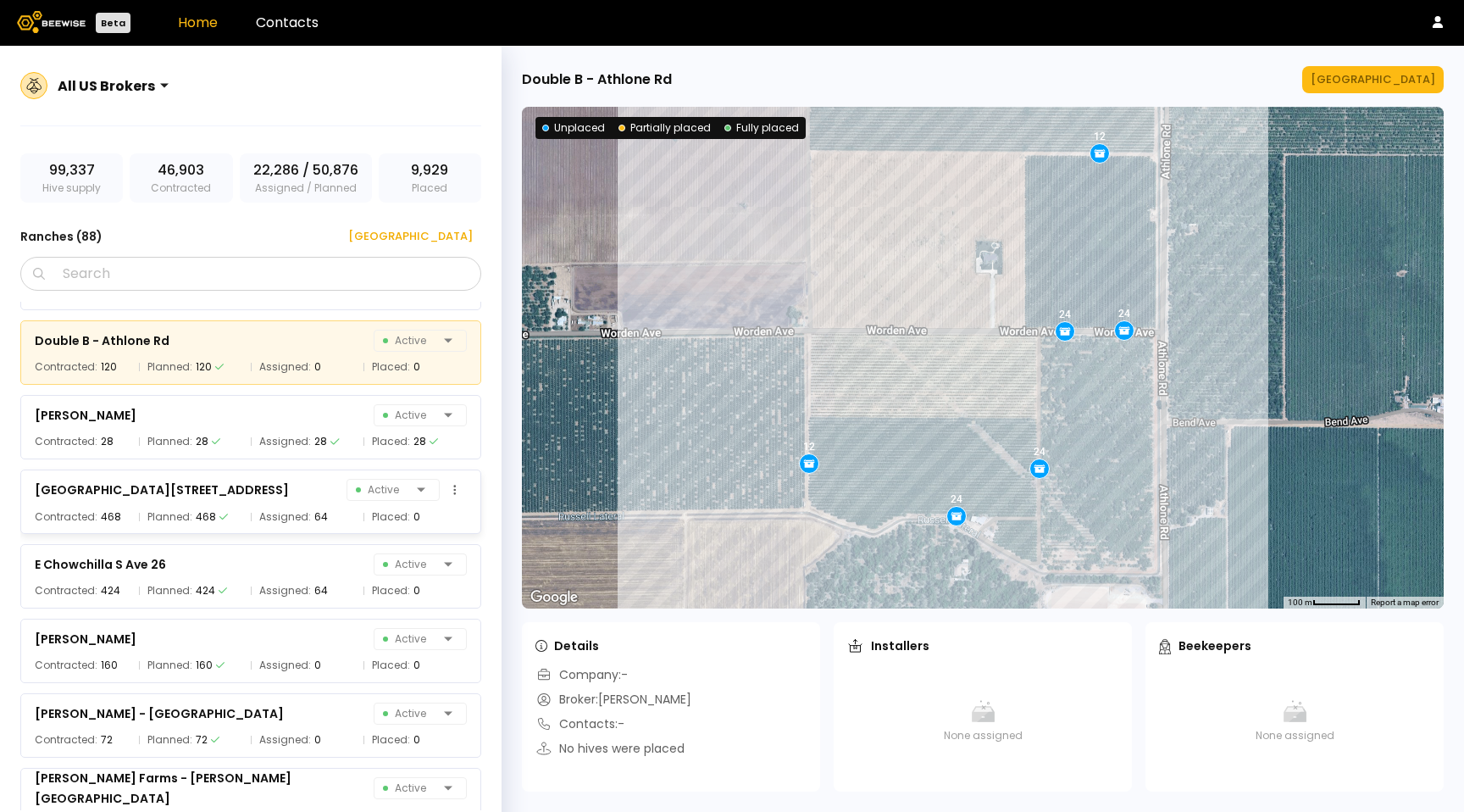
click at [240, 499] on div "[GEOGRAPHIC_DATA] 26 Active" at bounding box center [250, 490] width 432 height 24
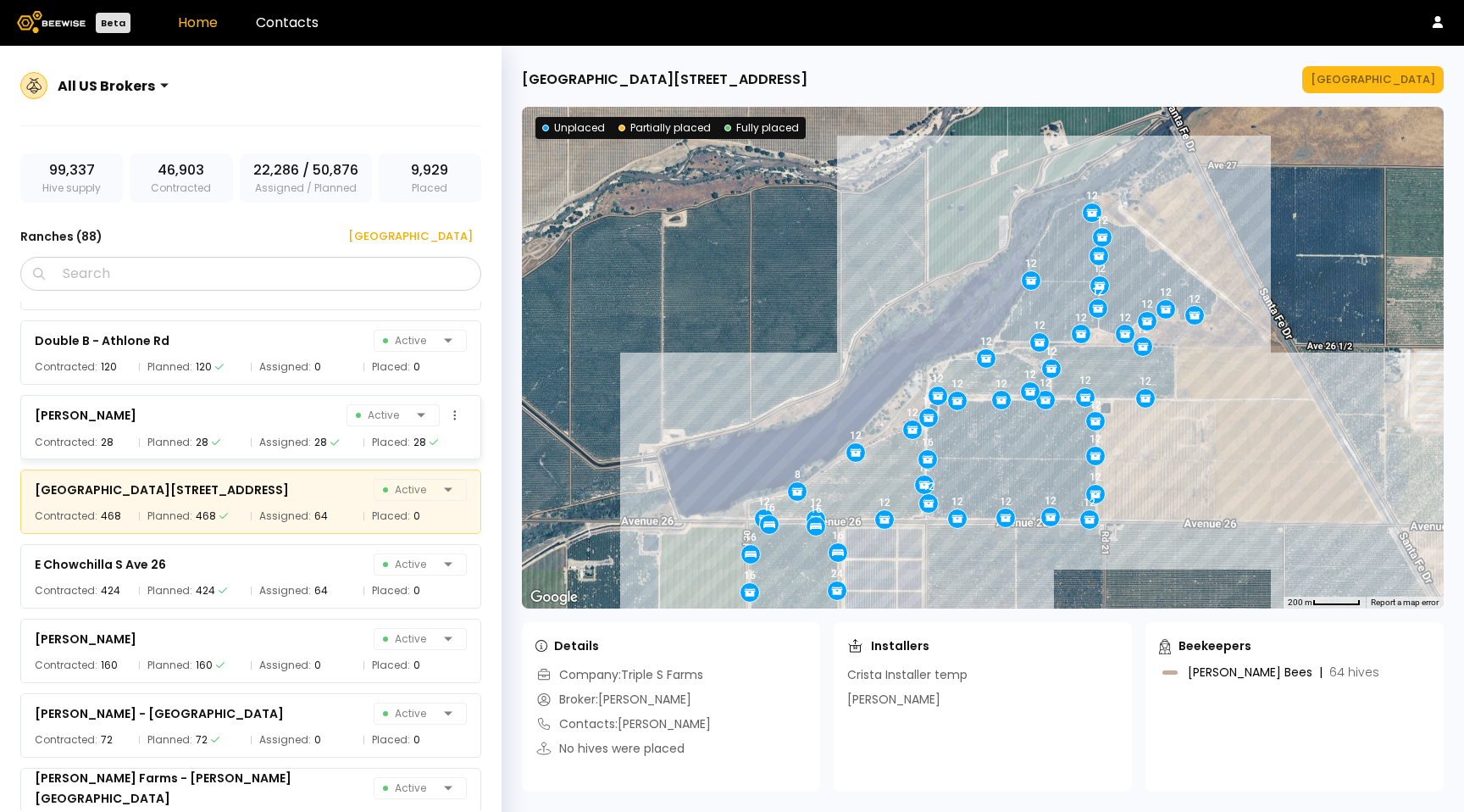
click at [239, 435] on div "Planned: 28" at bounding box center [191, 442] width 104 height 17
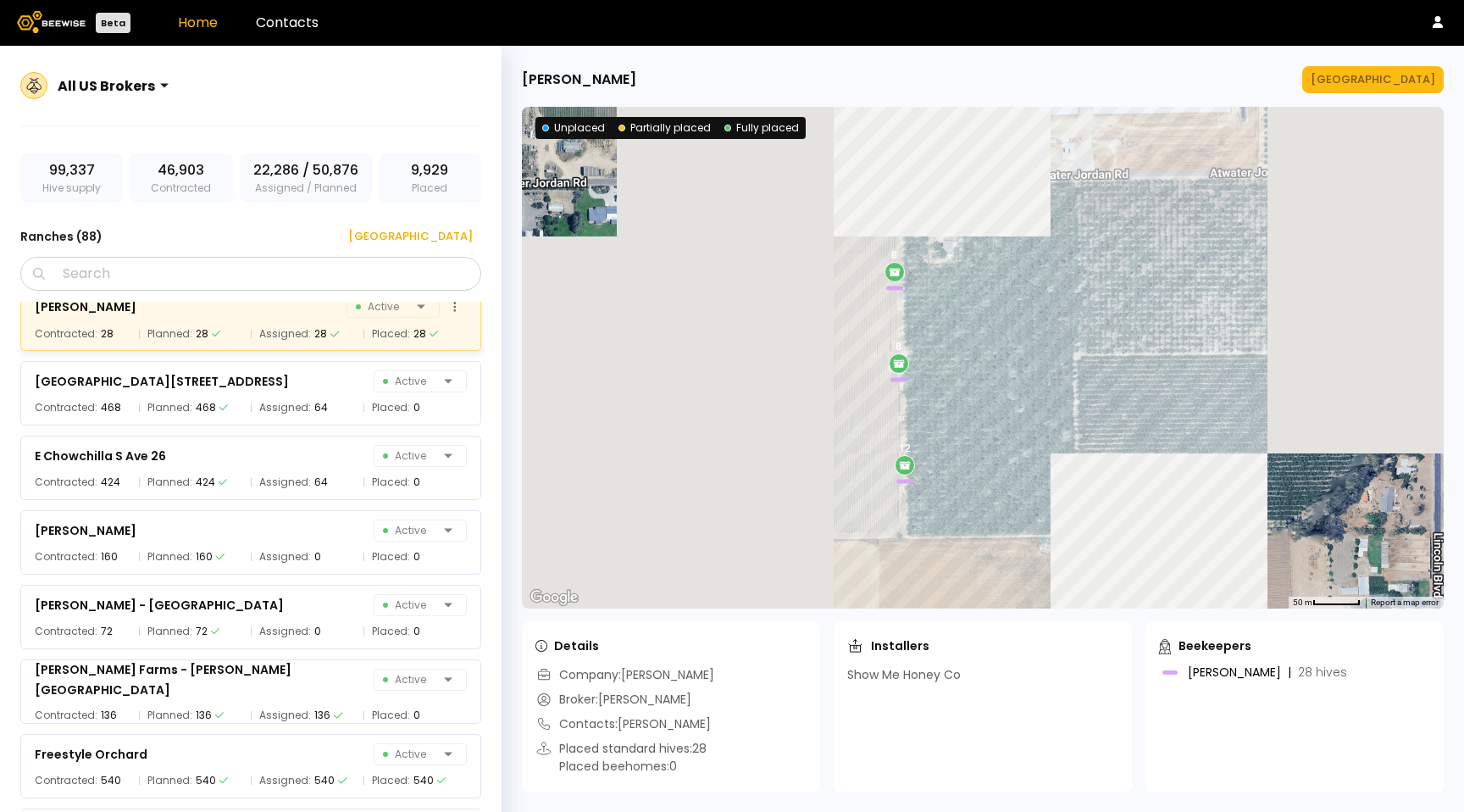
scroll to position [2033, 0]
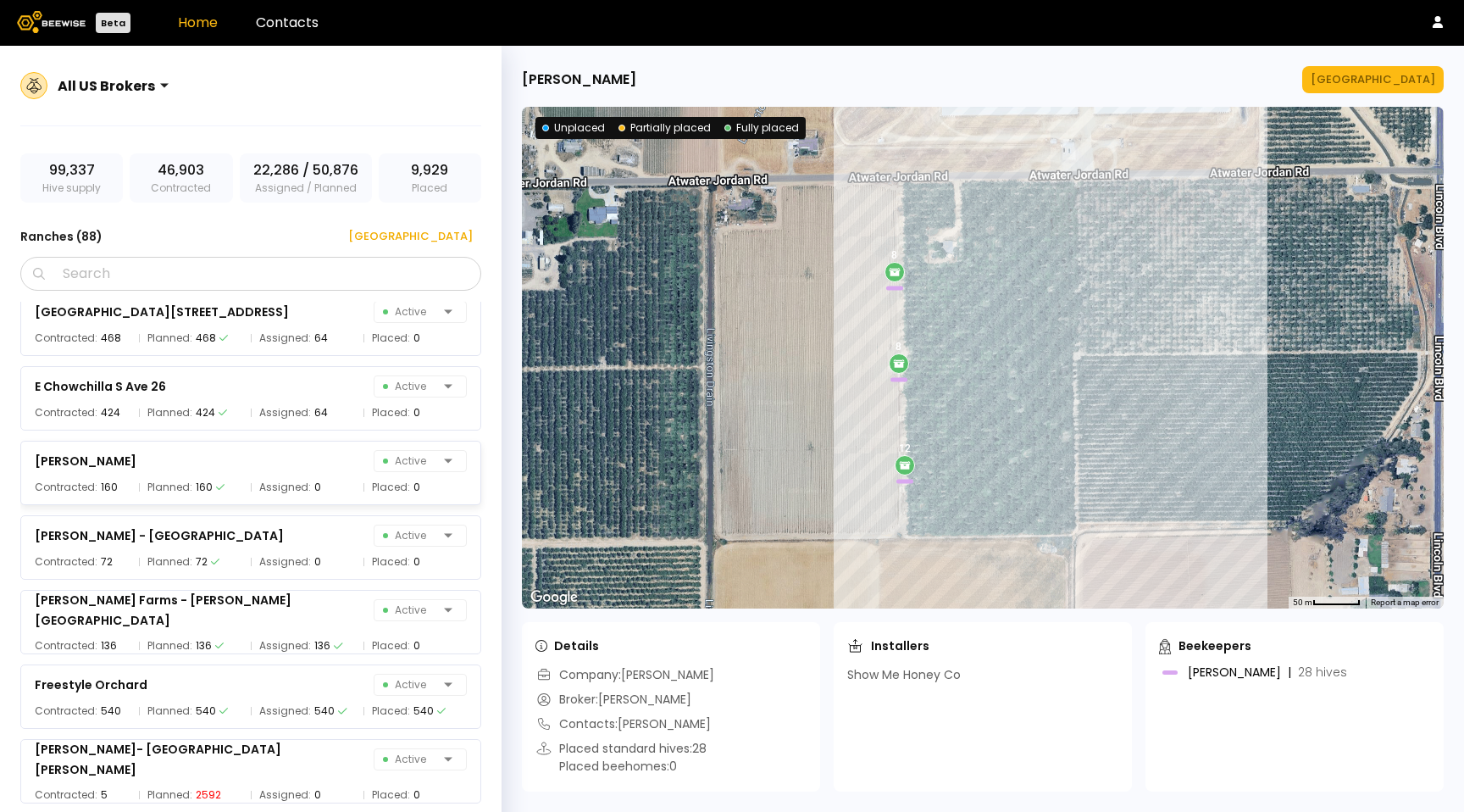
click at [240, 436] on div "[PERSON_NAME] Active Contracted: 160 Planned: 160 Assigned: 0 Placed: 0" at bounding box center [260, 467] width 478 height 74
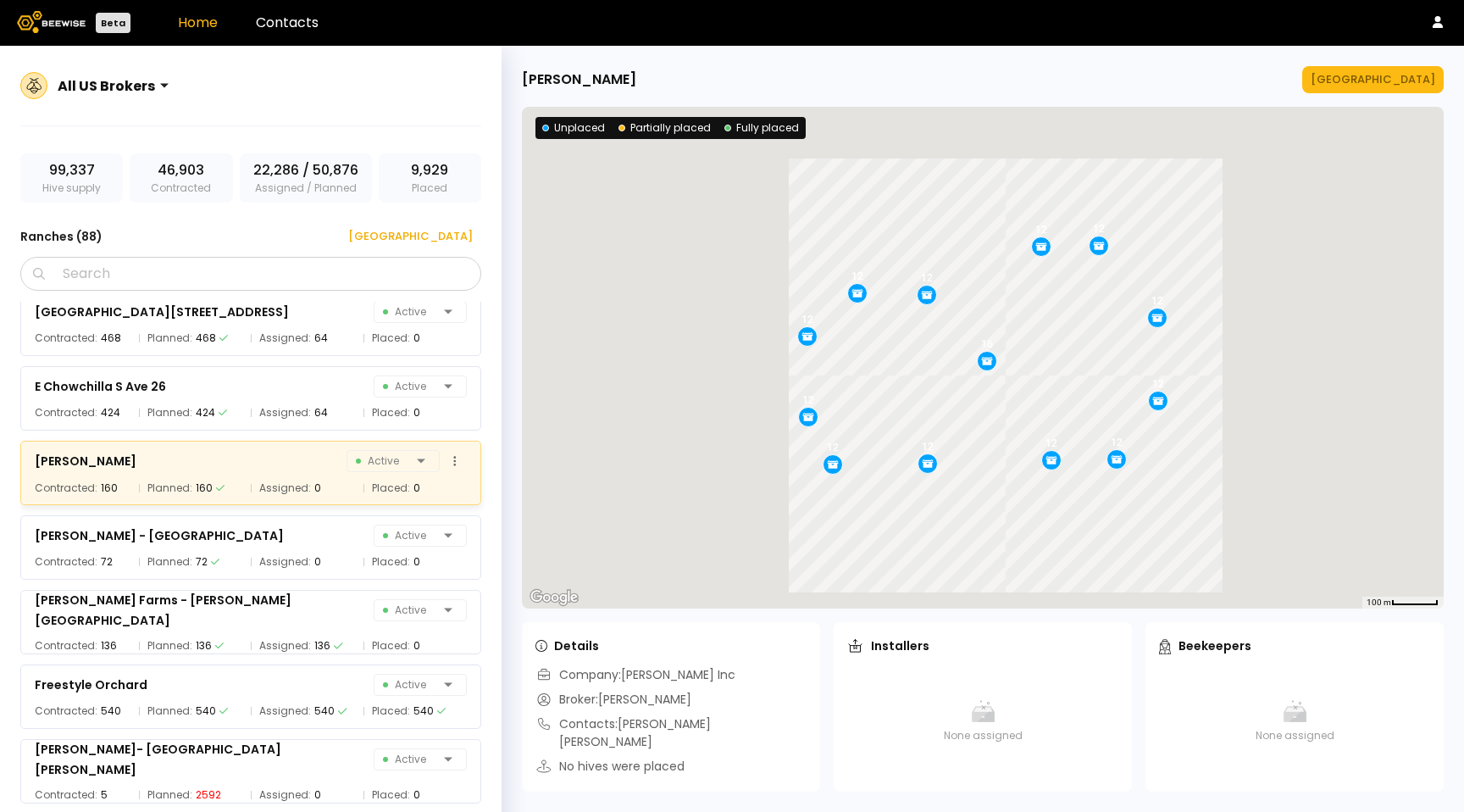
click at [232, 455] on div "[PERSON_NAME] Active" at bounding box center [250, 461] width 432 height 24
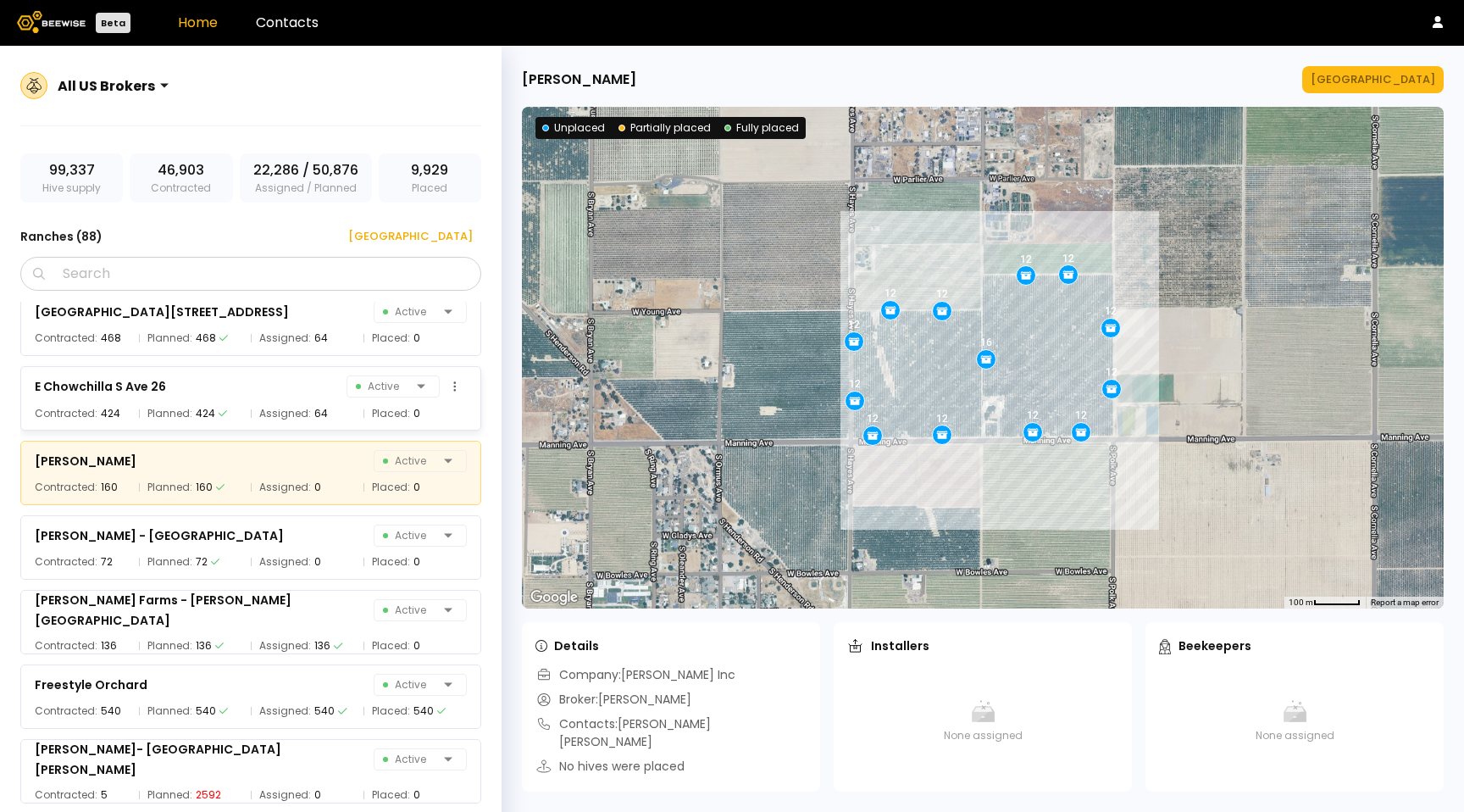
click at [231, 415] on div "Planned: 424" at bounding box center [191, 413] width 104 height 17
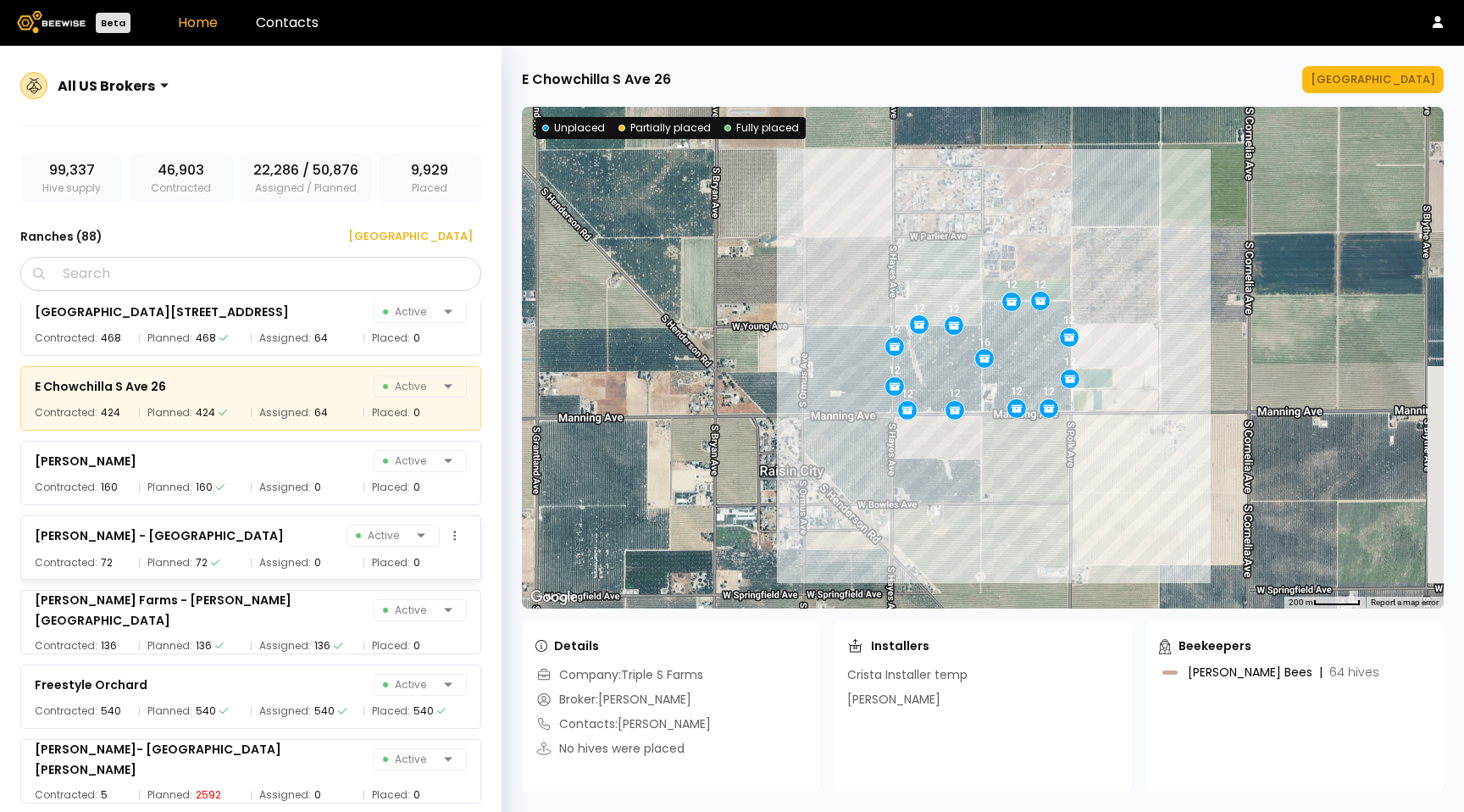
click at [234, 548] on div "[PERSON_NAME] - [GEOGRAPHIC_DATA] 31 Active Contracted: 72 Planned: 72 Assigned…" at bounding box center [251, 546] width 461 height 64
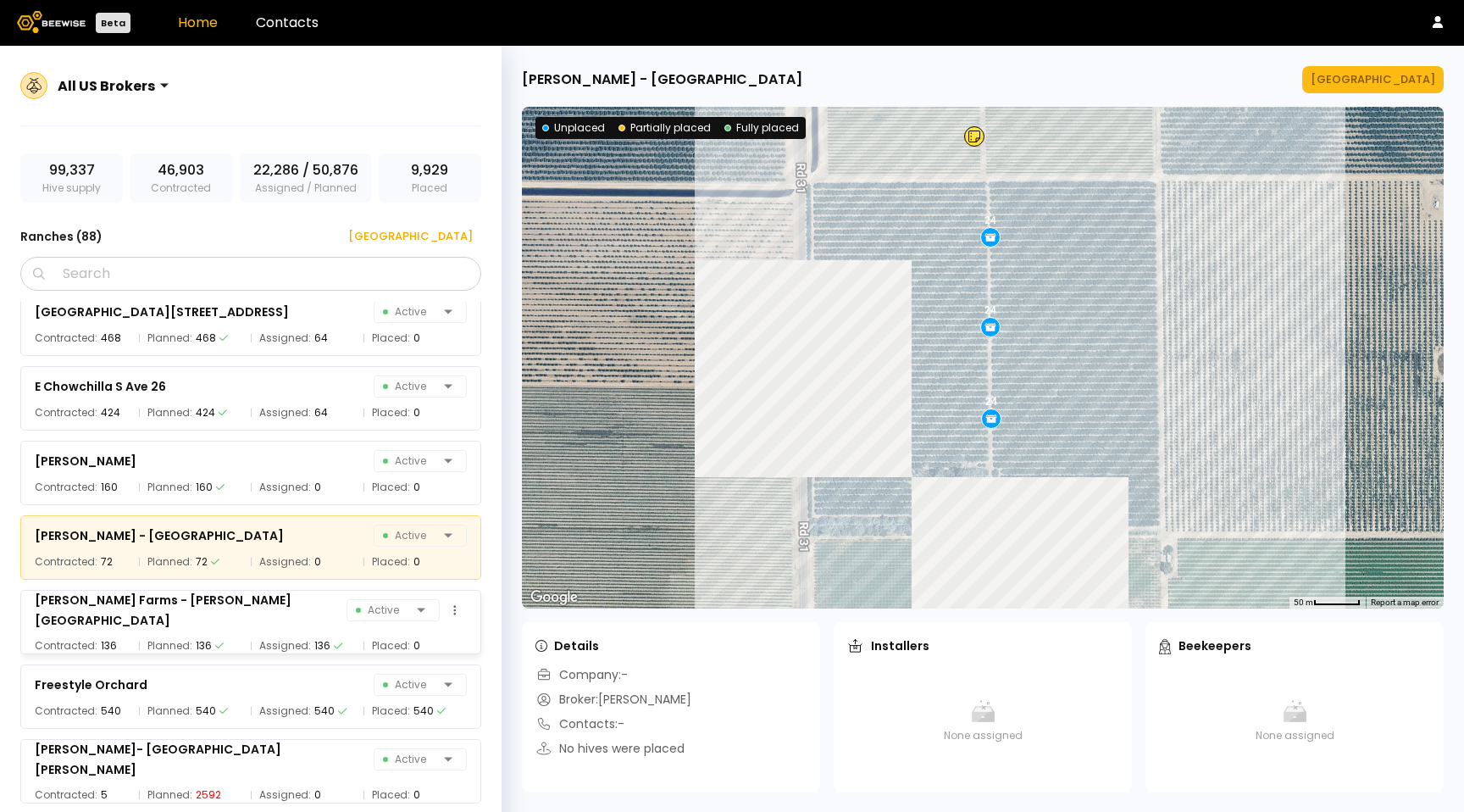
click at [239, 599] on div "[PERSON_NAME] Farms - [PERSON_NAME][GEOGRAPHIC_DATA] Active" at bounding box center [250, 609] width 432 height 41
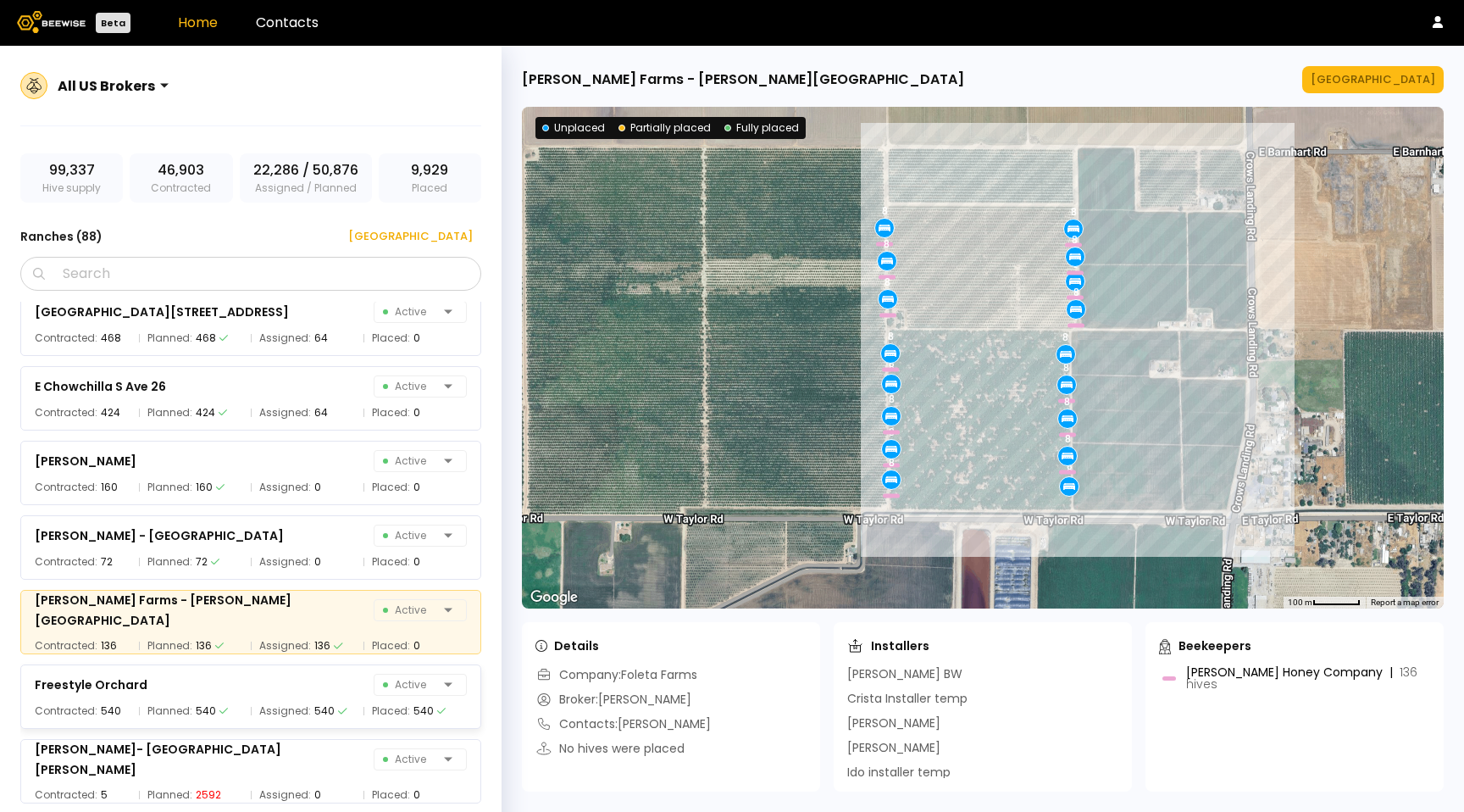
click at [239, 655] on div "Freestyle Orchard Active Contracted: 540 Planned: 540 Assigned: 540 Placed: 540" at bounding box center [260, 690] width 478 height 74
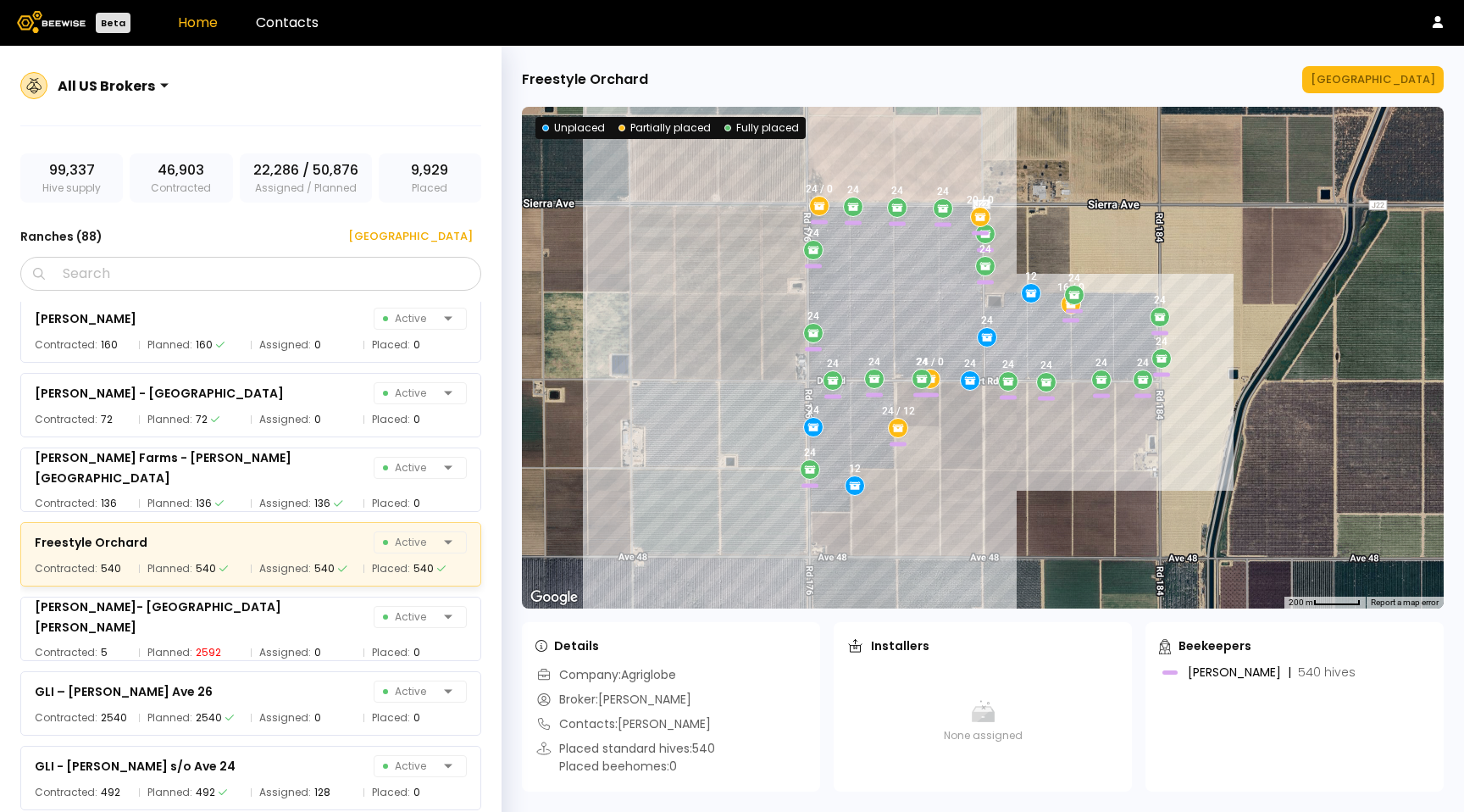
scroll to position [2208, 0]
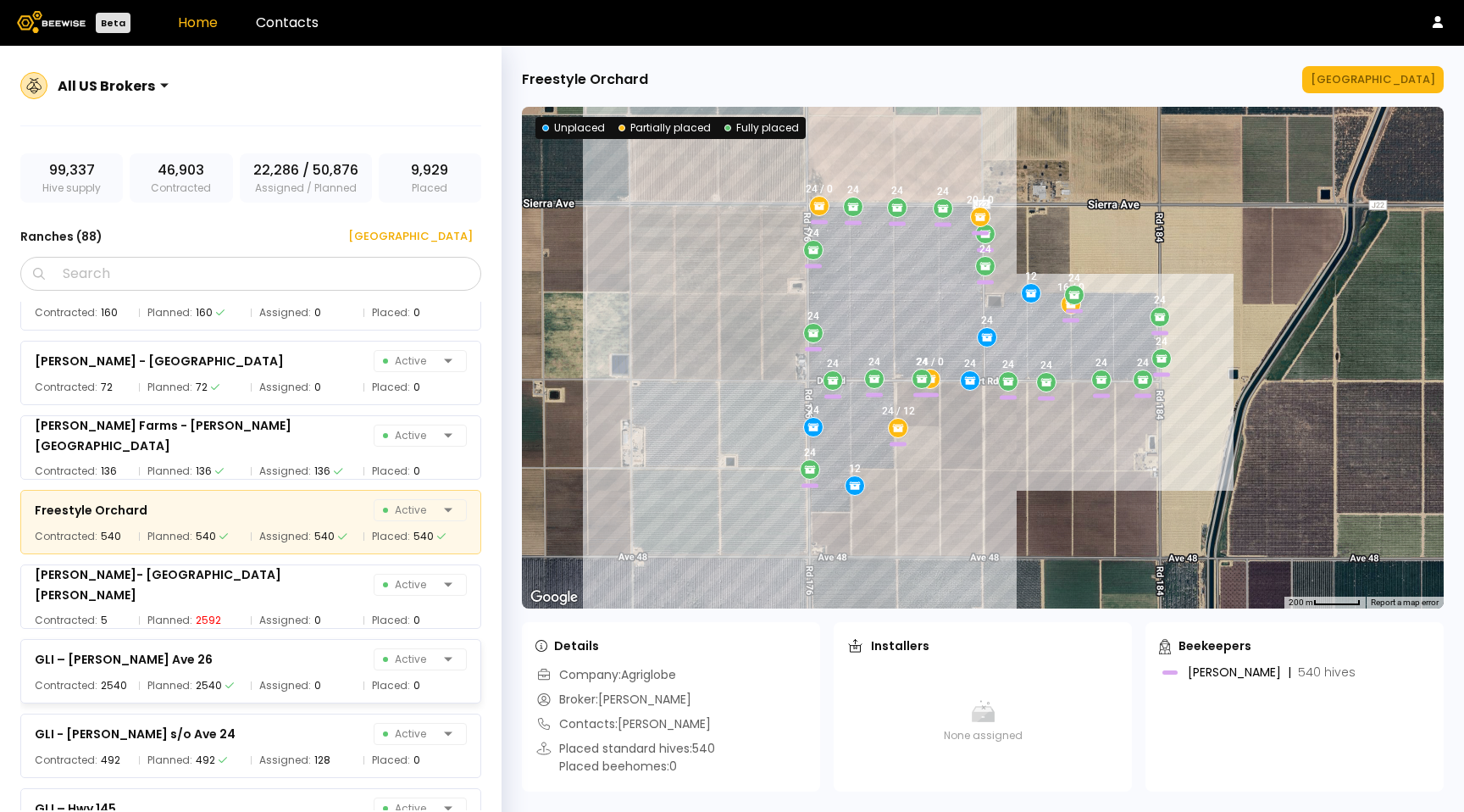
click at [235, 635] on div "GLI – [PERSON_NAME] Ave 26 Active Contracted: 2540 Planned: 2540 Assigned: 0 Pl…" at bounding box center [260, 665] width 478 height 74
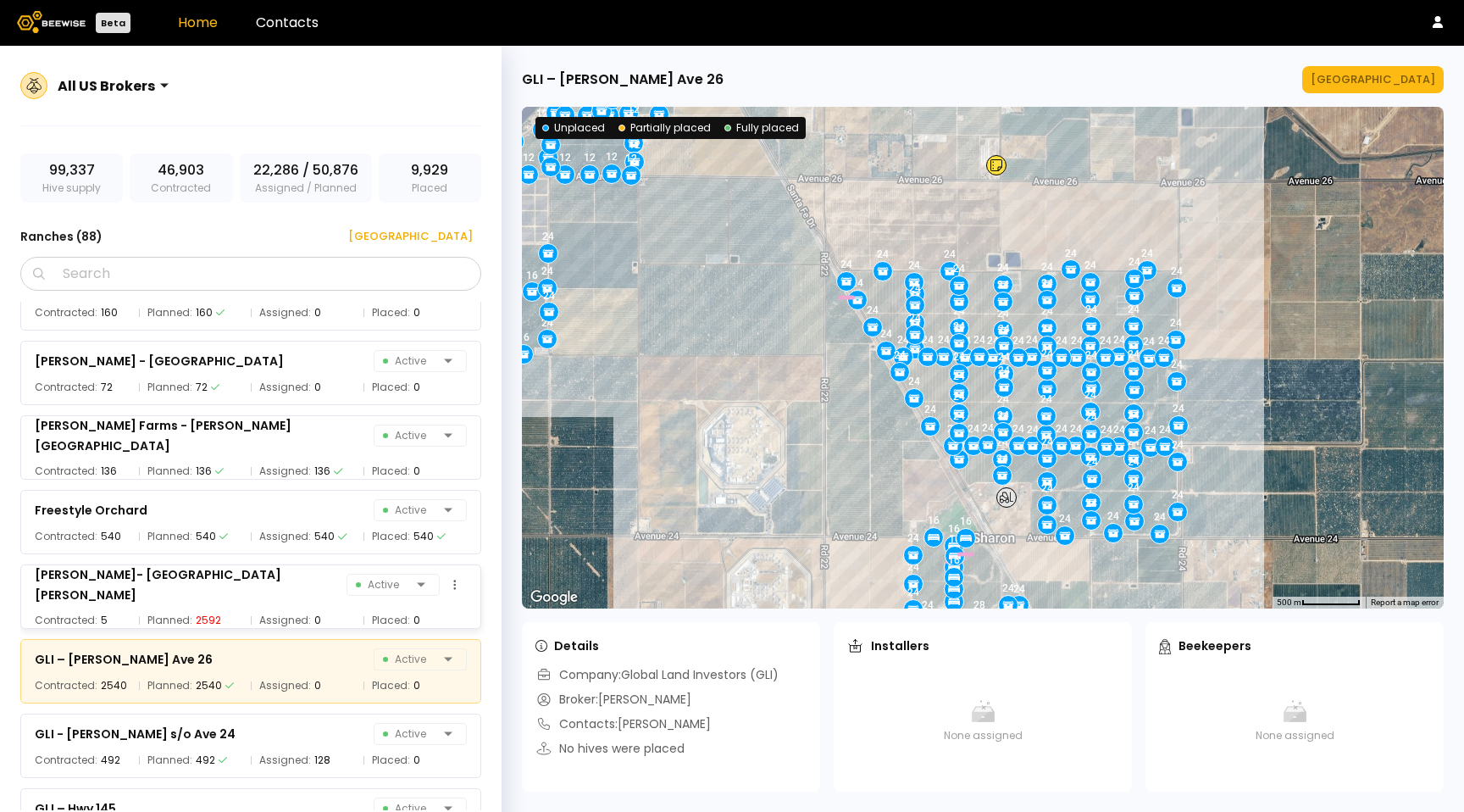
click at [229, 611] on div "Planned: 2592" at bounding box center [191, 619] width 104 height 17
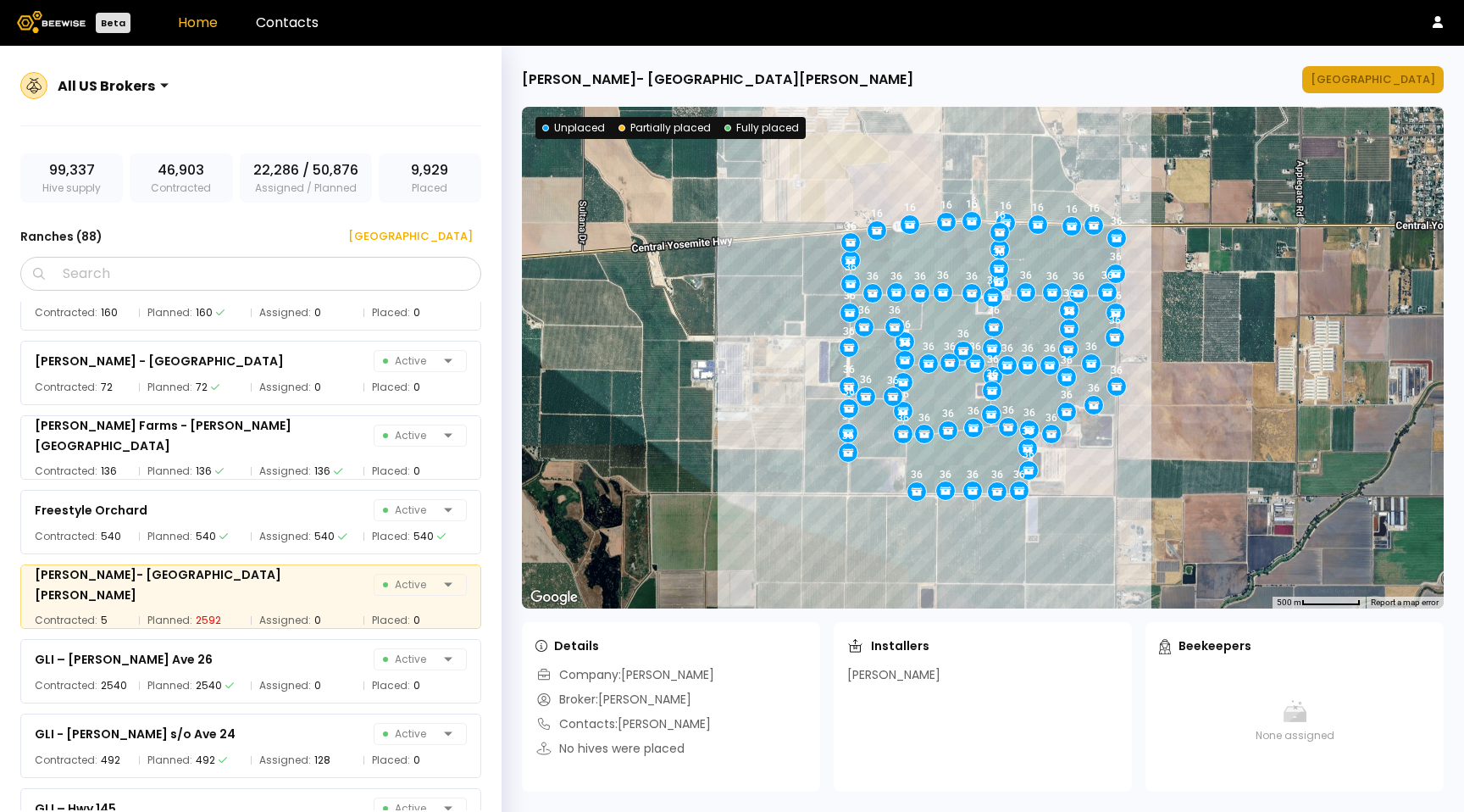
click at [1397, 81] on div "[GEOGRAPHIC_DATA]" at bounding box center [1373, 79] width 124 height 17
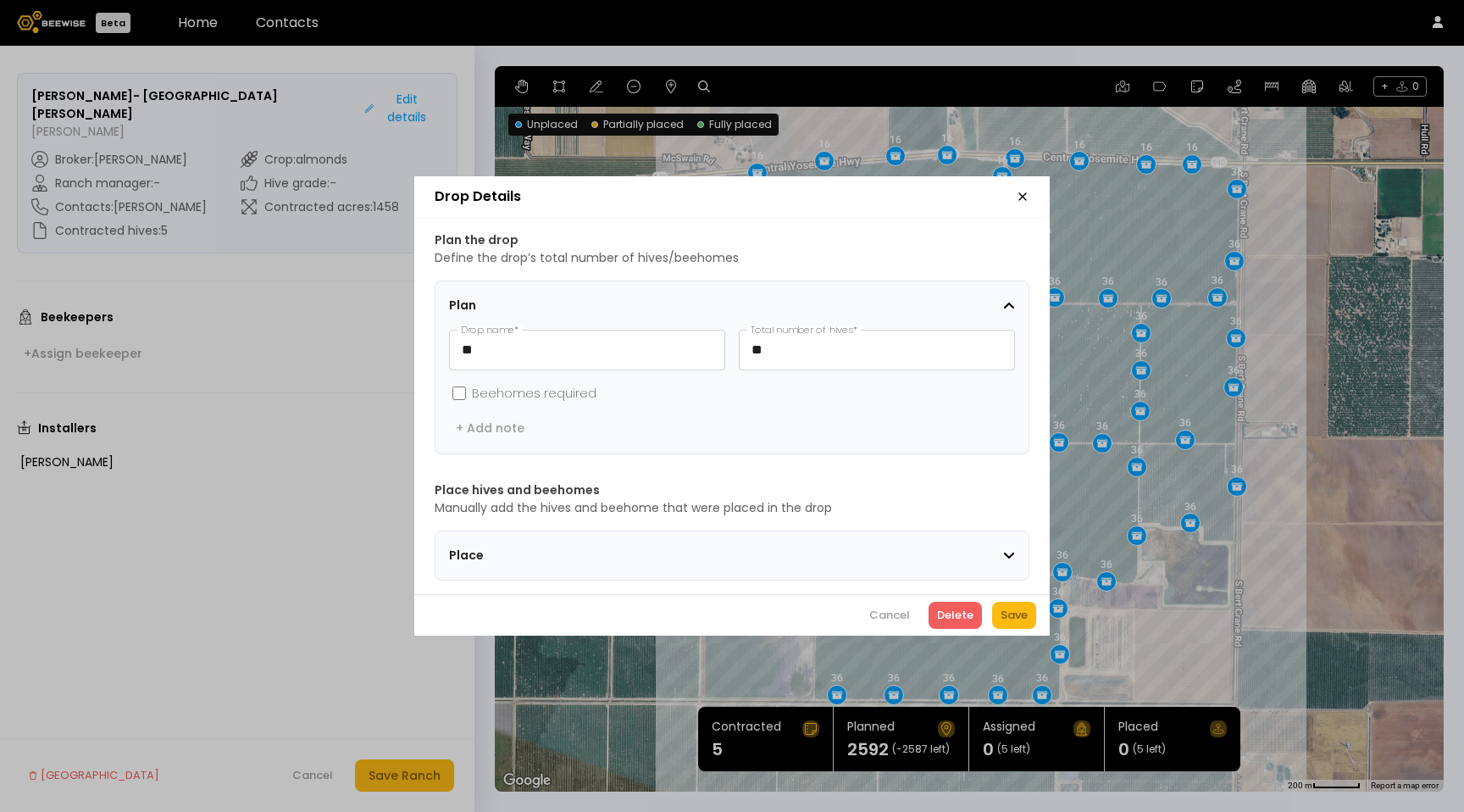
click at [1017, 565] on section "Place" at bounding box center [732, 555] width 595 height 50
click at [907, 559] on section "Place" at bounding box center [732, 555] width 595 height 50
click at [514, 544] on div "Place" at bounding box center [732, 554] width 566 height 21
click at [471, 546] on span "Place" at bounding box center [555, 555] width 211 height 18
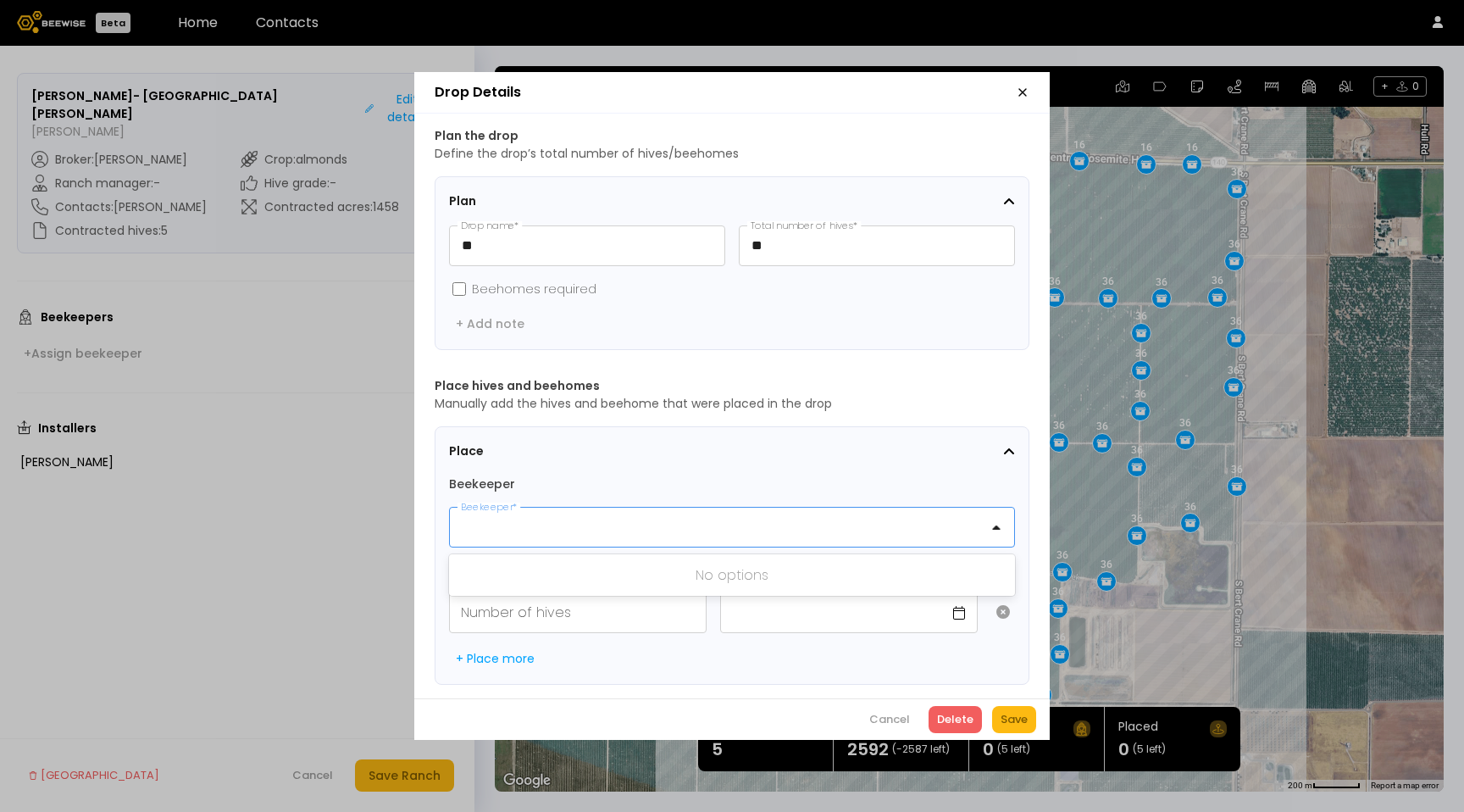
click at [544, 519] on div at bounding box center [724, 527] width 527 height 21
click at [1017, 86] on icon "button" at bounding box center [1022, 93] width 14 height 14
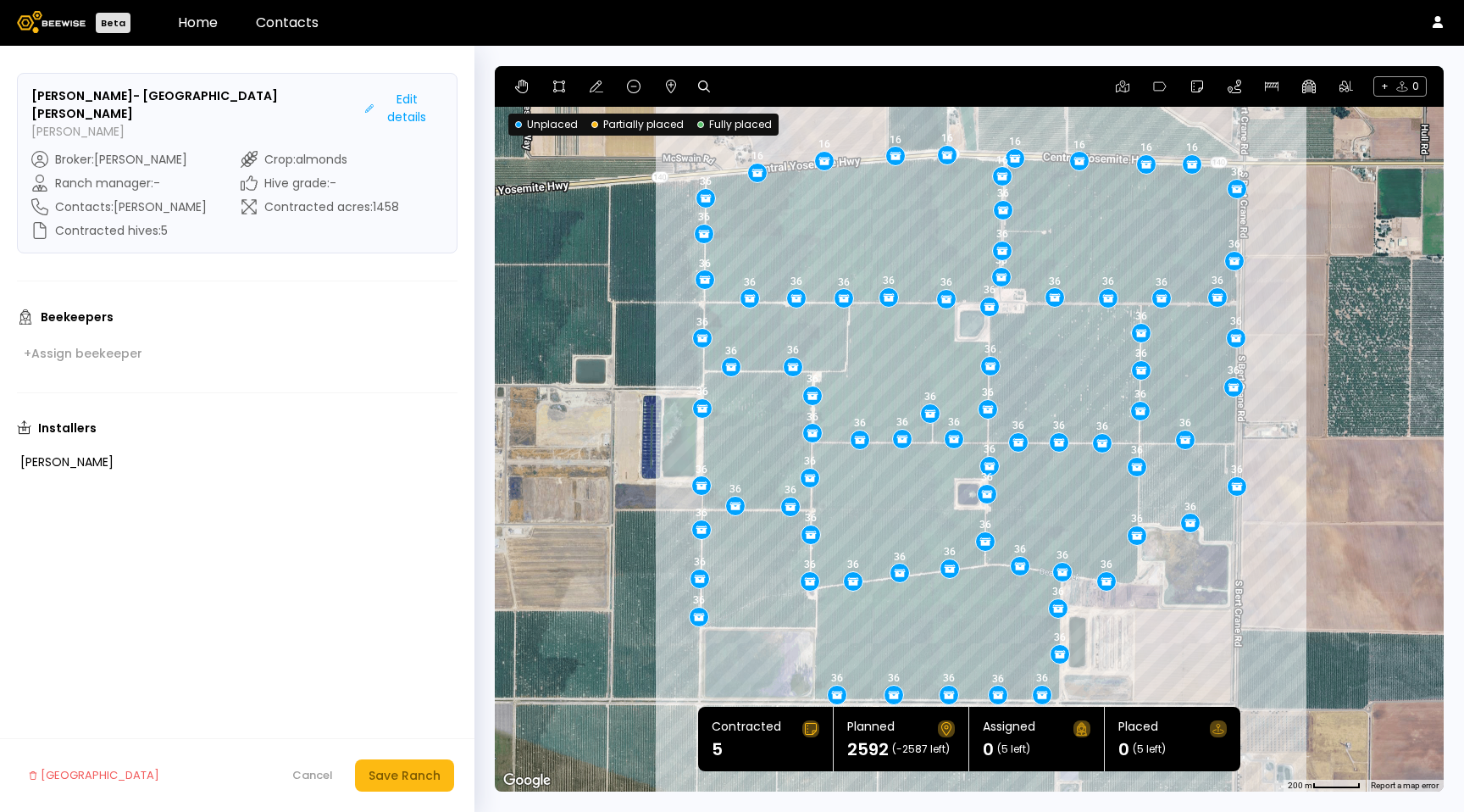
click at [134, 318] on div "Beekeepers + Assign beekeeper" at bounding box center [237, 336] width 441 height 56
click at [134, 346] on div "+ Assign beekeeper" at bounding box center [83, 353] width 119 height 15
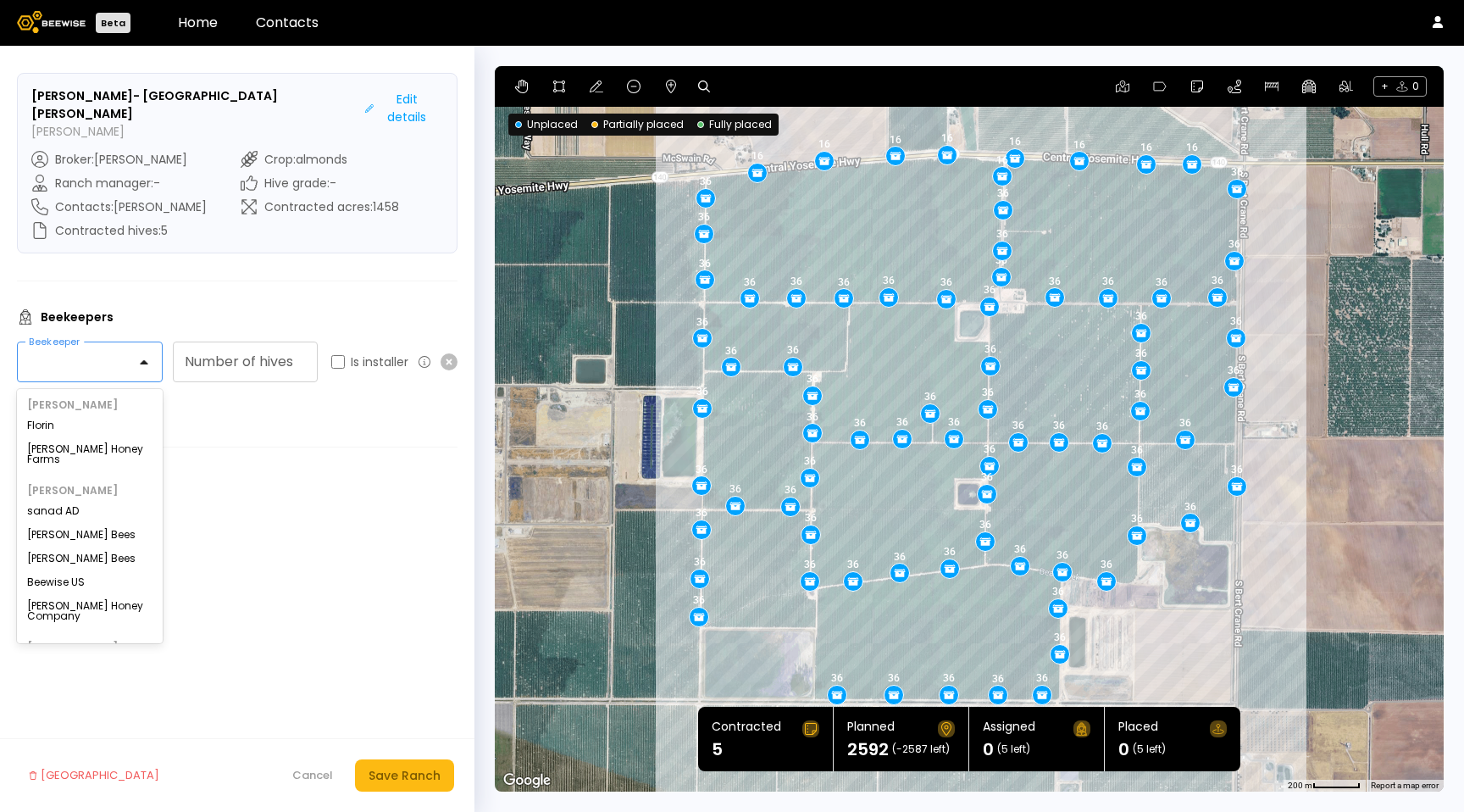
click at [134, 342] on div at bounding box center [83, 361] width 130 height 39
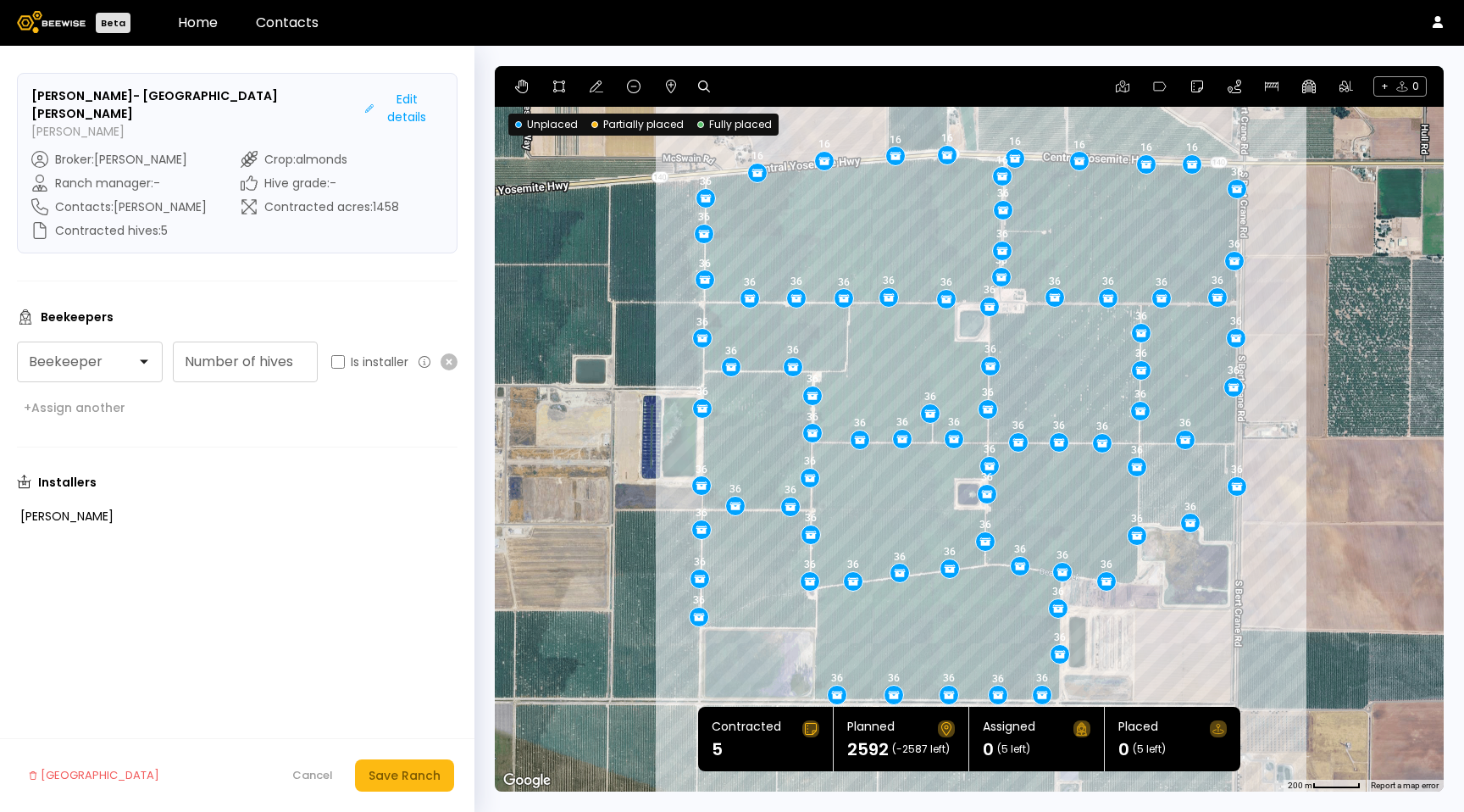
click at [251, 248] on form "[PERSON_NAME]- Santa [PERSON_NAME] Farms [PERSON_NAME] Edit details Broker : [P…" at bounding box center [237, 428] width 474 height 766
click at [83, 346] on div "+ Assign beekeeper" at bounding box center [83, 353] width 119 height 15
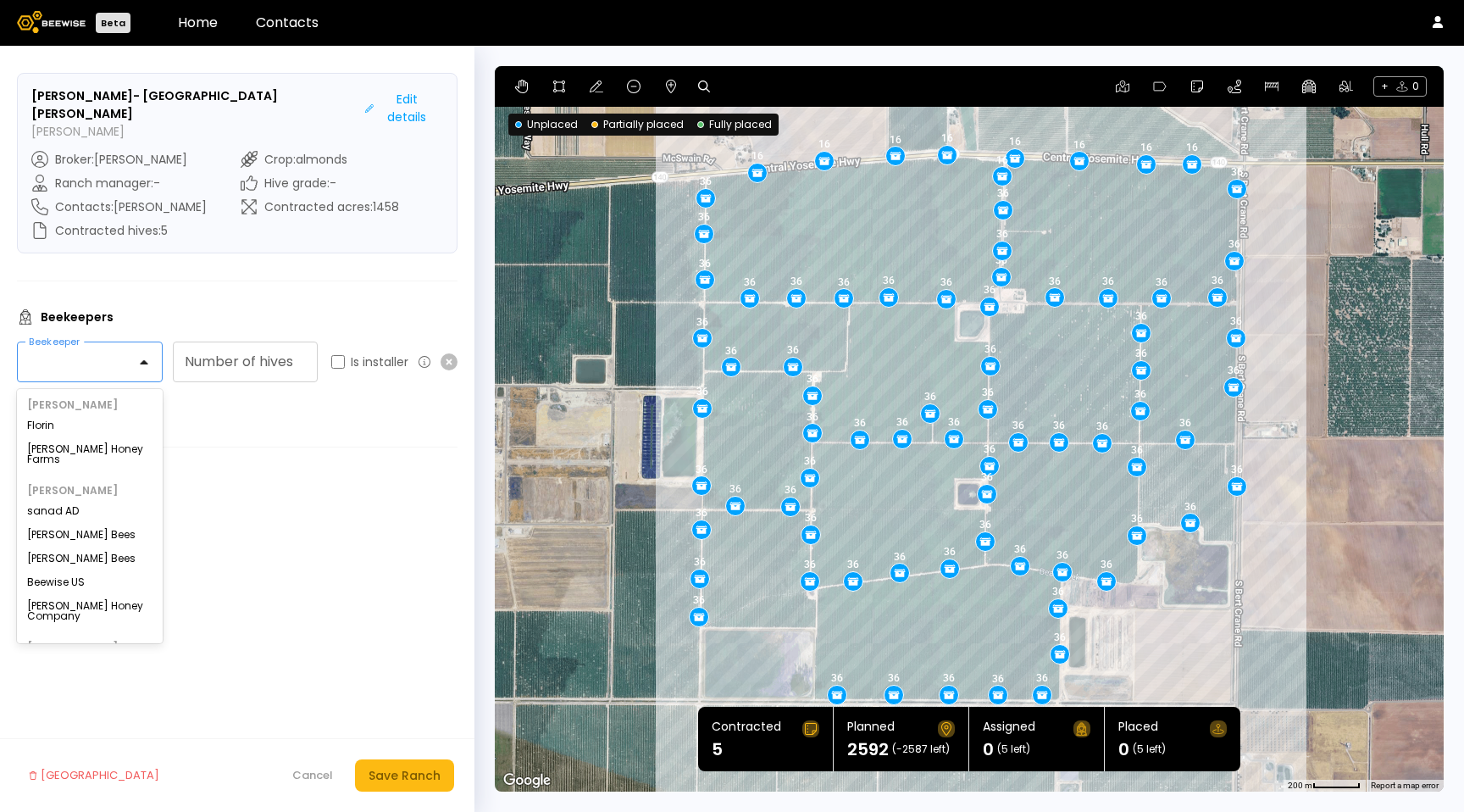
click at [83, 354] on div at bounding box center [83, 361] width 107 height 15
click at [74, 354] on div at bounding box center [83, 361] width 107 height 15
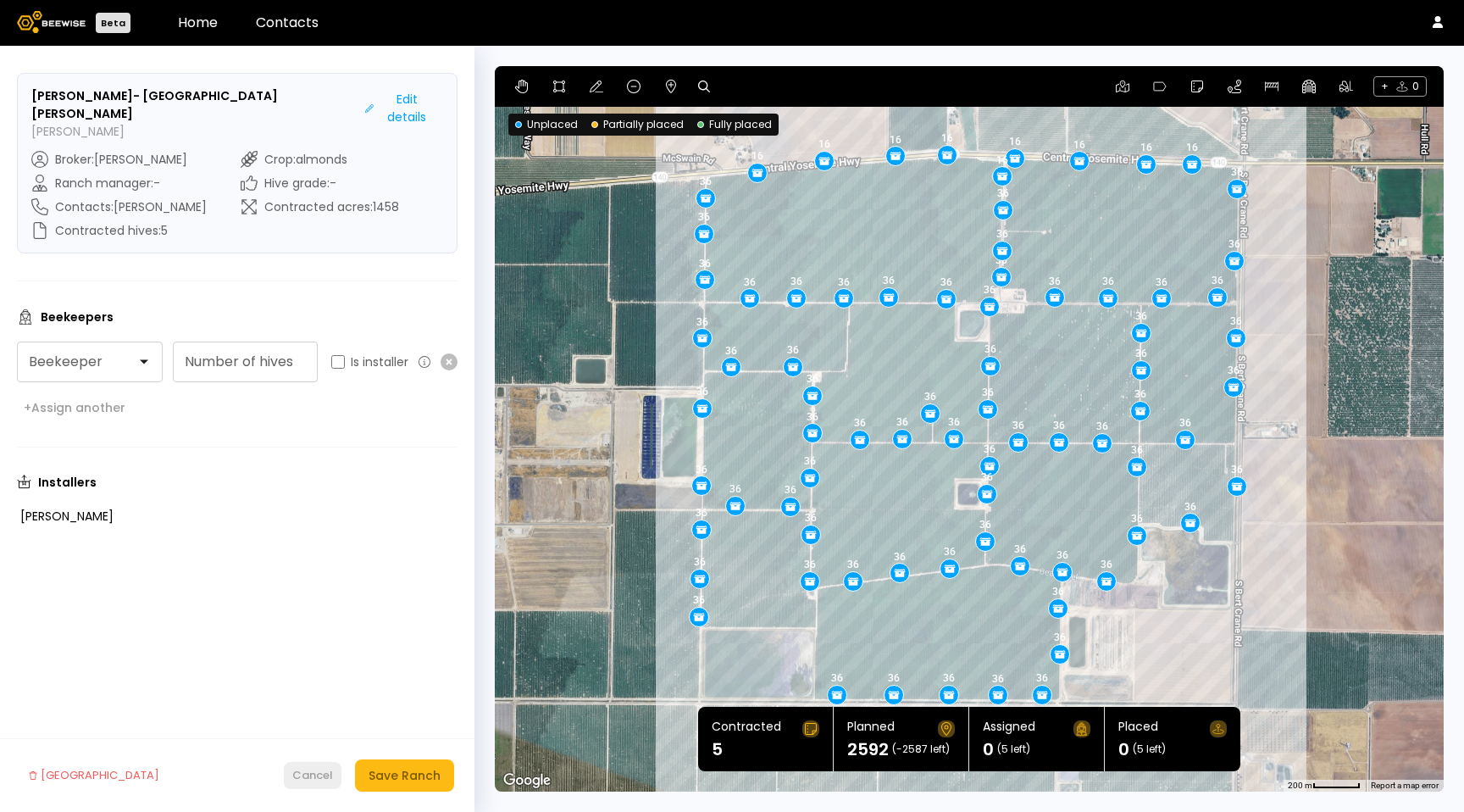
click at [317, 772] on div "Cancel" at bounding box center [312, 774] width 41 height 17
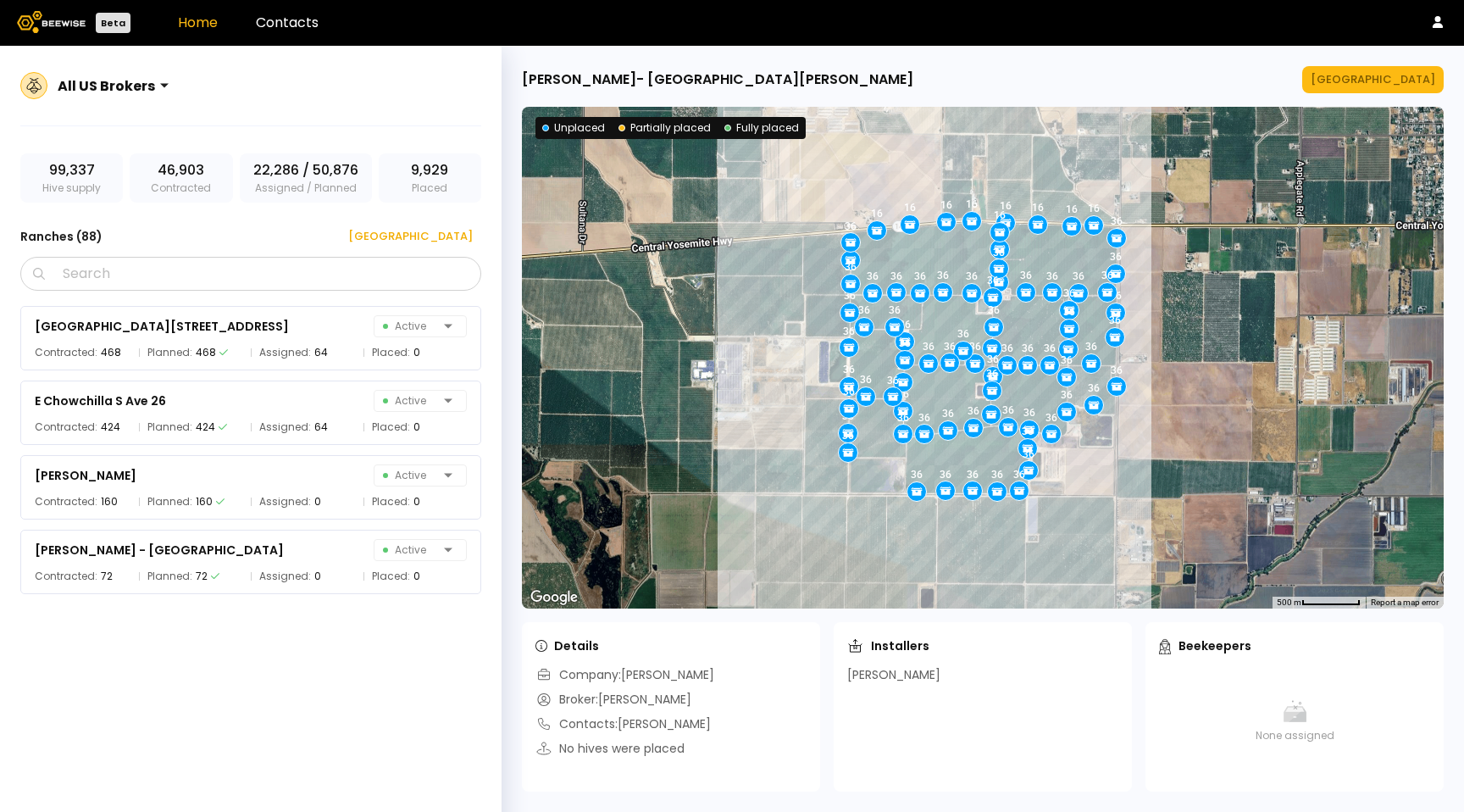
scroll to position [2243, 0]
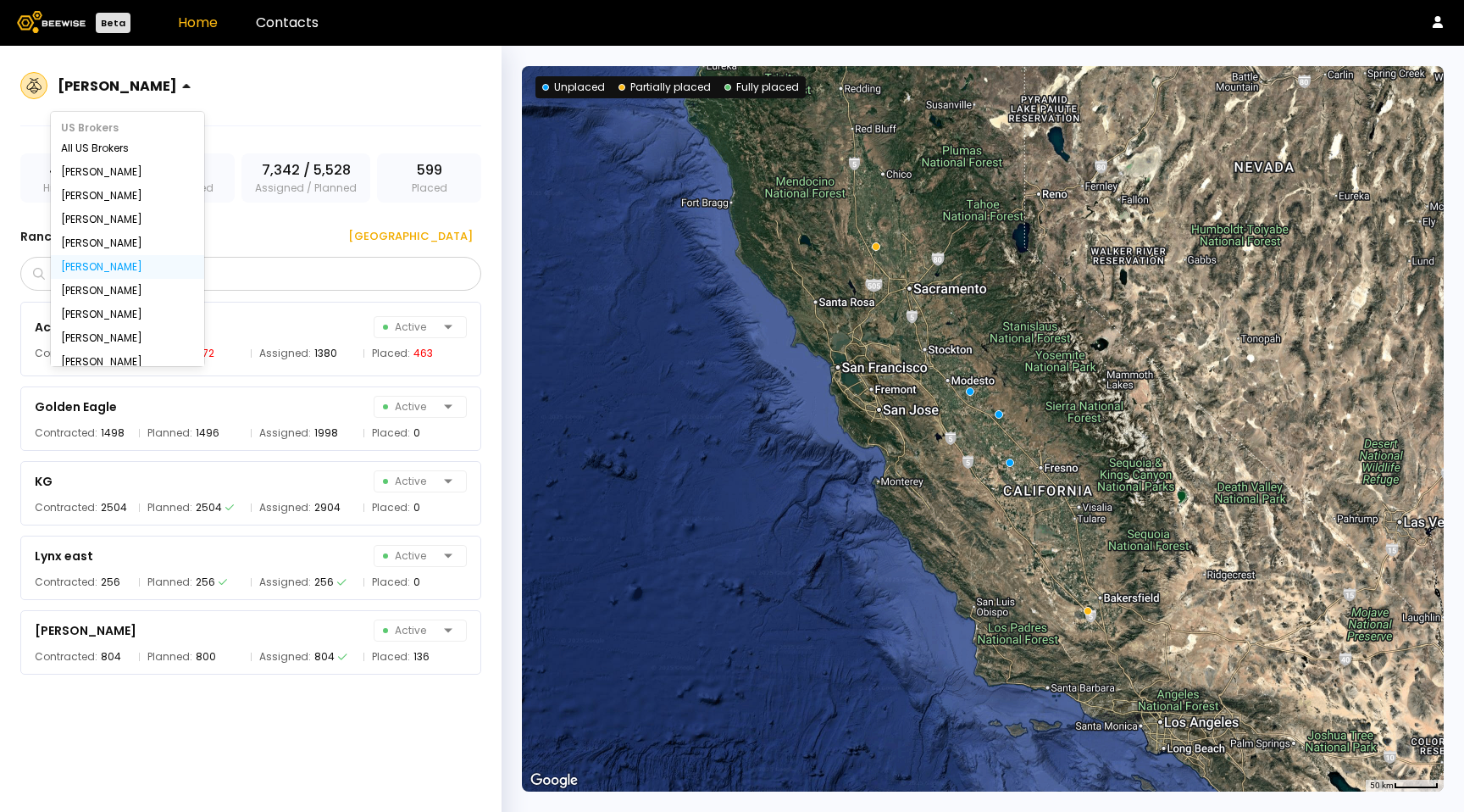
click at [133, 89] on div at bounding box center [117, 85] width 120 height 15
click at [124, 152] on div "All US Brokers" at bounding box center [127, 148] width 133 height 10
